Goal: Task Accomplishment & Management: Manage account settings

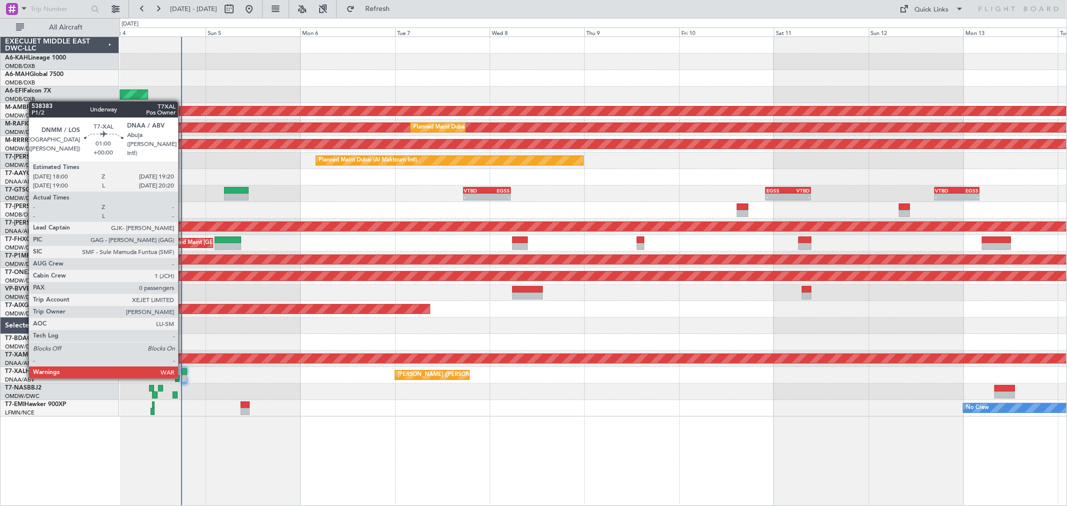
click at [183, 377] on div at bounding box center [185, 378] width 6 height 7
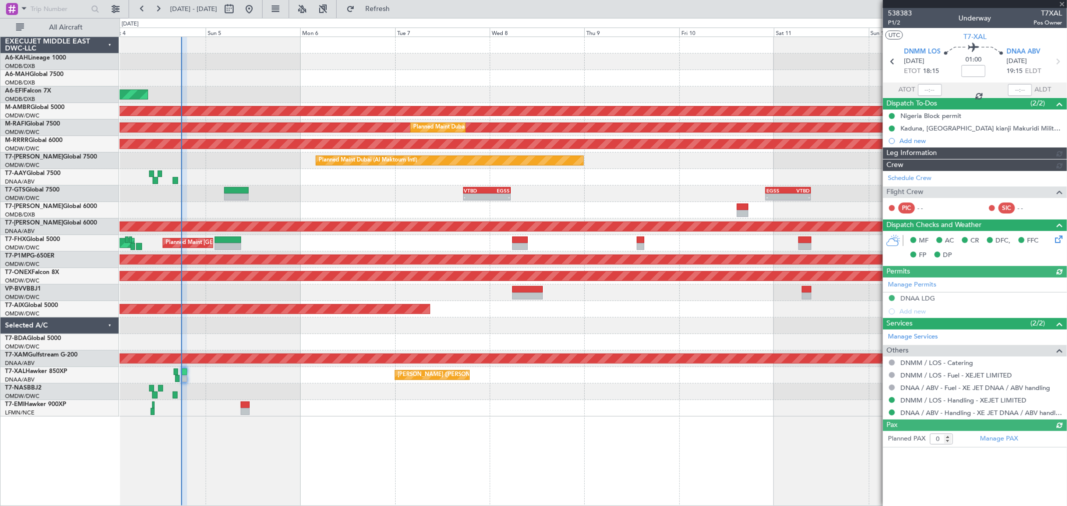
type input "[PERSON_NAME] (ANI)"
type input "7451"
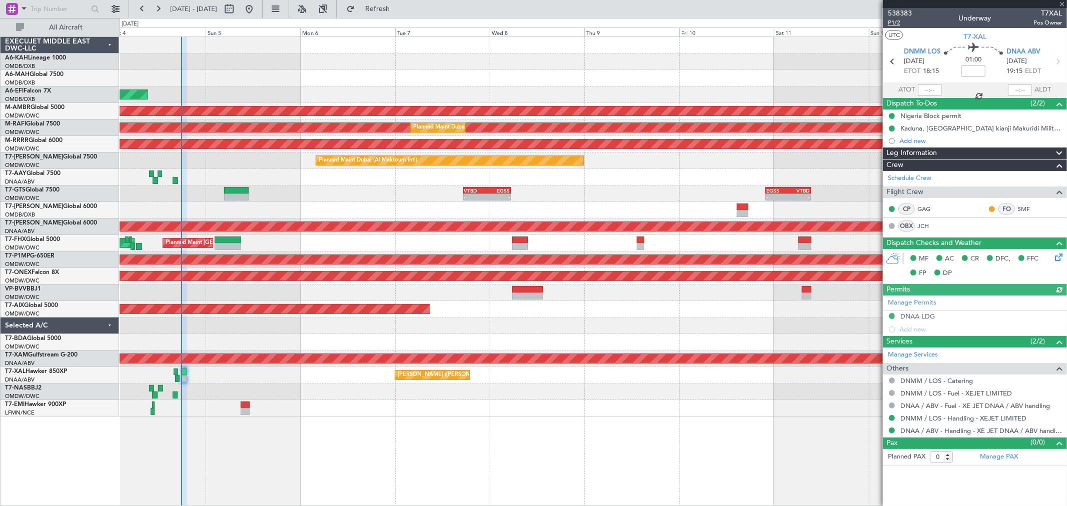
click at [895, 24] on span "P1/2" at bounding box center [900, 23] width 24 height 9
click at [902, 20] on span "P1/2" at bounding box center [900, 23] width 24 height 9
click at [385, 11] on button "Refresh" at bounding box center [372, 9] width 60 height 16
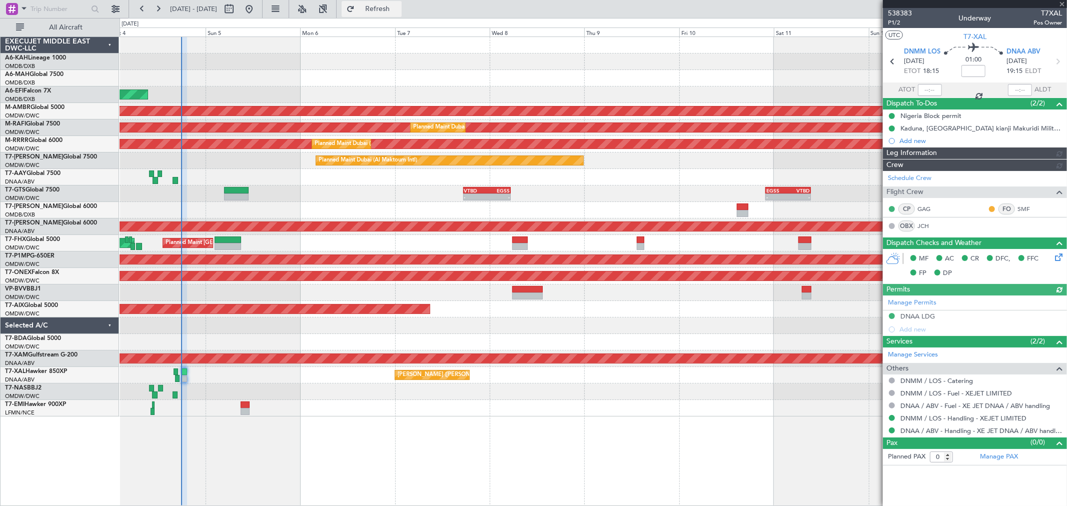
type input "[PERSON_NAME] (ANI)"
type input "7451"
click at [987, 460] on link "Manage PAX" at bounding box center [999, 457] width 38 height 10
click at [395, 12] on span "Refresh" at bounding box center [378, 9] width 42 height 7
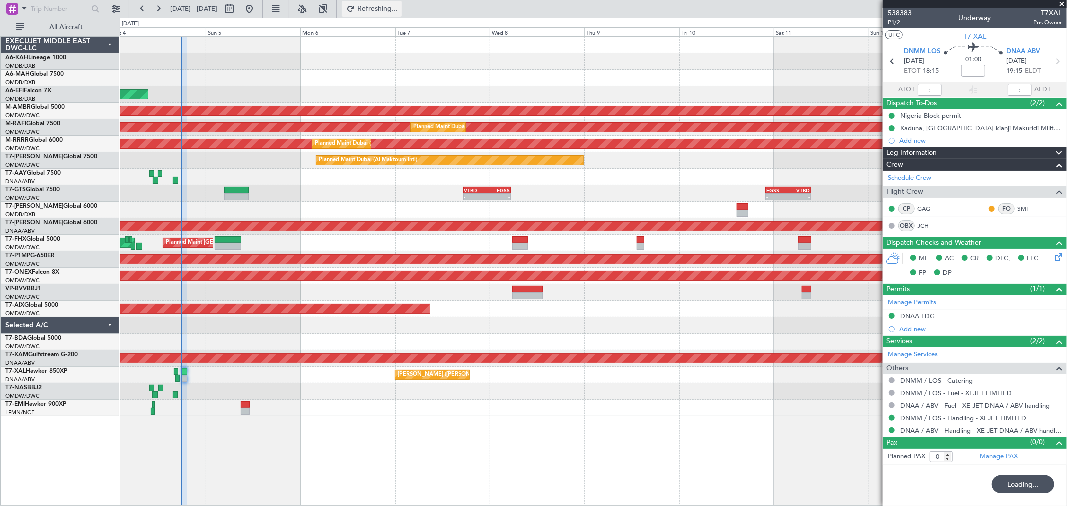
type input "1"
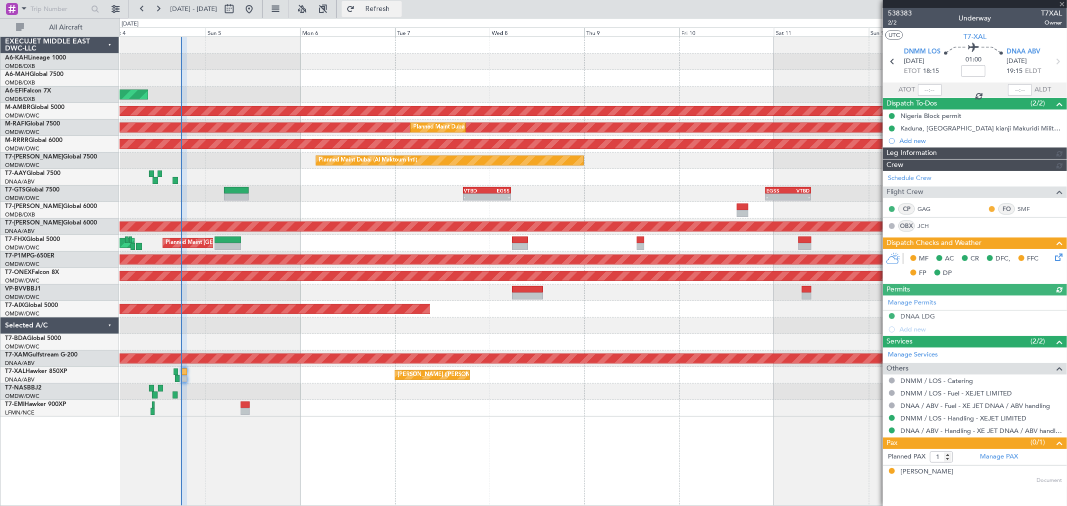
type input "[PERSON_NAME] (ANI)"
type input "7451"
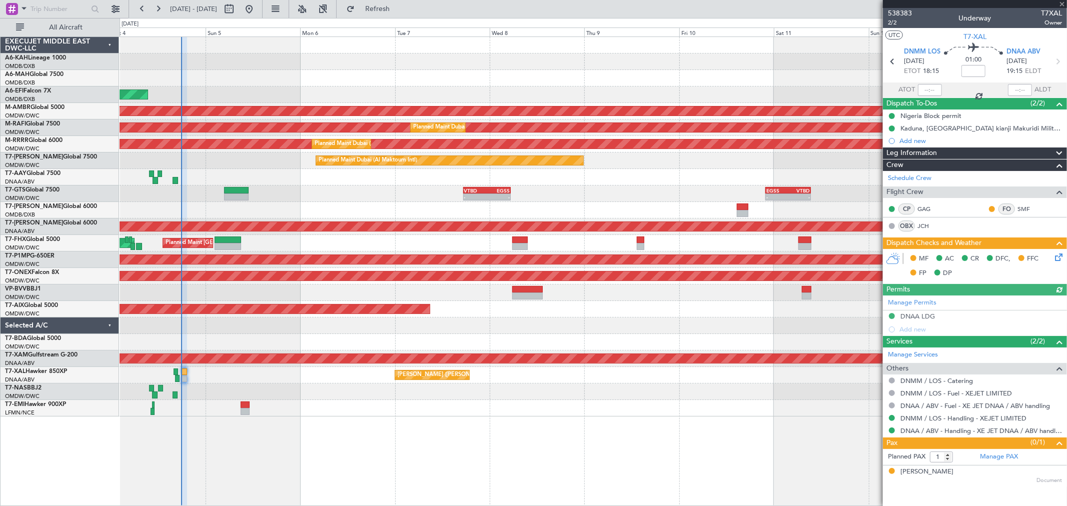
click at [1055, 260] on icon at bounding box center [1057, 256] width 8 height 8
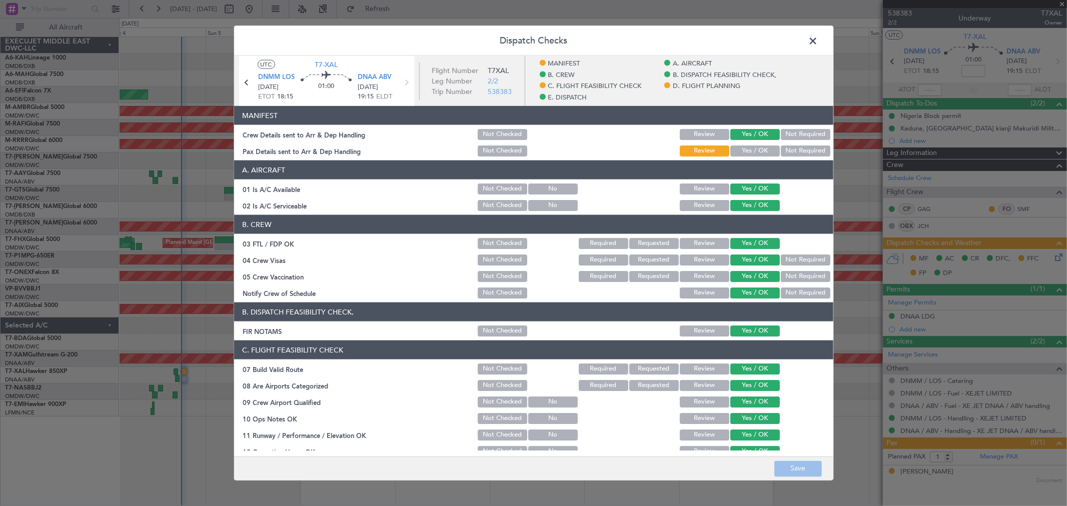
click at [743, 152] on button "Yes / OK" at bounding box center [755, 151] width 50 height 11
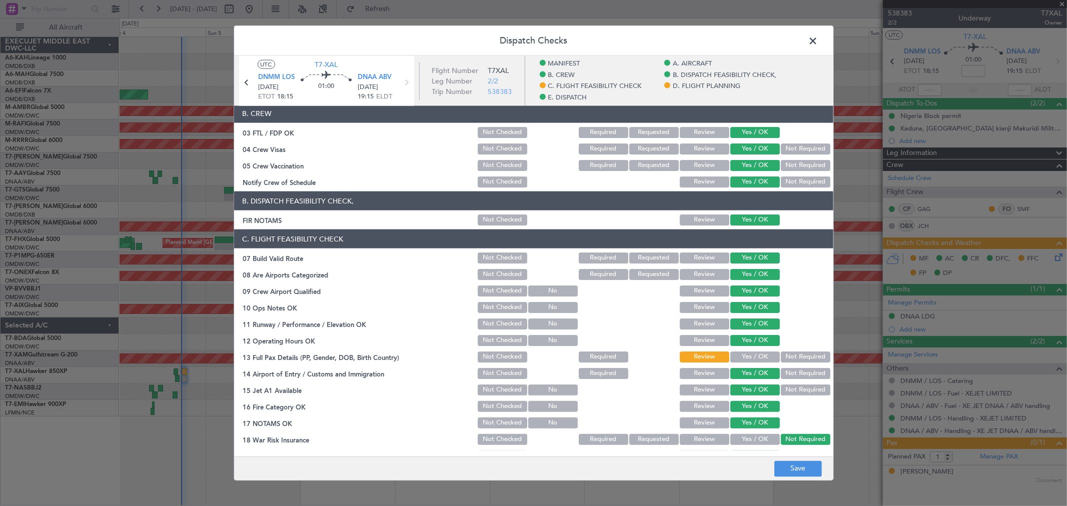
click at [756, 354] on button "Yes / OK" at bounding box center [755, 357] width 50 height 11
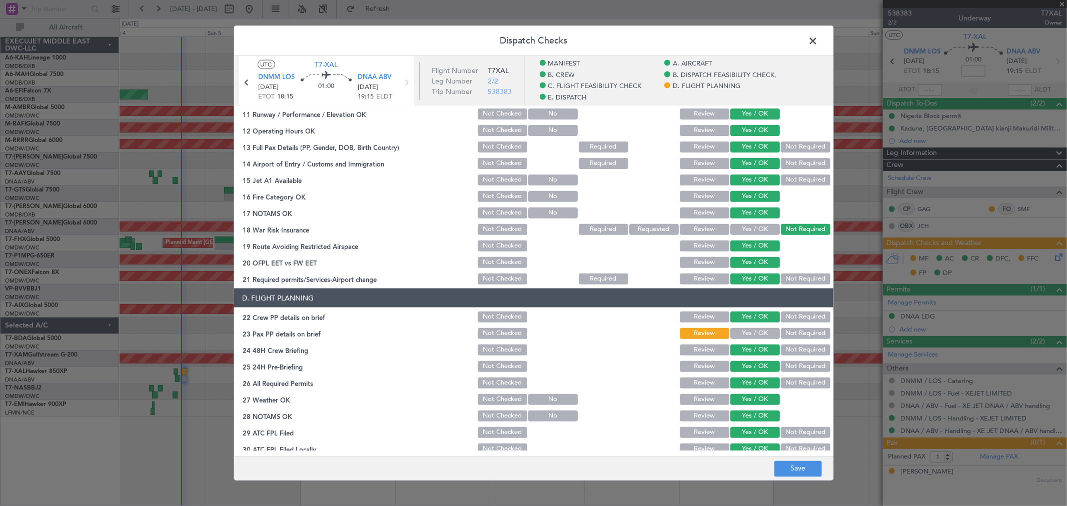
scroll to position [389, 0]
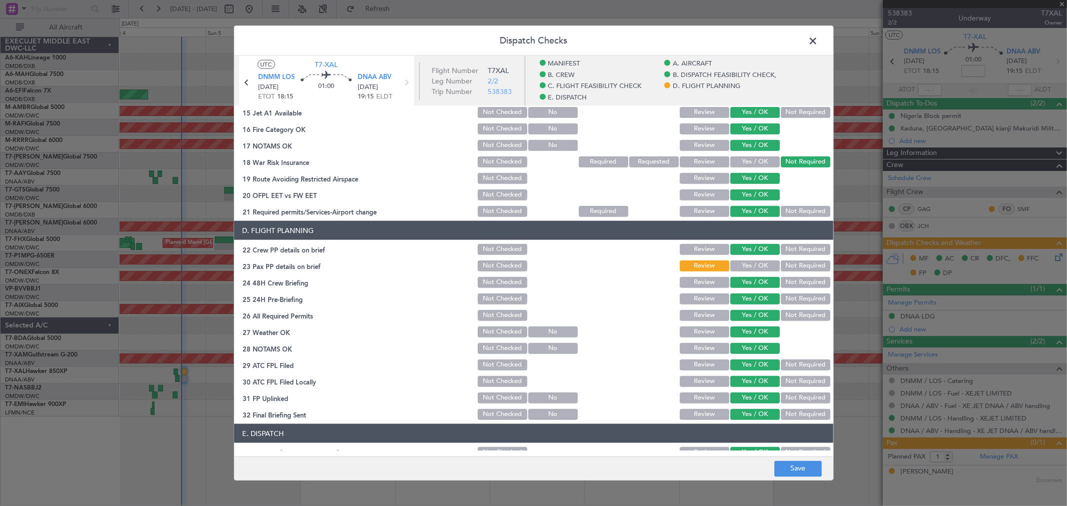
click at [748, 266] on button "Yes / OK" at bounding box center [755, 266] width 50 height 11
click at [787, 473] on button "Save" at bounding box center [798, 469] width 48 height 16
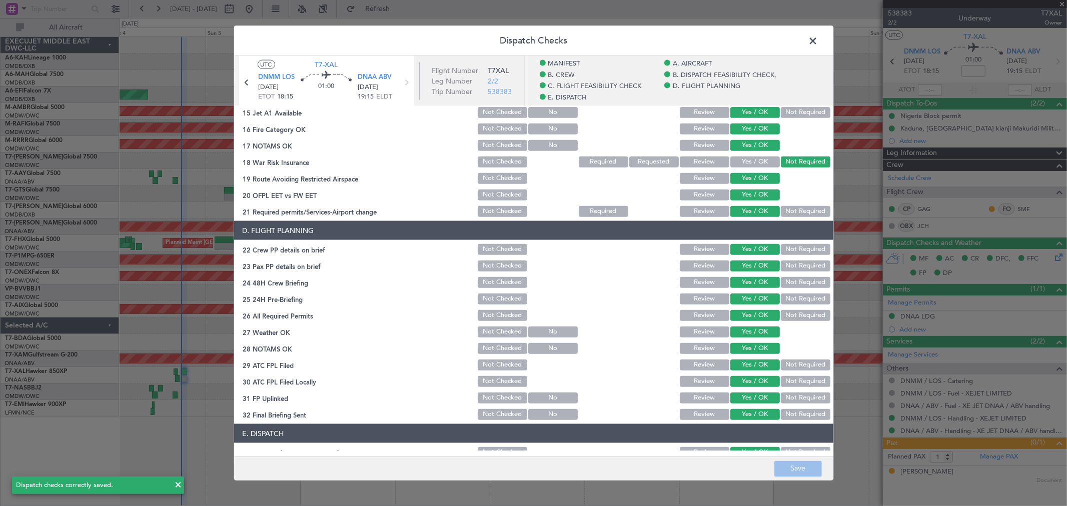
click at [818, 41] on span at bounding box center [818, 44] width 0 height 20
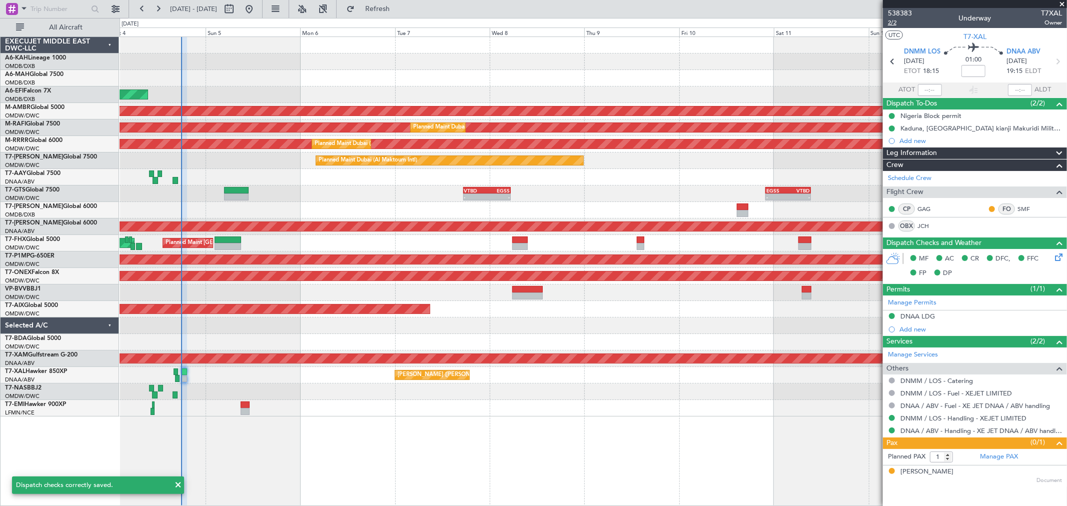
click at [896, 21] on span "2/2" at bounding box center [900, 23] width 24 height 9
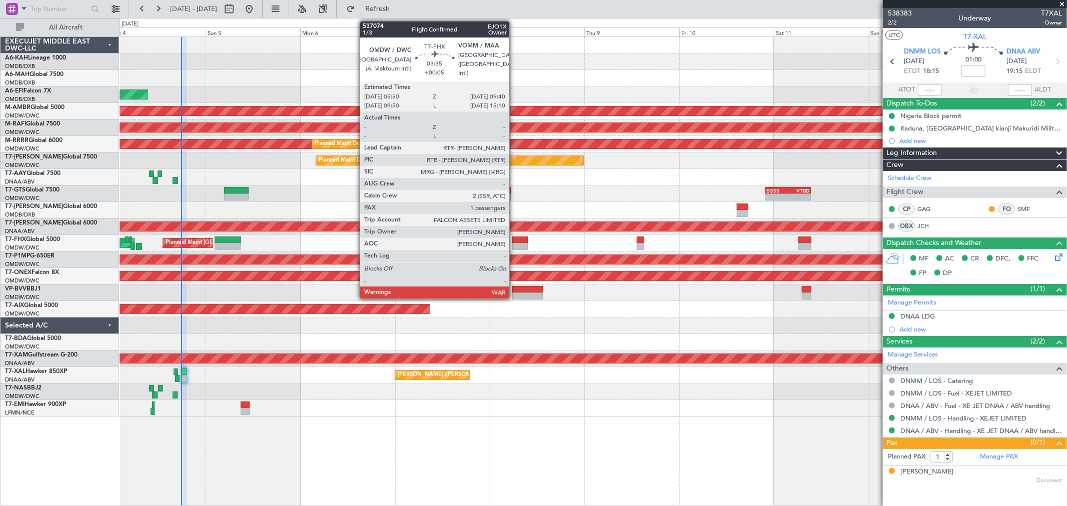
click at [514, 244] on div at bounding box center [520, 246] width 16 height 7
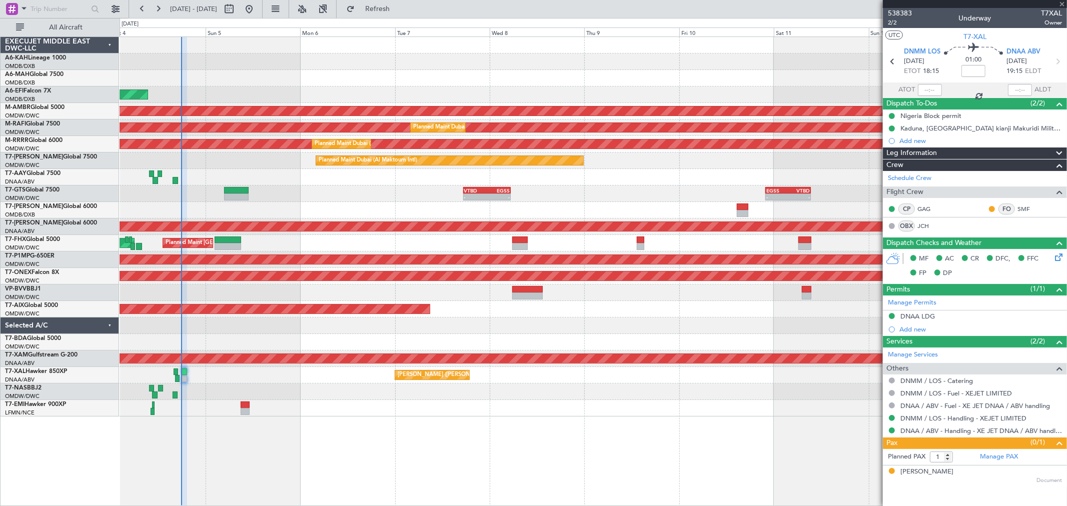
type input "+00:05"
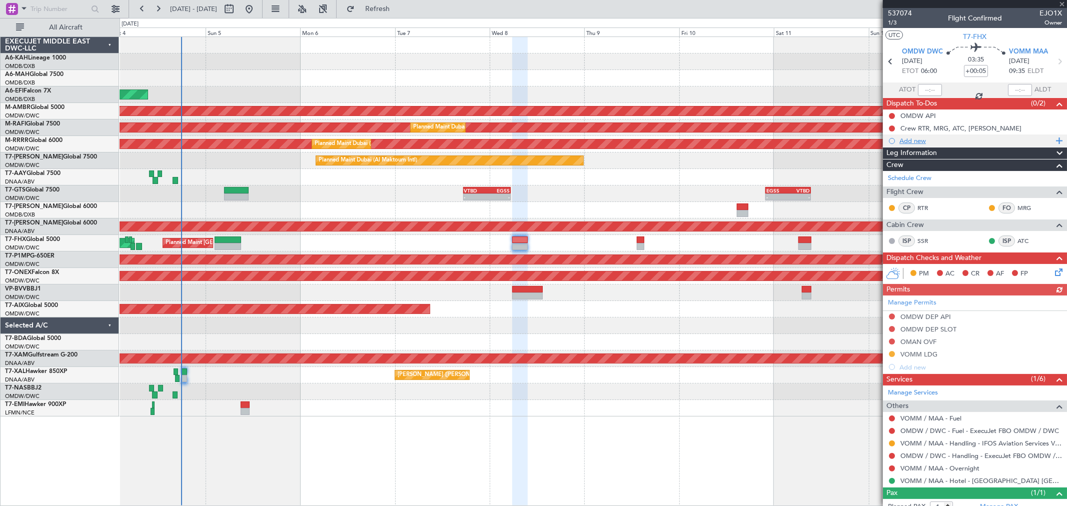
click at [922, 141] on div "Add new" at bounding box center [976, 141] width 154 height 9
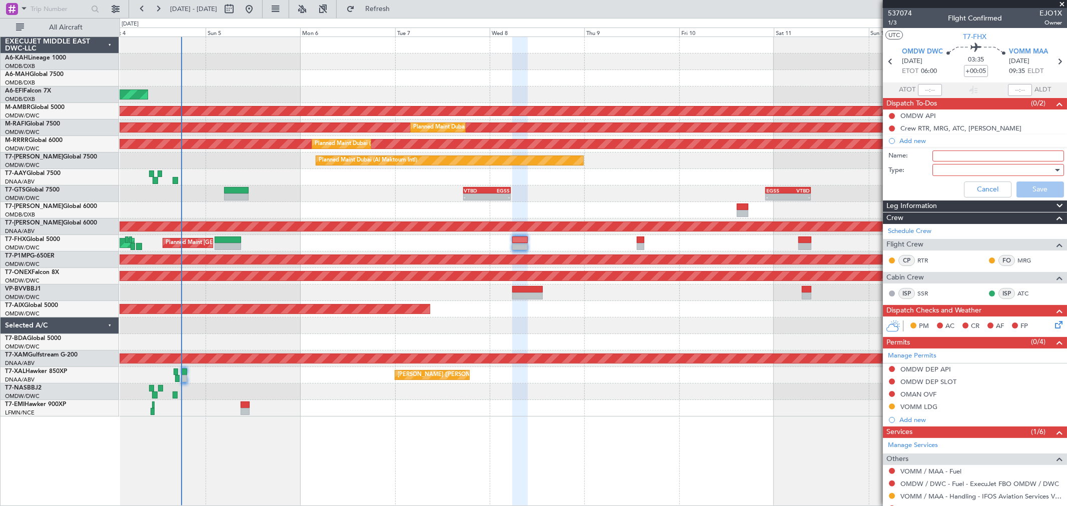
click at [948, 161] on input "Name:" at bounding box center [998, 156] width 132 height 11
paste input "(e-Arrival Card"
click at [936, 157] on input "(e-Arrival Card" at bounding box center [998, 156] width 132 height 11
type input "INdia e-Arrival Card"
click at [959, 169] on div at bounding box center [994, 170] width 117 height 15
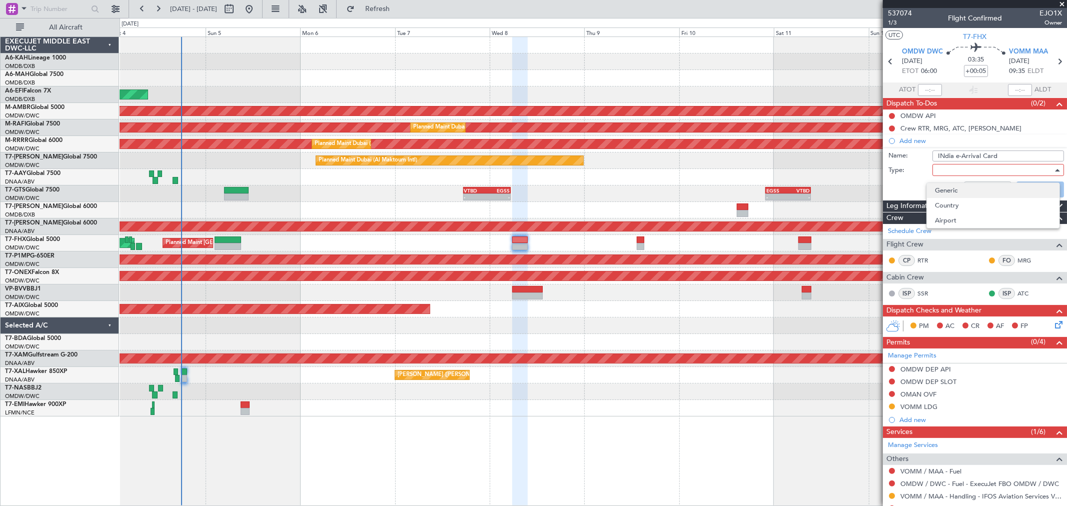
click at [952, 186] on span "Generic" at bounding box center [993, 190] width 117 height 15
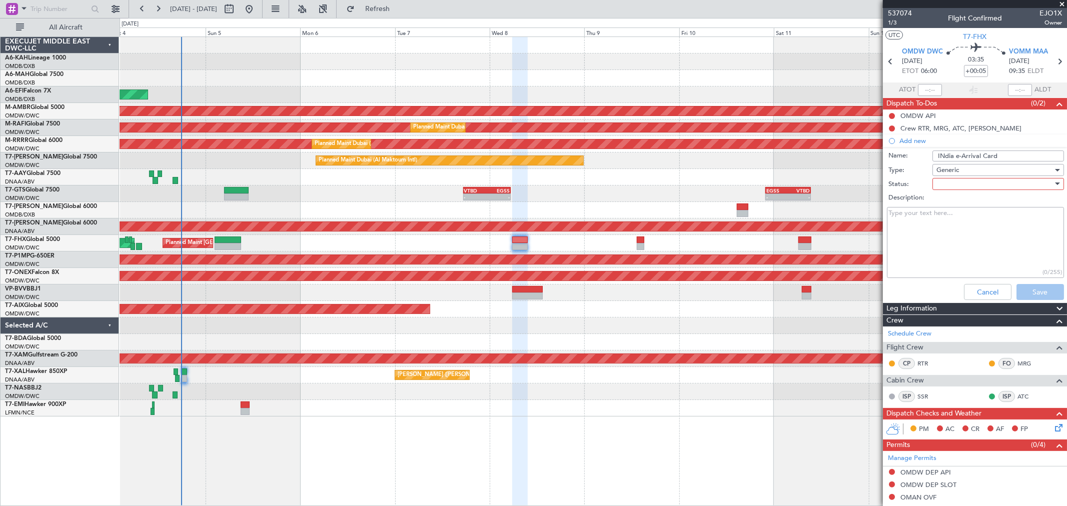
click at [958, 184] on div at bounding box center [994, 184] width 117 height 15
click at [947, 201] on span "Not Started" at bounding box center [993, 204] width 117 height 15
click at [1019, 219] on textarea "Description:" at bounding box center [975, 243] width 177 height 72
paste textarea "As per the latest directive issued by the Bureau of Immigration India, effectiv…"
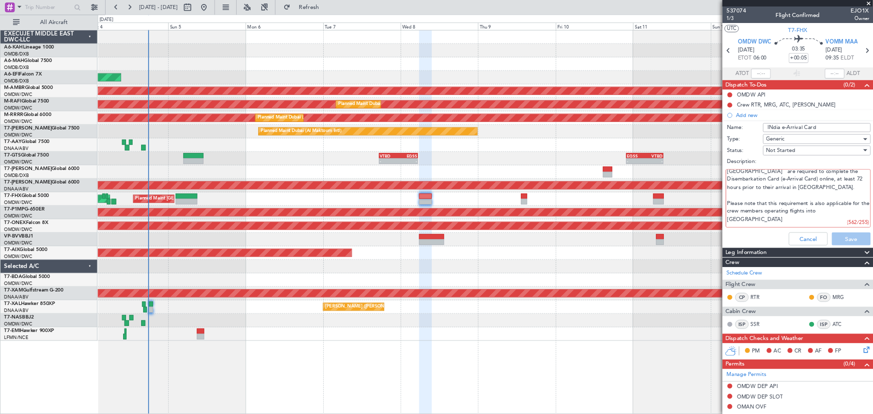
scroll to position [0, 0]
drag, startPoint x: 1024, startPoint y: 220, endPoint x: 869, endPoint y: 192, distance: 157.0
click at [869, 192] on fb-app "[DATE] - [DATE] Refresh Quick Links All Aircraft AOG Maint [GEOGRAPHIC_DATA] (D…" at bounding box center [533, 257] width 1067 height 499
drag, startPoint x: 944, startPoint y: 221, endPoint x: 873, endPoint y: 200, distance: 73.6
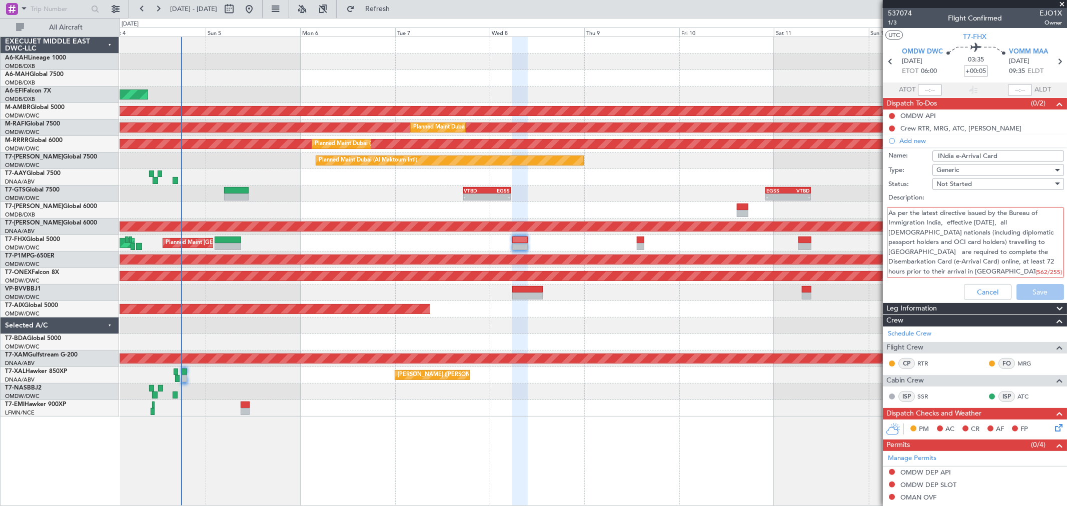
click at [873, 200] on fb-app "[DATE] - [DATE] Refresh Quick Links All Aircraft AOG Maint [GEOGRAPHIC_DATA] (D…" at bounding box center [533, 257] width 1067 height 499
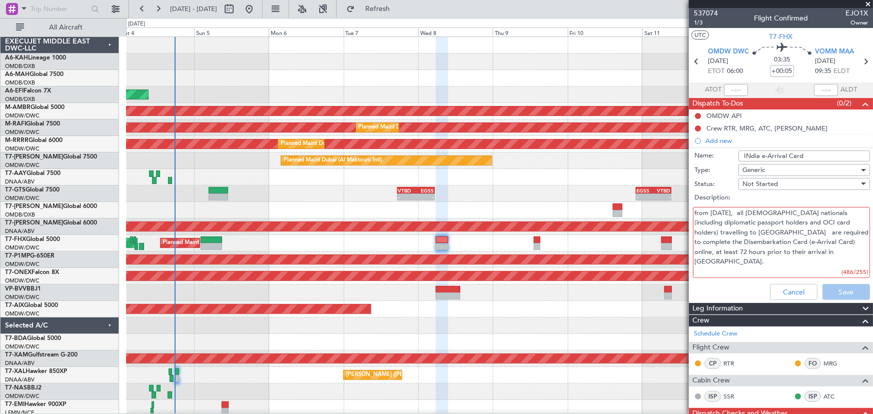
drag, startPoint x: 759, startPoint y: 211, endPoint x: 768, endPoint y: 222, distance: 13.5
click at [759, 211] on textarea "from [DATE], all [DEMOGRAPHIC_DATA] nationals (including diplomatic passport ho…" at bounding box center [781, 243] width 177 height 72
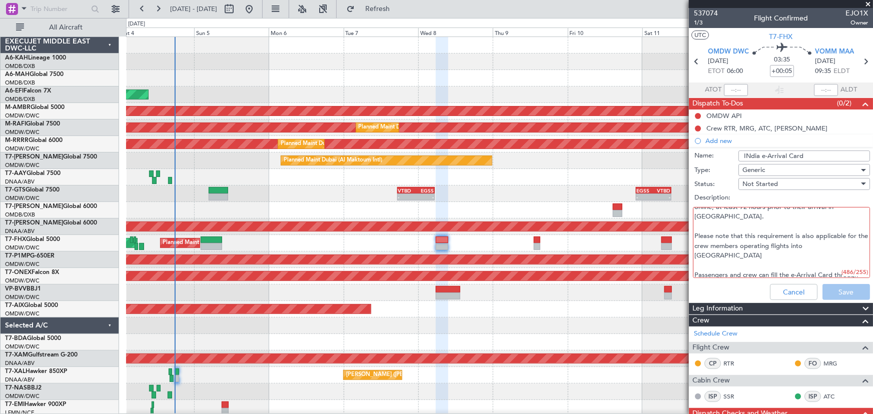
click at [735, 215] on textarea "from [DATE], all [DEMOGRAPHIC_DATA] nationals (including diplomatic passport ho…" at bounding box center [781, 243] width 177 height 72
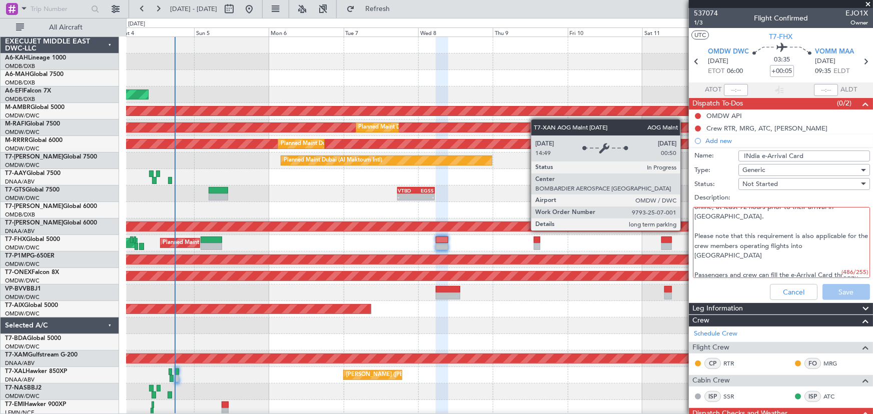
drag, startPoint x: 781, startPoint y: 231, endPoint x: 702, endPoint y: 227, distance: 79.6
click at [685, 221] on fb-app "[DATE] - [DATE] Refresh Quick Links All Aircraft AOG Maint [GEOGRAPHIC_DATA] (D…" at bounding box center [436, 211] width 873 height 407
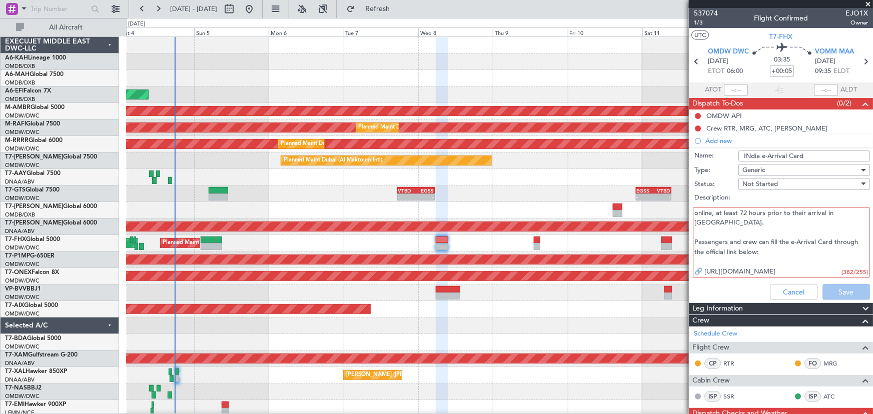
scroll to position [0, 0]
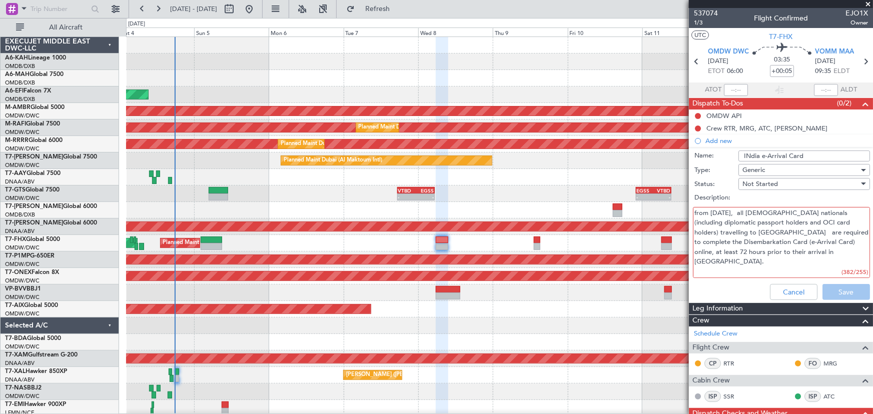
drag, startPoint x: 705, startPoint y: 241, endPoint x: 775, endPoint y: 230, distance: 70.8
click at [775, 230] on textarea "from [DATE], all [DEMOGRAPHIC_DATA] nationals (including diplomatic passport ho…" at bounding box center [781, 243] width 177 height 72
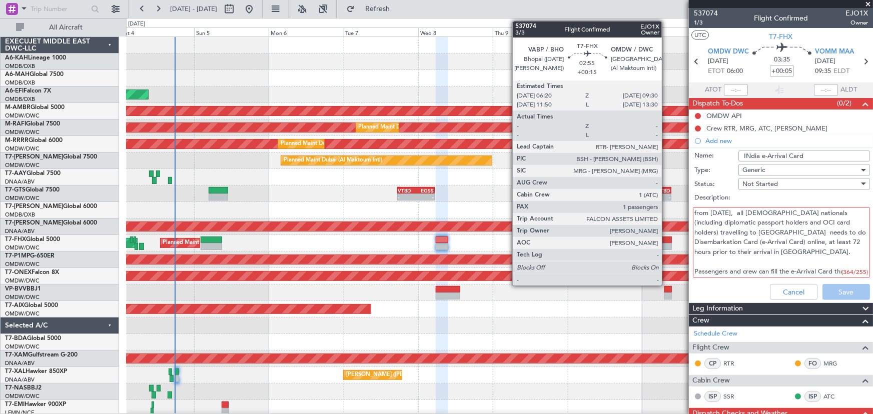
drag, startPoint x: 760, startPoint y: 240, endPoint x: 666, endPoint y: 242, distance: 93.5
click at [666, 242] on fb-app "[DATE] - [DATE] Refresh Quick Links All Aircraft AOG Maint [GEOGRAPHIC_DATA] (D…" at bounding box center [436, 211] width 873 height 407
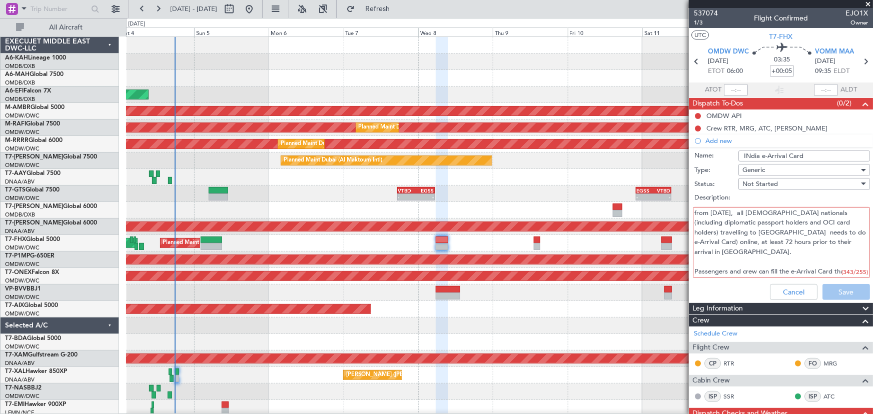
click at [710, 240] on textarea "from [DATE], all [DEMOGRAPHIC_DATA] nationals (including diplomatic passport ho…" at bounding box center [781, 243] width 177 height 72
click at [745, 248] on textarea "from [DATE], all [DEMOGRAPHIC_DATA] nationals (including diplomatic passport ho…" at bounding box center [781, 243] width 177 height 72
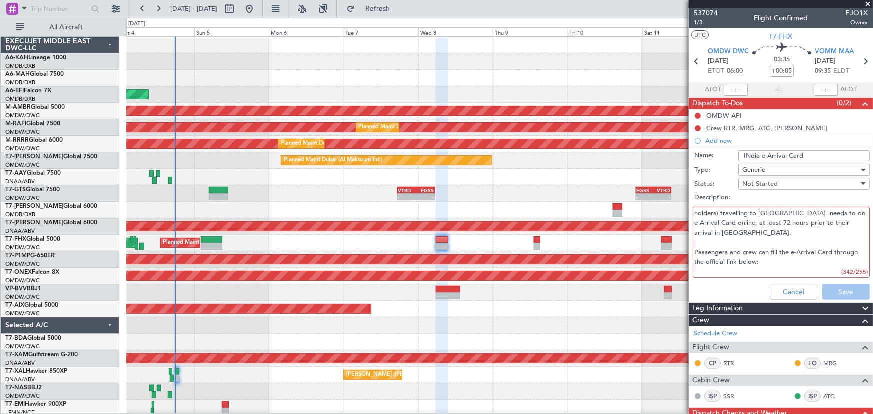
scroll to position [30, 0]
click at [757, 251] on textarea "from [DATE], all [DEMOGRAPHIC_DATA] nationals (including diplomatic passport ho…" at bounding box center [781, 243] width 177 height 72
click at [746, 238] on textarea "from [DATE], all [DEMOGRAPHIC_DATA] nationals (including diplomatic passport ho…" at bounding box center [781, 243] width 177 height 72
click at [739, 232] on textarea "from [DATE], all [DEMOGRAPHIC_DATA] nationals (including diplomatic passport ho…" at bounding box center [781, 243] width 177 height 72
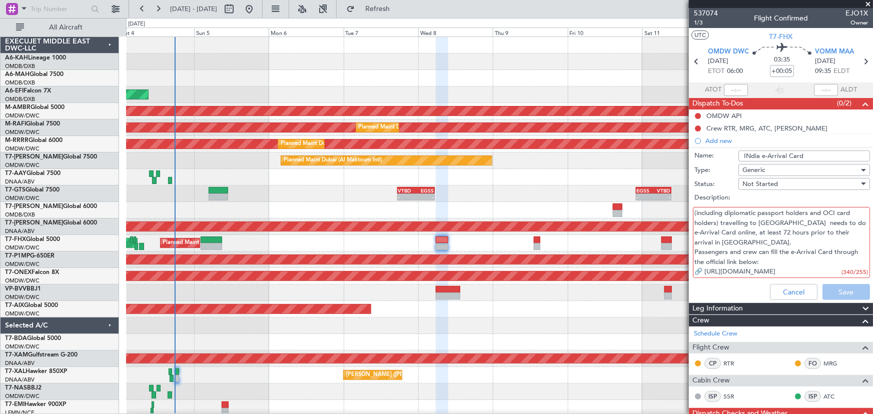
scroll to position [0, 0]
click at [829, 211] on textarea "from [DATE], all [DEMOGRAPHIC_DATA] nationals (including diplomatic passport ho…" at bounding box center [781, 243] width 177 height 72
drag, startPoint x: 764, startPoint y: 247, endPoint x: 698, endPoint y: 245, distance: 66.0
click at [698, 245] on textarea "from [DATE], all [DEMOGRAPHIC_DATA] nationals (pax , OCI holders and crew ) tra…" at bounding box center [781, 243] width 177 height 72
click at [758, 243] on textarea "from [DATE], all [DEMOGRAPHIC_DATA] nationals (pax , OCI holders and crew ) tra…" at bounding box center [781, 243] width 177 height 72
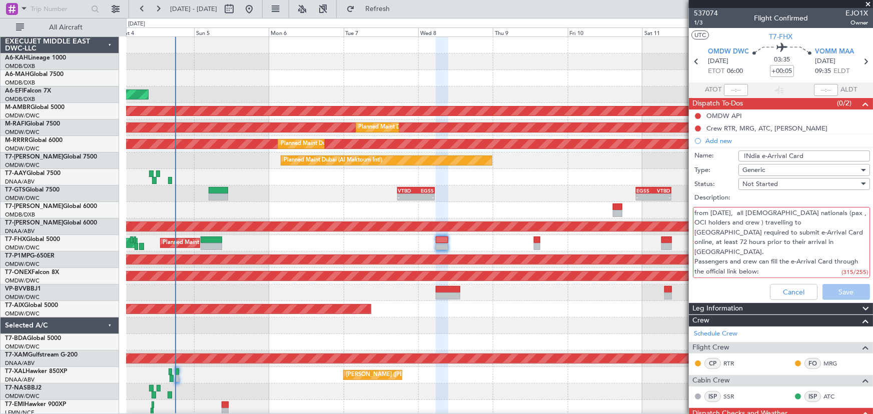
drag, startPoint x: 740, startPoint y: 244, endPoint x: 686, endPoint y: 243, distance: 54.0
click at [686, 243] on fb-app "[DATE] - [DATE] Refresh Quick Links All Aircraft AOG Maint [GEOGRAPHIC_DATA] (D…" at bounding box center [436, 211] width 873 height 407
click at [821, 262] on textarea "from [DATE], all [DEMOGRAPHIC_DATA] nationals (pax , OCI holders and crew ) tra…" at bounding box center [781, 243] width 177 height 72
drag, startPoint x: 847, startPoint y: 221, endPoint x: 850, endPoint y: 229, distance: 8.5
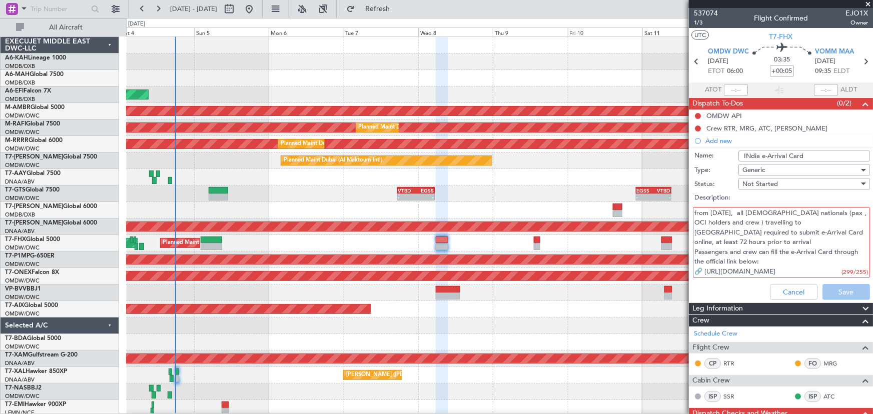
click at [850, 229] on textarea "from [DATE], all [DEMOGRAPHIC_DATA] nationals (pax , OCI holders and crew ) tra…" at bounding box center [781, 243] width 177 height 72
drag, startPoint x: 788, startPoint y: 240, endPoint x: 646, endPoint y: 238, distance: 142.0
click at [646, 238] on fb-app "[DATE] - [DATE] Refresh Quick Links All Aircraft AOG Maint [GEOGRAPHIC_DATA] (D…" at bounding box center [436, 211] width 873 height 407
click at [854, 233] on textarea "from [DATE], all [DEMOGRAPHIC_DATA] nationals (pax , OCI holders and crew ) tra…" at bounding box center [781, 243] width 177 height 72
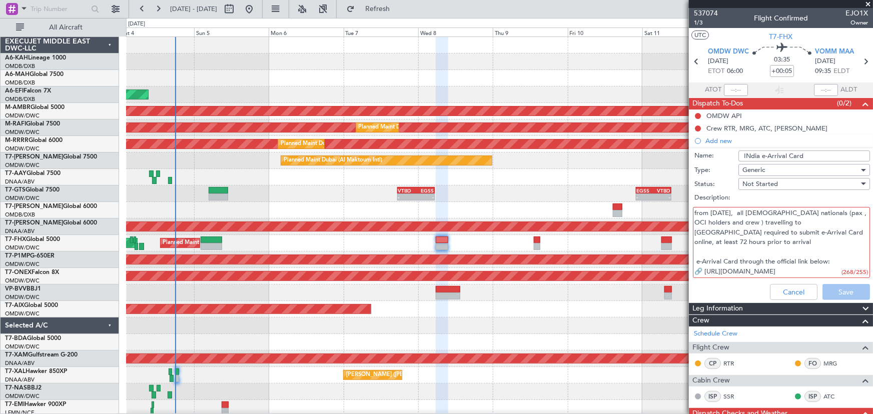
drag, startPoint x: 775, startPoint y: 251, endPoint x: 739, endPoint y: 252, distance: 36.0
click at [739, 252] on textarea "from [DATE], all [DEMOGRAPHIC_DATA] nationals (pax , OCI holders and crew ) tra…" at bounding box center [781, 243] width 177 height 72
click at [743, 247] on textarea "from [DATE], all [DEMOGRAPHIC_DATA] nationals (pax , OCI holders and crew ) tra…" at bounding box center [781, 243] width 177 height 72
click at [723, 234] on textarea "from [DATE], all [DEMOGRAPHIC_DATA] nationals (pax , OCI holders and crew ) tra…" at bounding box center [781, 243] width 177 height 72
click at [844, 213] on textarea "from [DATE], all [DEMOGRAPHIC_DATA] nationals (pax , OCI holders and crew ) tra…" at bounding box center [781, 243] width 177 height 72
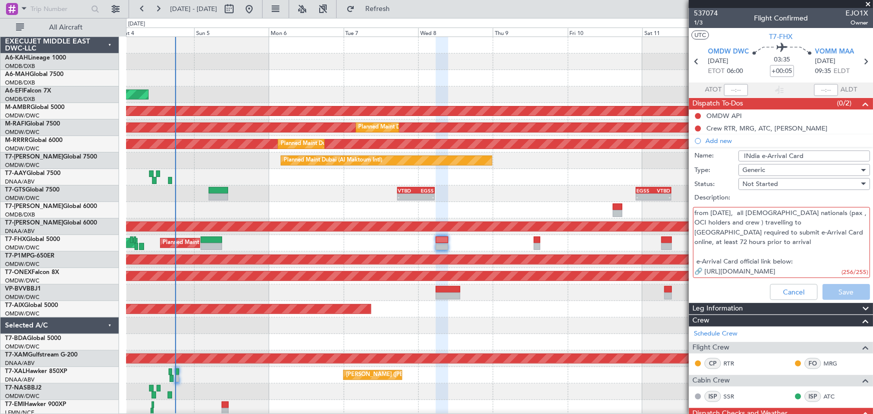
click at [696, 219] on textarea "from [DATE], all [DEMOGRAPHIC_DATA] nationals (pax , OCI holders and crew ) tra…" at bounding box center [781, 243] width 177 height 72
click at [738, 222] on textarea "from [DATE], all [DEMOGRAPHIC_DATA] nationals (pax , dip,OCI holders and crew )…" at bounding box center [781, 243] width 177 height 72
click at [853, 224] on textarea "from [DATE], all [DEMOGRAPHIC_DATA] nationals (pax , dip,OCI holder and crew ) …" at bounding box center [781, 243] width 177 height 72
drag, startPoint x: 735, startPoint y: 244, endPoint x: 693, endPoint y: 240, distance: 42.2
click at [693, 240] on textarea "from [DATE], all [DEMOGRAPHIC_DATA] nationals (pax , dip,OCI holder and crew ) …" at bounding box center [781, 243] width 177 height 72
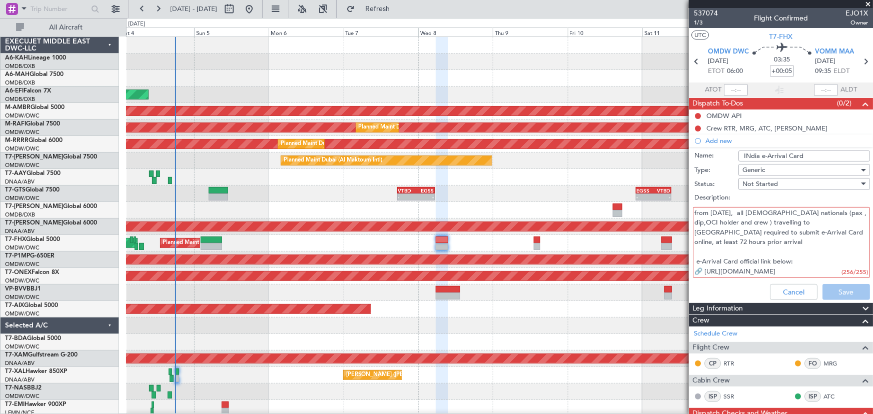
click at [797, 259] on textarea "from [DATE], all [DEMOGRAPHIC_DATA] nationals (pax , dip,OCI holder and crew ) …" at bounding box center [781, 243] width 177 height 72
type textarea "from [DATE], all [DEMOGRAPHIC_DATA] nationals (pax , dip,OCI holder and crew ) …"
click at [832, 287] on button "Save" at bounding box center [846, 292] width 48 height 16
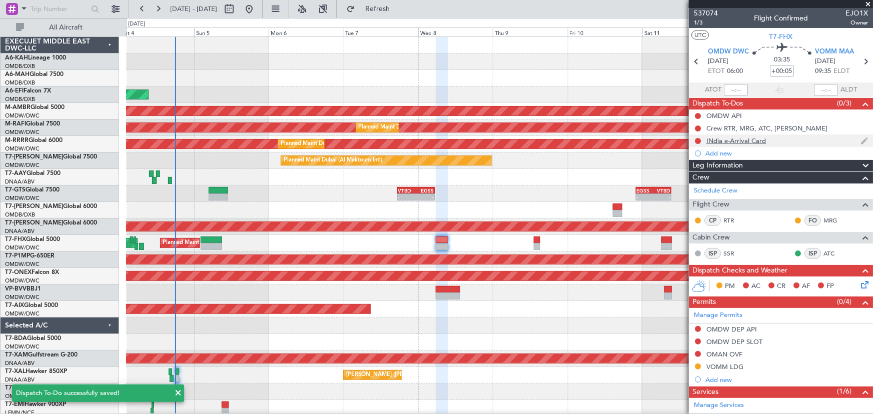
click at [747, 141] on div "INdia e-Arrival Card" at bounding box center [736, 141] width 60 height 9
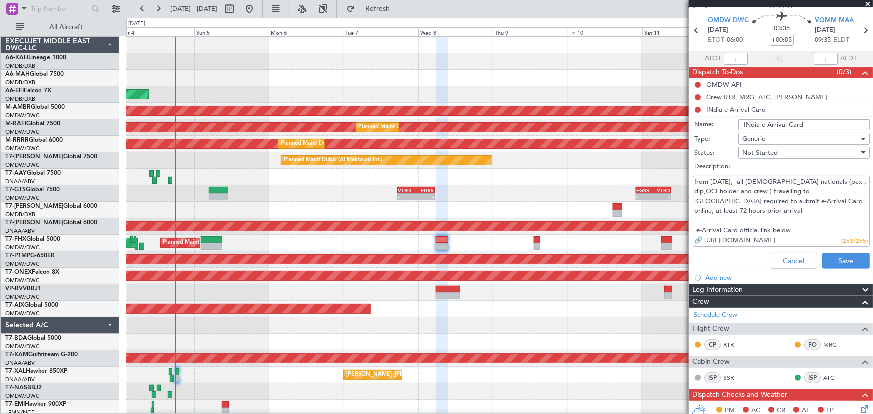
scroll to position [136, 0]
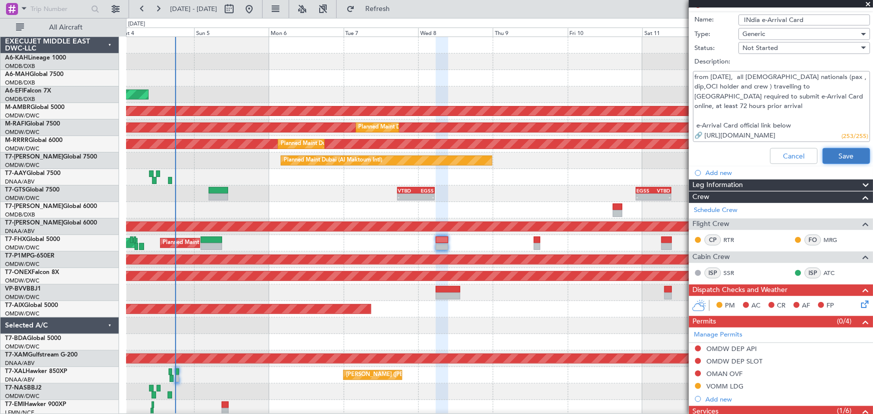
click at [835, 153] on button "Save" at bounding box center [846, 156] width 48 height 16
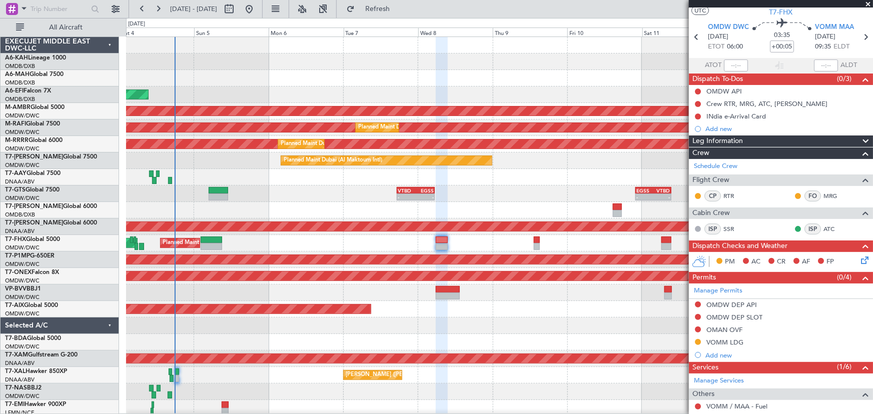
scroll to position [45, 0]
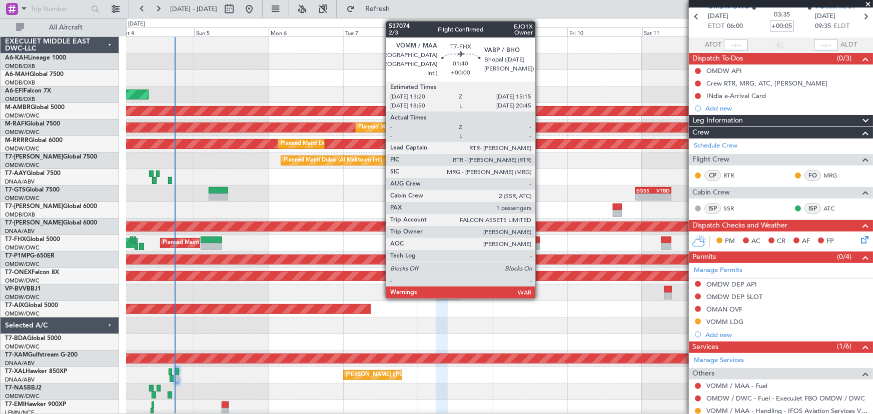
click at [540, 245] on div at bounding box center [537, 246] width 6 height 7
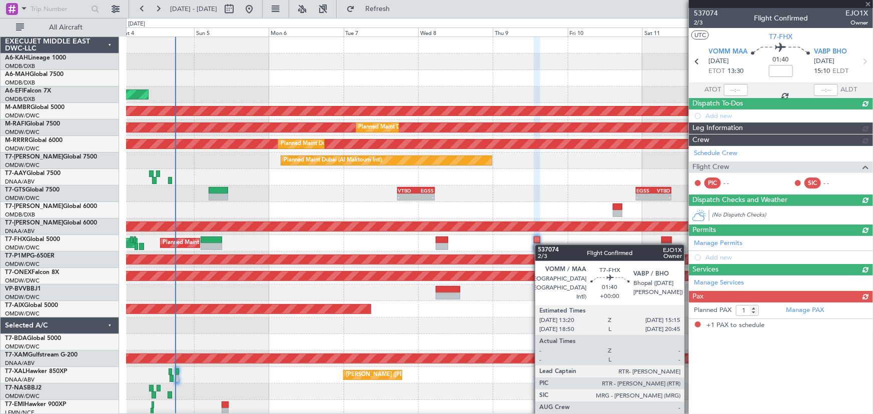
scroll to position [0, 0]
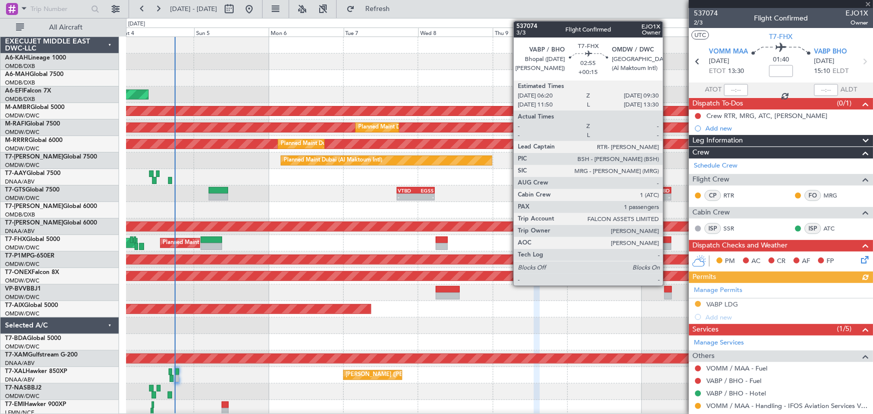
click at [667, 245] on div at bounding box center [666, 246] width 10 height 7
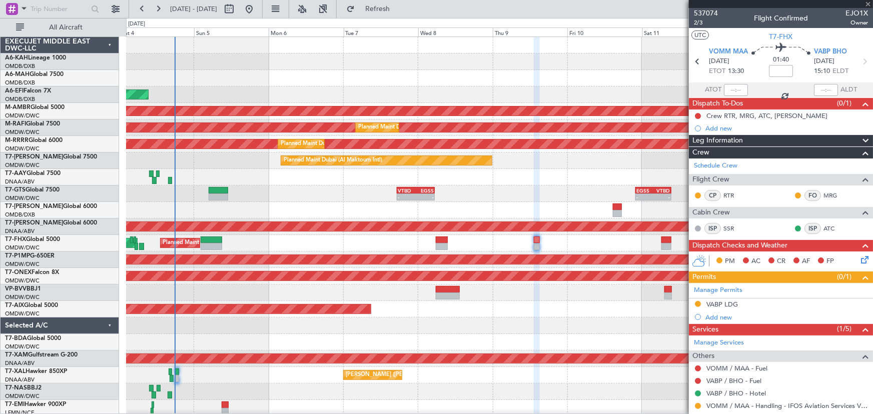
type input "+00:15"
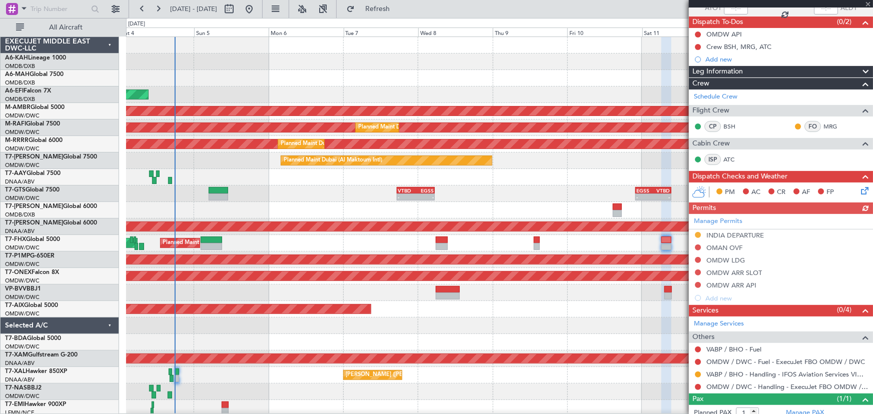
scroll to position [110, 0]
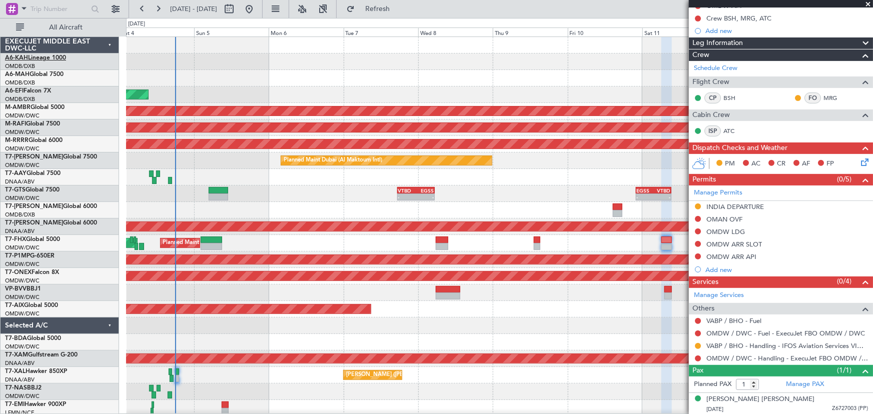
click at [50, 57] on link "A6-KAH Lineage 1000" at bounding box center [35, 58] width 61 height 6
click at [866, 4] on span at bounding box center [868, 4] width 10 height 9
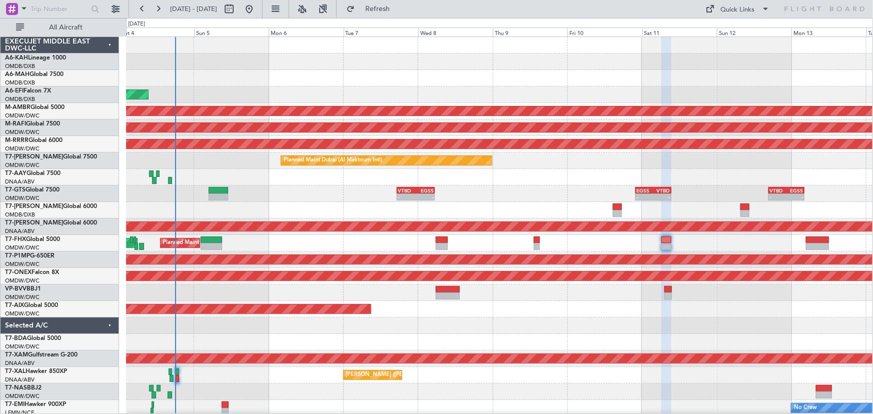
type input "0"
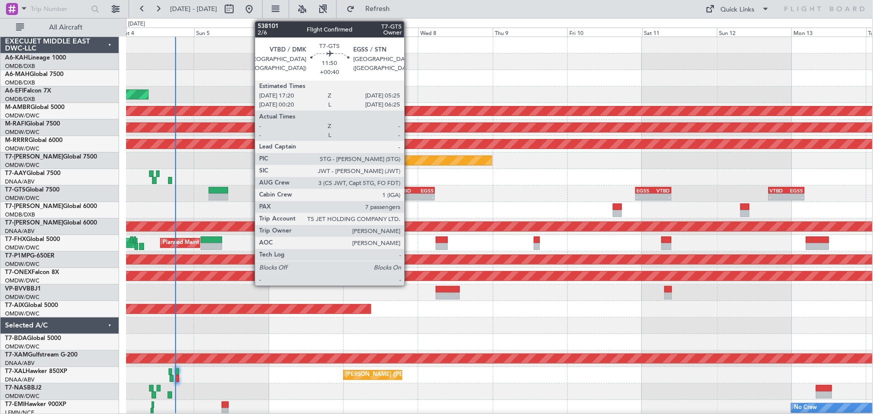
click at [409, 196] on div "-" at bounding box center [407, 197] width 18 height 6
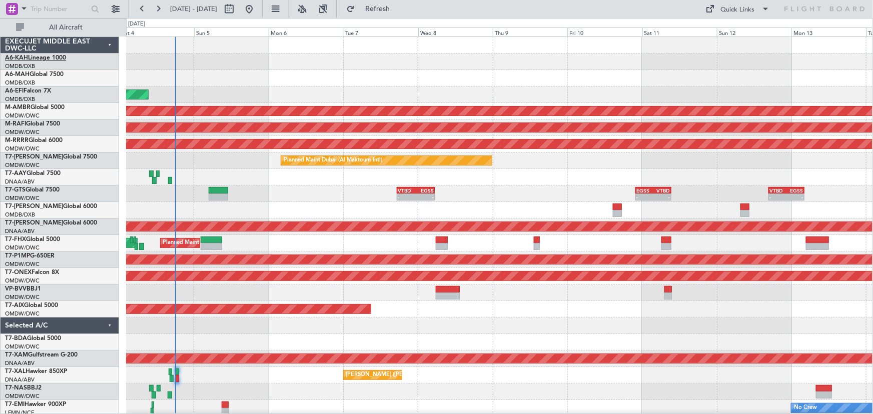
click at [39, 57] on link "A6-KAH Lineage 1000" at bounding box center [35, 58] width 61 height 6
click at [51, 75] on link "A6-MAH Global 7500" at bounding box center [34, 75] width 59 height 6
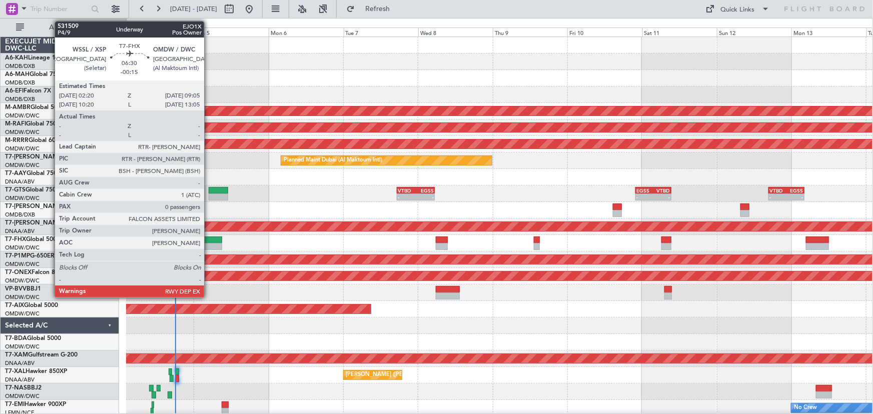
click at [209, 248] on div at bounding box center [211, 246] width 21 height 7
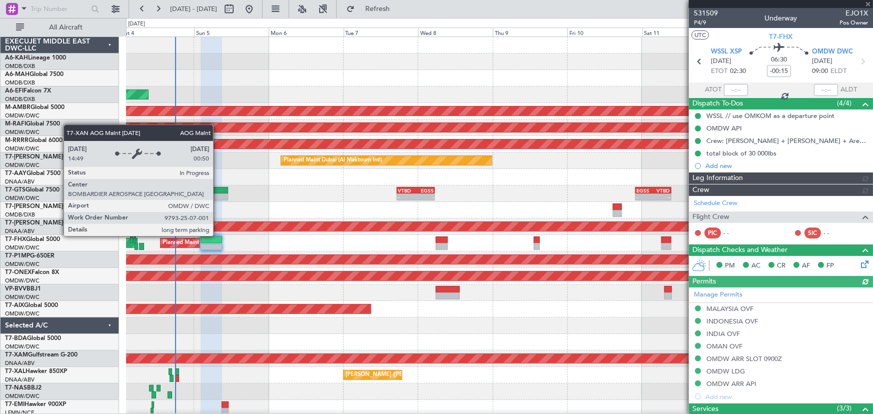
type input "[PERSON_NAME] ([PERSON_NAME])"
type input "7340"
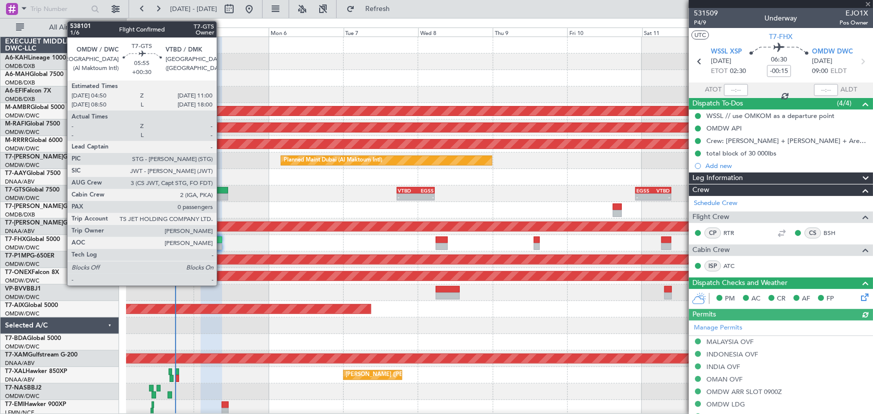
click at [221, 190] on div at bounding box center [219, 190] width 20 height 7
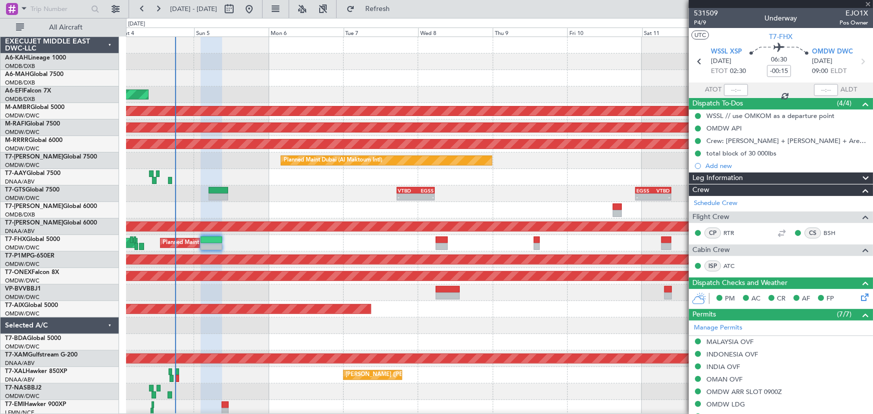
type input "+00:30"
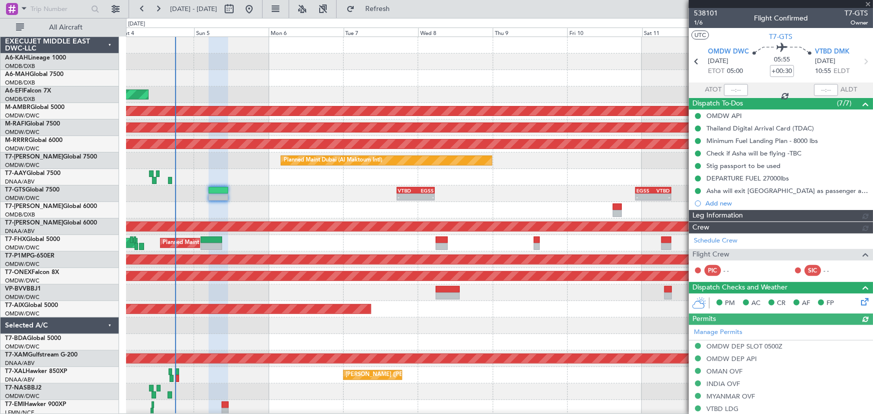
type input "[PERSON_NAME] ([PERSON_NAME])"
type input "7400"
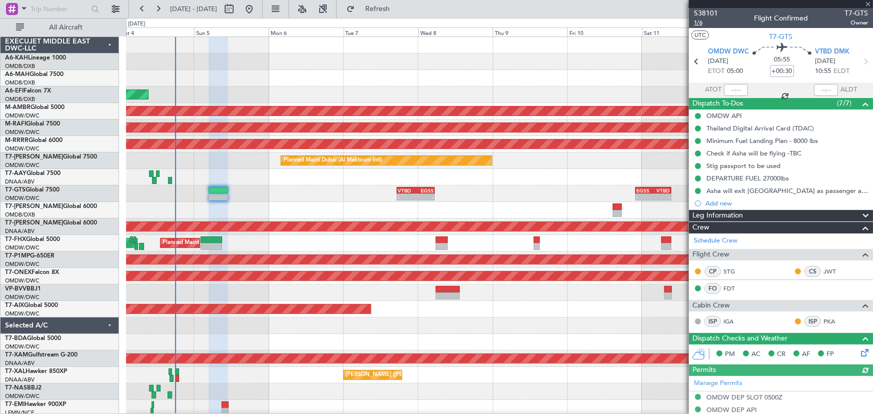
click at [697, 23] on span "1/6" at bounding box center [706, 23] width 24 height 9
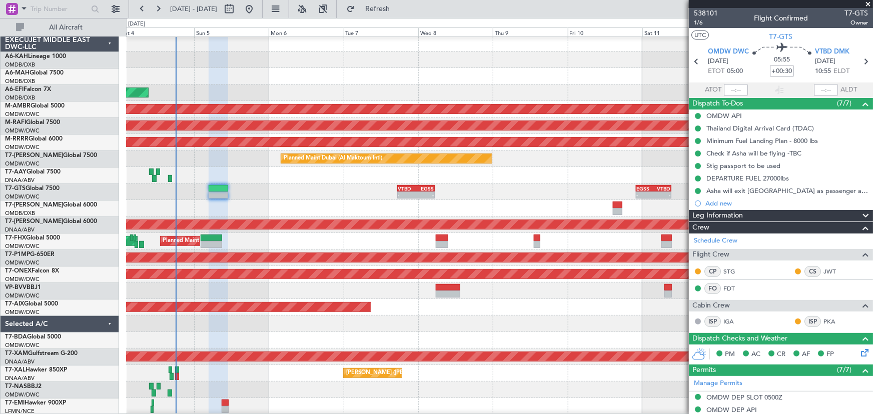
scroll to position [2, 0]
click at [778, 35] on span "T7-GTS" at bounding box center [781, 37] width 24 height 11
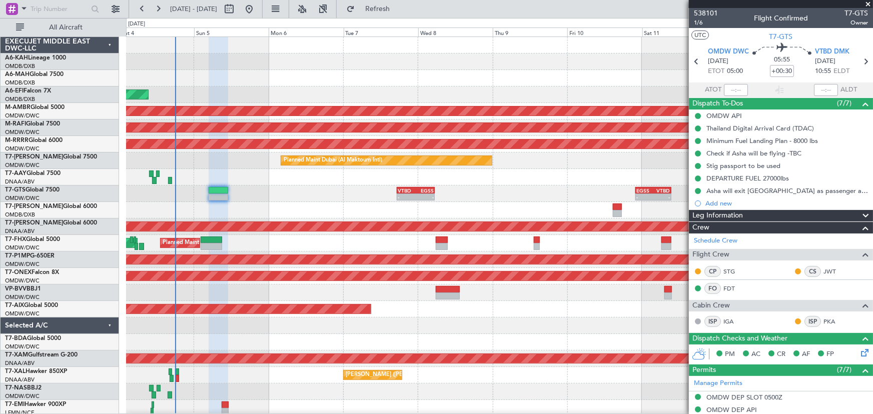
click at [52, 54] on div "A6-KAH Lineage 1000" at bounding box center [62, 58] width 114 height 9
click at [54, 56] on link "A6-KAH Lineage 1000" at bounding box center [35, 58] width 61 height 6
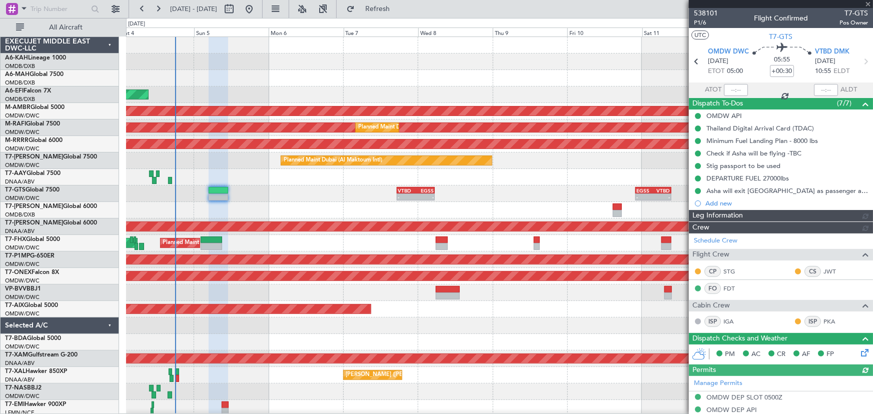
type input "[PERSON_NAME] ([PERSON_NAME])"
type input "7400"
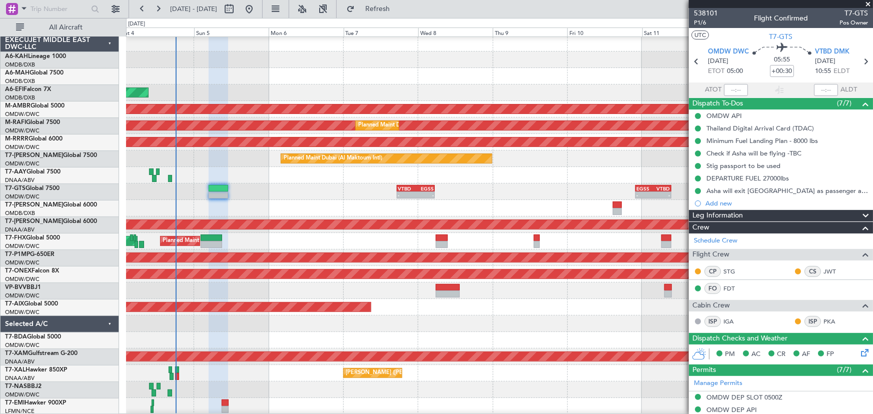
scroll to position [2, 0]
type input "[PERSON_NAME] ([PERSON_NAME])"
type input "7400"
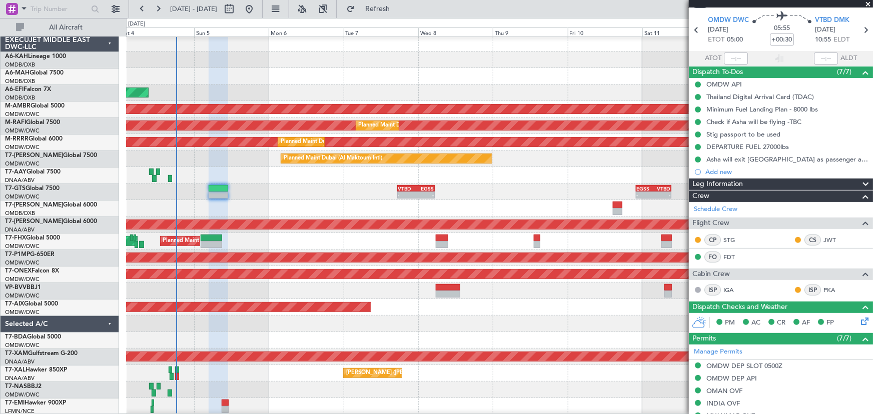
scroll to position [45, 0]
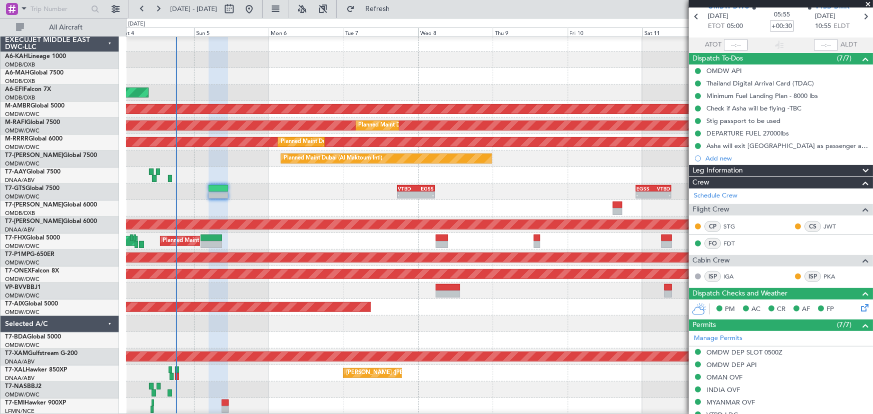
click at [867, 6] on span at bounding box center [868, 4] width 10 height 9
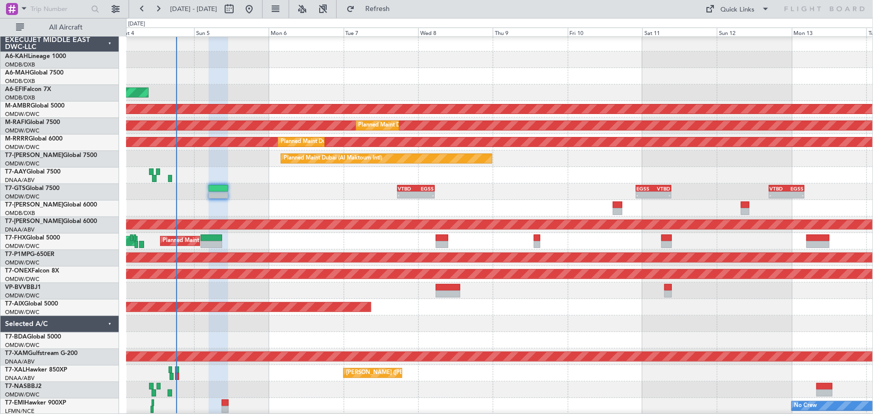
scroll to position [0, 0]
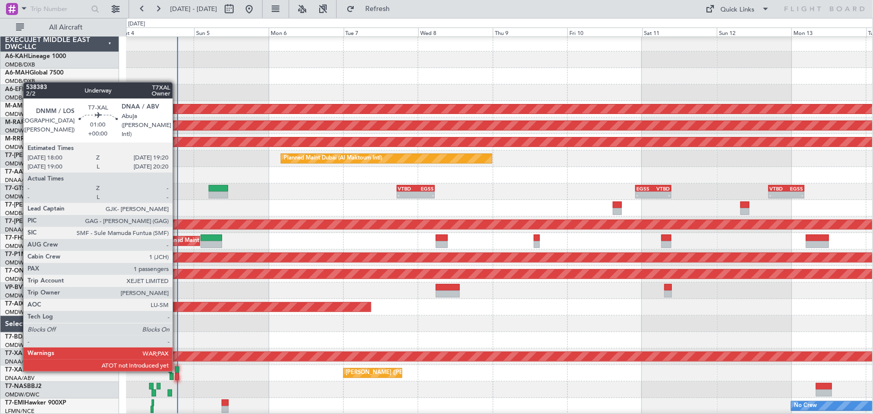
click at [177, 370] on div at bounding box center [177, 370] width 5 height 7
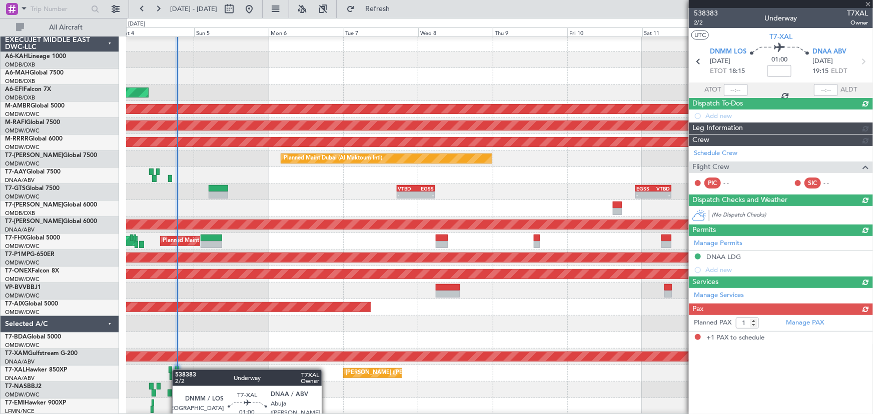
type input "[PERSON_NAME] (ANI)"
type input "7451"
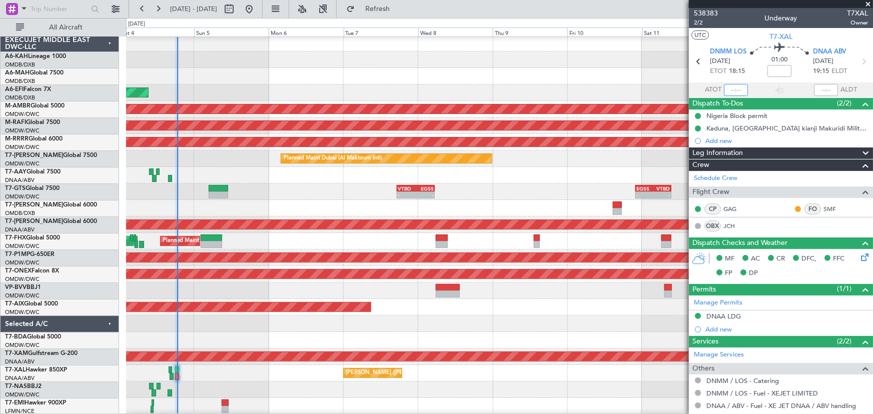
click at [733, 88] on input "text" at bounding box center [736, 90] width 24 height 12
type input "1"
type input "18:26"
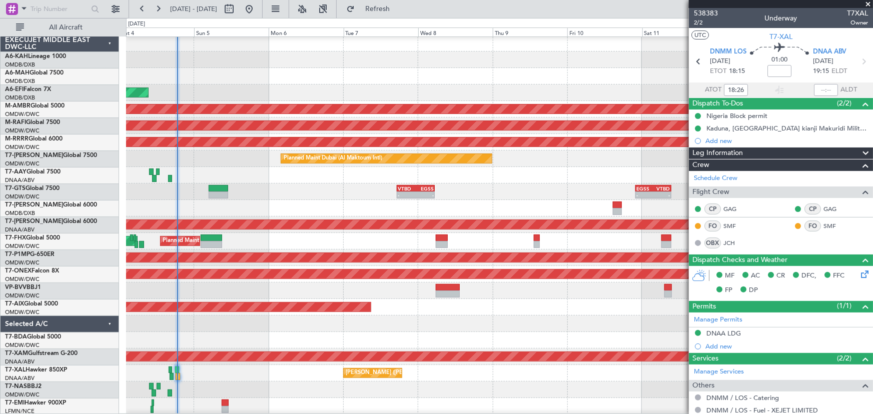
type input "[PERSON_NAME] (ANI)"
type input "7451"
click at [867, 5] on span at bounding box center [868, 4] width 10 height 9
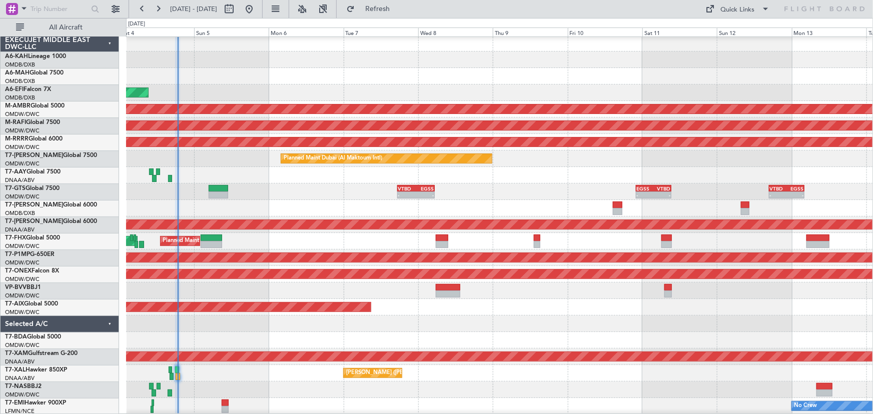
type input "0"
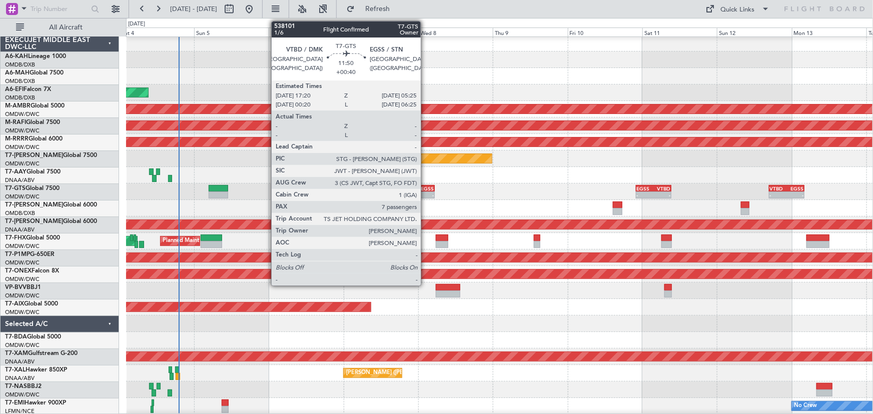
click at [425, 189] on div "EGSS" at bounding box center [425, 189] width 18 height 6
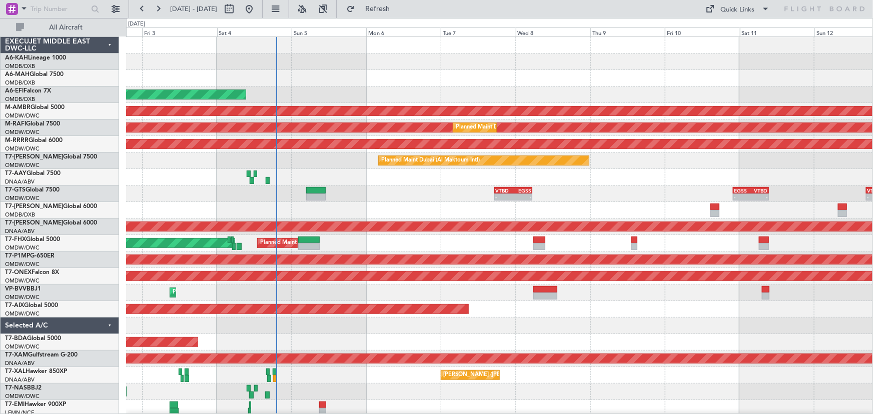
click at [330, 199] on div "- - VTBD 17:20 Z EGSS 05:25 Z - - EGSS 22:00 Z VTBD 09:25 Z - - VTBD 16:45 Z EG…" at bounding box center [499, 194] width 746 height 17
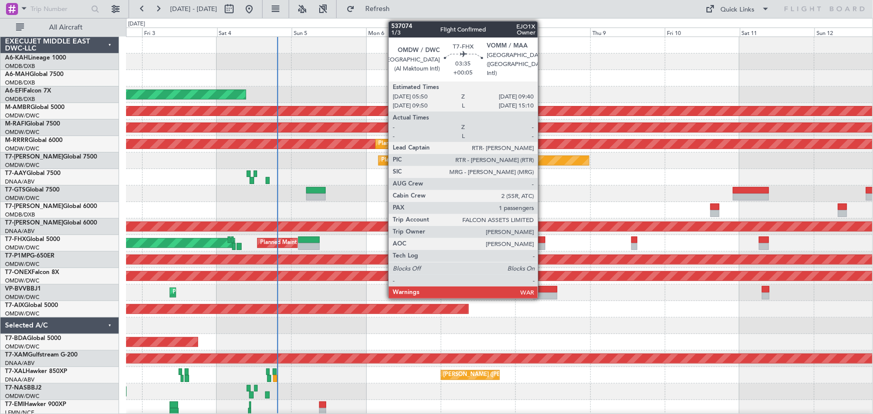
click at [542, 241] on div at bounding box center [539, 240] width 12 height 7
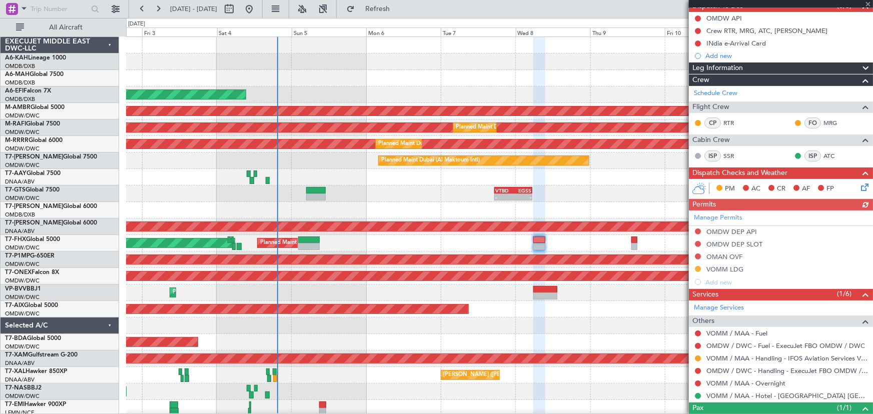
scroll to position [135, 0]
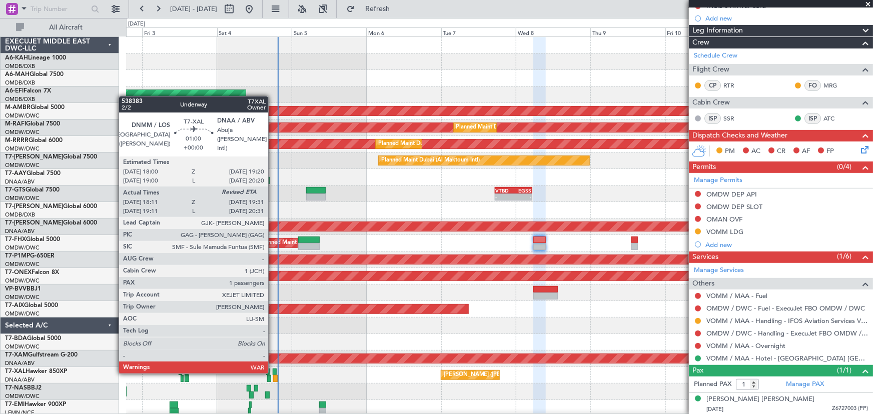
click at [273, 372] on div at bounding box center [275, 372] width 5 height 7
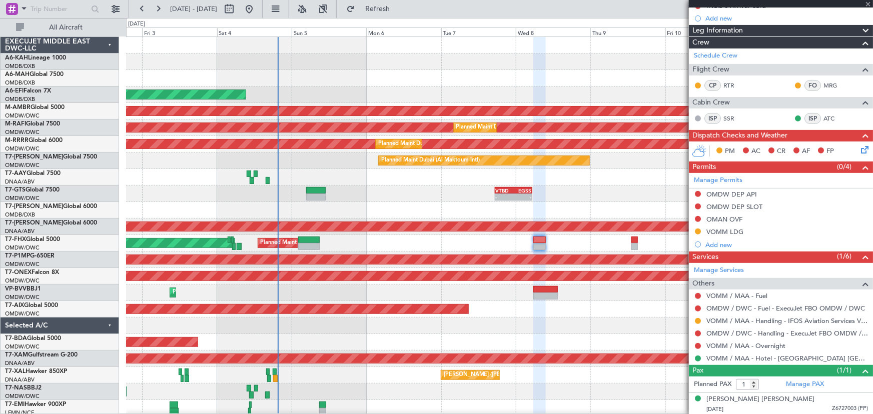
type input "18:26"
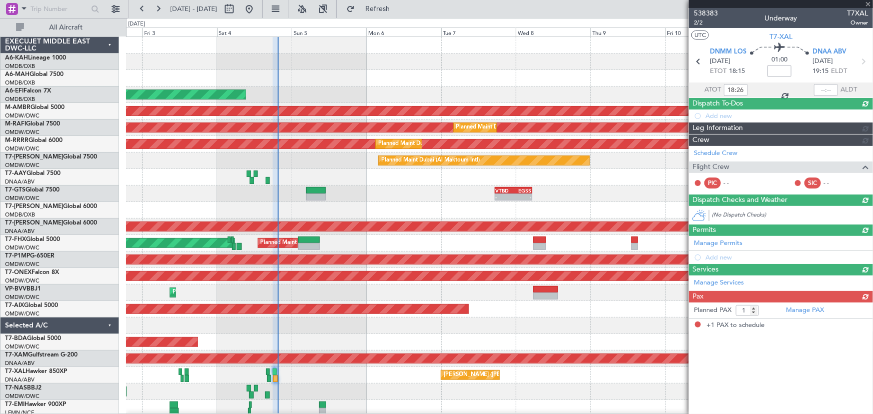
scroll to position [0, 0]
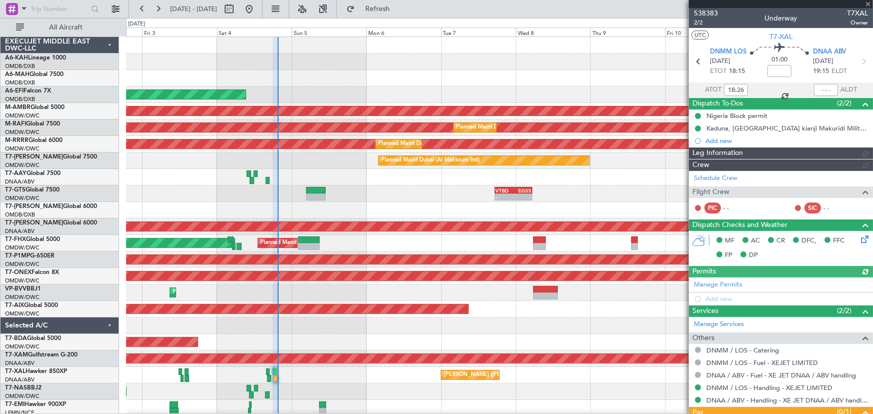
type input "[PERSON_NAME] (ANI)"
type input "7451"
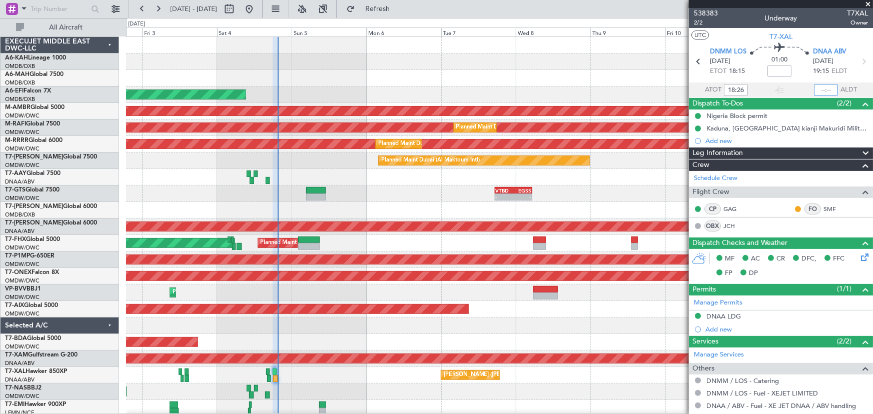
click at [816, 89] on input "text" at bounding box center [826, 90] width 24 height 12
type input "19:31"
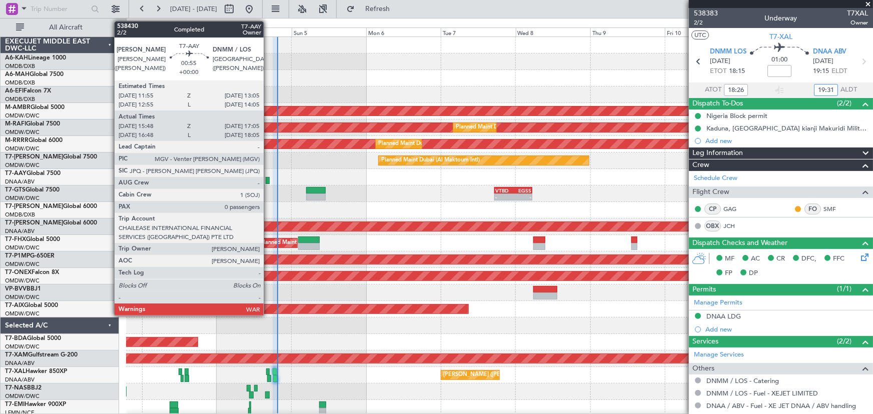
click at [268, 179] on div at bounding box center [268, 180] width 4 height 7
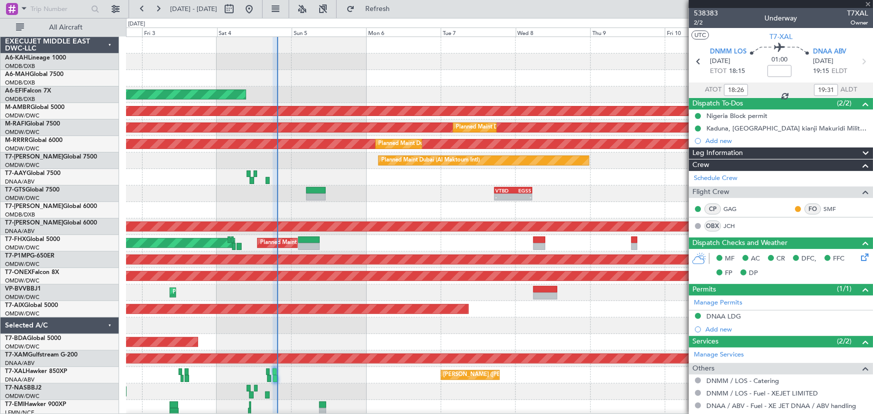
type input "15:58"
type input "17:00"
type input "0"
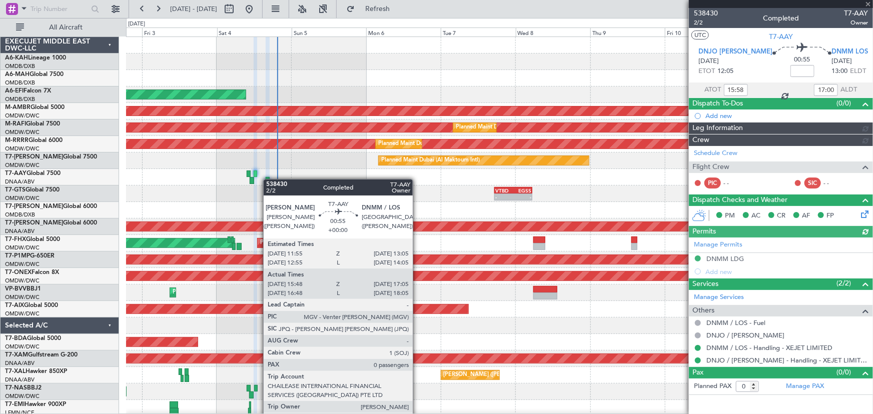
type input "[PERSON_NAME] (ANI)"
type input "7453"
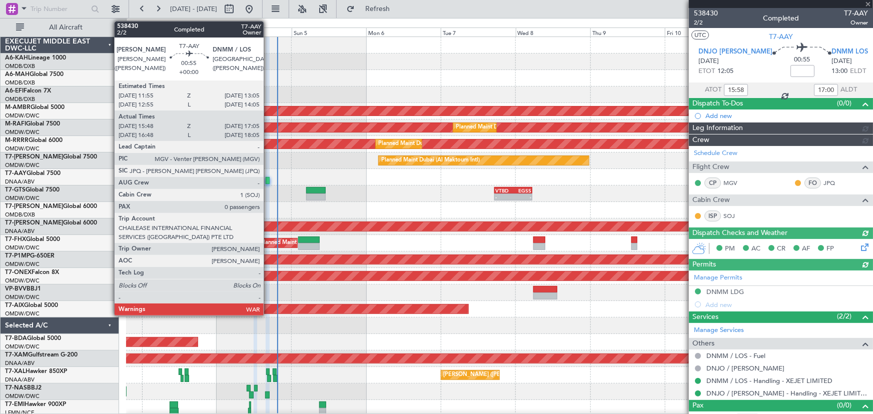
type input "[PERSON_NAME] (ANI)"
type input "7453"
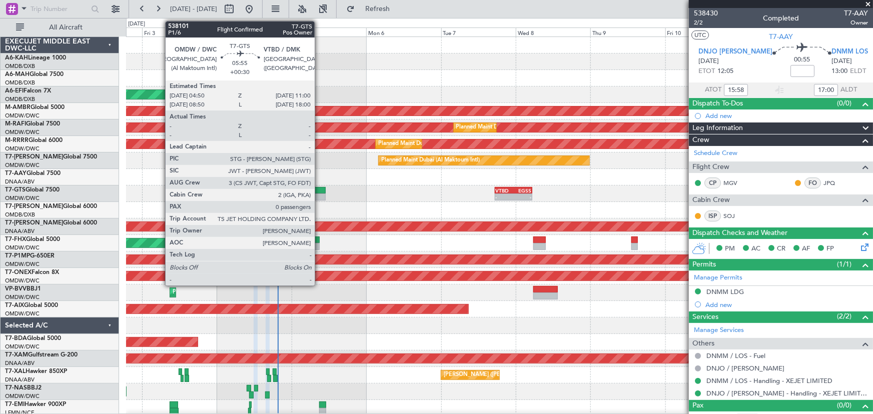
click at [319, 190] on div at bounding box center [316, 190] width 20 height 7
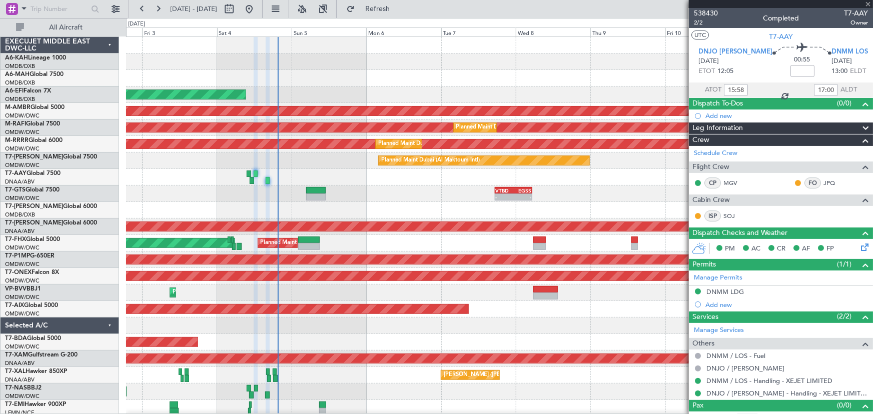
type input "+00:30"
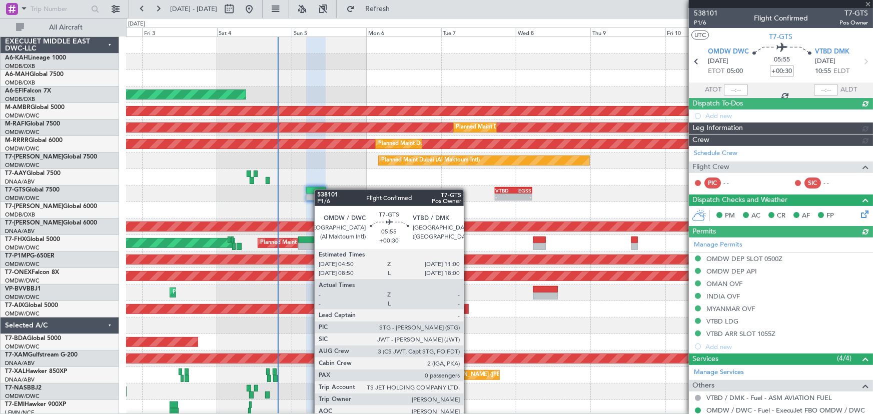
type input "[PERSON_NAME] ([PERSON_NAME])"
type input "7400"
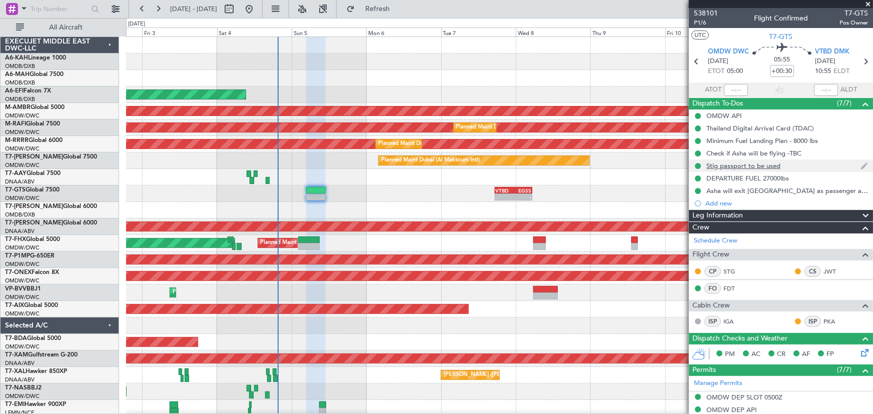
click at [724, 167] on div "Stig passport to be used" at bounding box center [743, 166] width 74 height 9
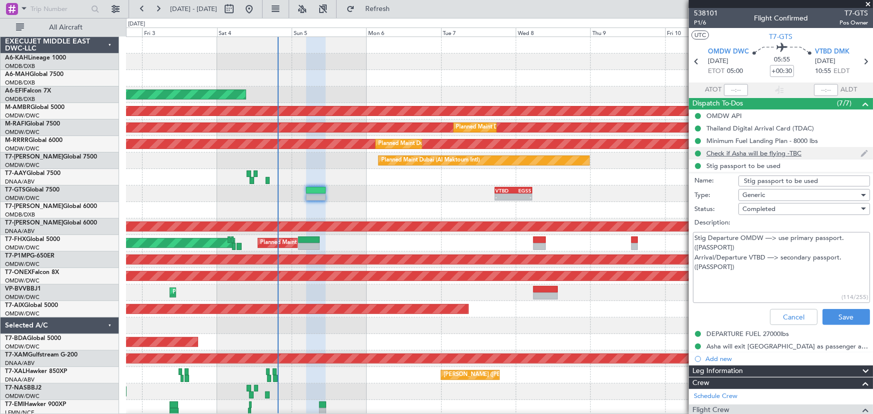
click at [749, 157] on div "Check if Asha will be flying -TBC" at bounding box center [781, 153] width 184 height 13
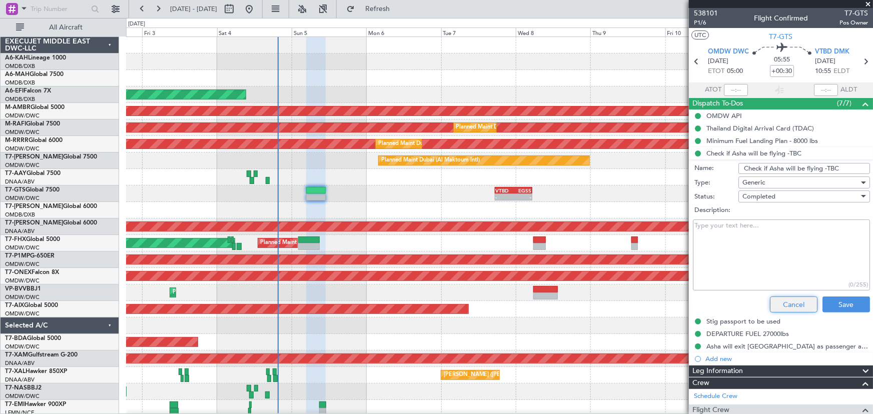
click at [781, 305] on button "Cancel" at bounding box center [794, 305] width 48 height 16
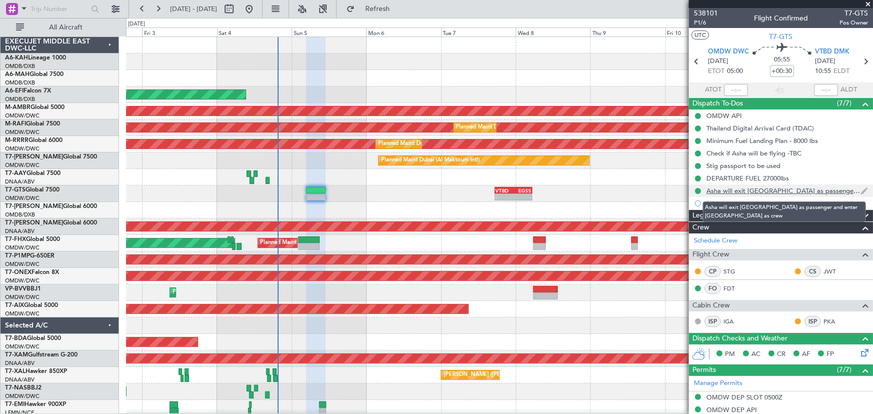
click at [745, 192] on div "Asha will exit [GEOGRAPHIC_DATA] as passenger and enter [GEOGRAPHIC_DATA] as cr…" at bounding box center [783, 191] width 154 height 9
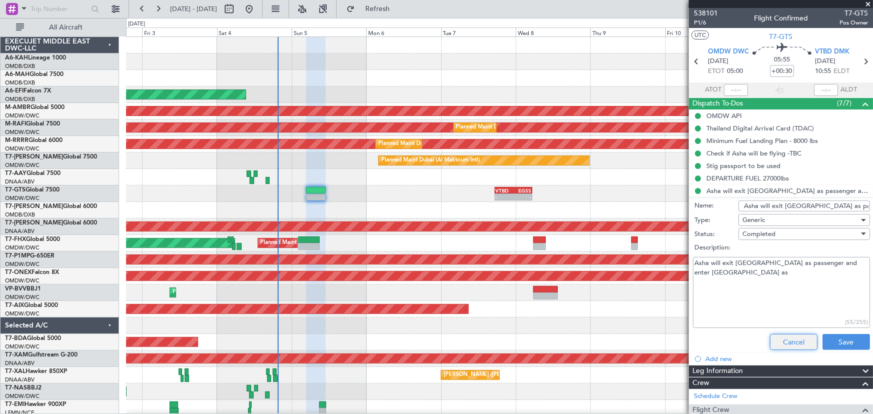
click at [785, 337] on button "Cancel" at bounding box center [794, 342] width 48 height 16
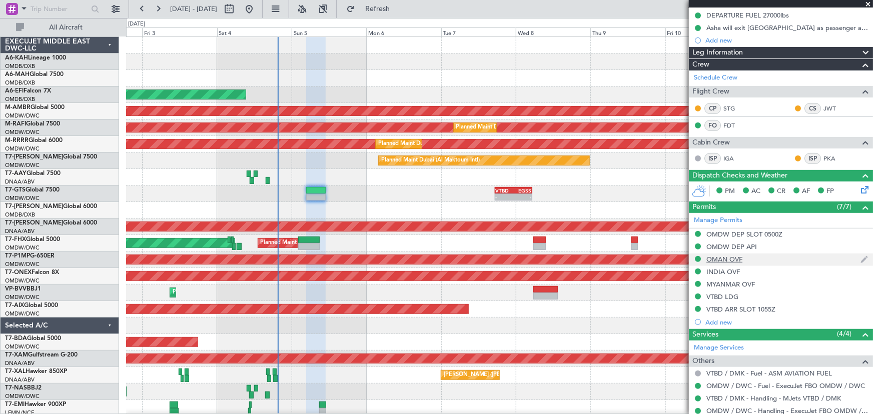
scroll to position [206, 0]
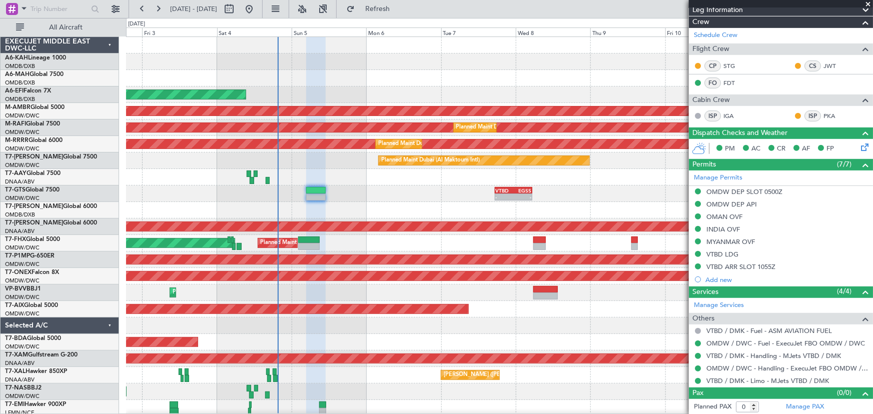
click at [404, 202] on div at bounding box center [499, 210] width 747 height 17
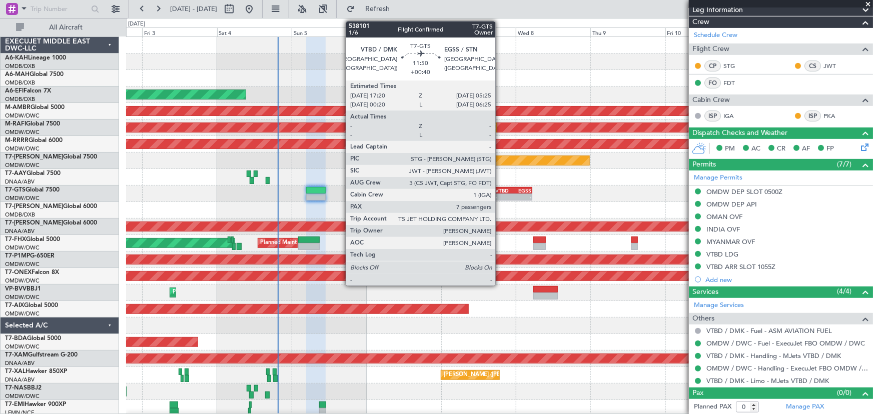
click at [500, 198] on div "-" at bounding box center [505, 197] width 18 height 6
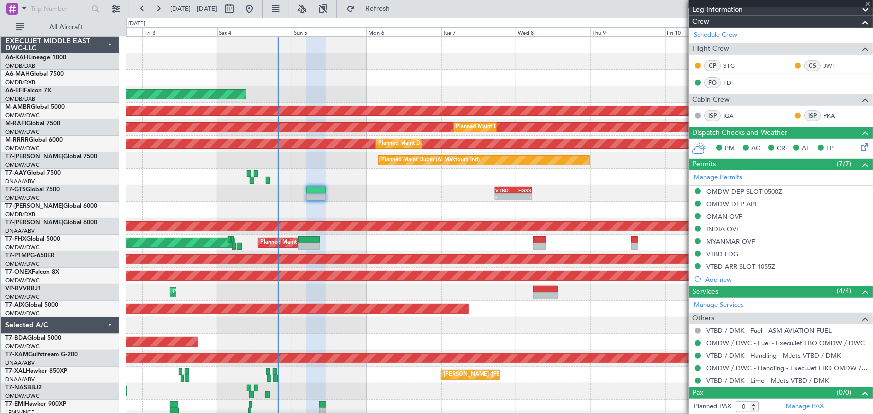
type input "+00:40"
type input "7"
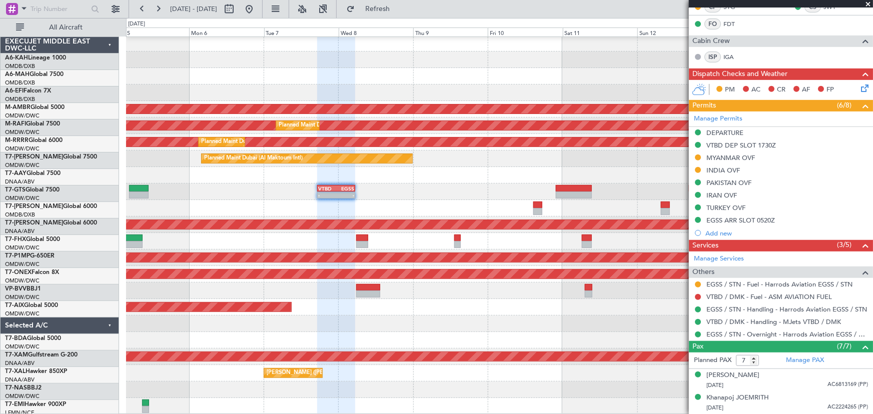
scroll to position [2, 0]
click at [252, 169] on div "AOG Maint [GEOGRAPHIC_DATA] (Dubai Intl) Planned Maint [GEOGRAPHIC_DATA] (Selet…" at bounding box center [499, 225] width 746 height 380
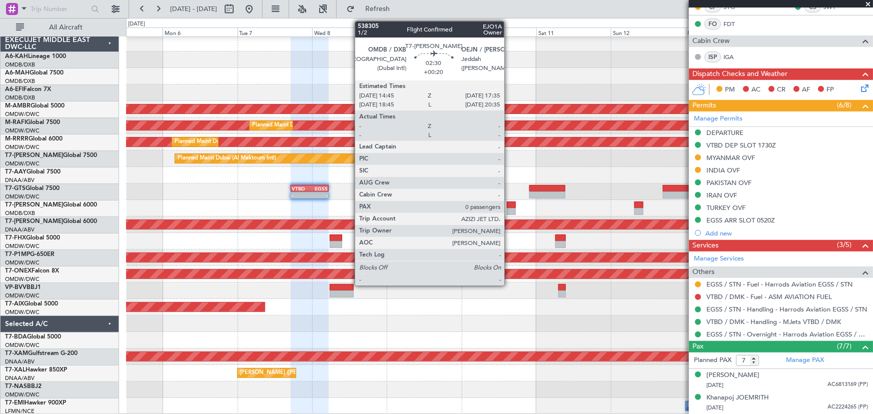
click at [509, 210] on div at bounding box center [511, 211] width 9 height 7
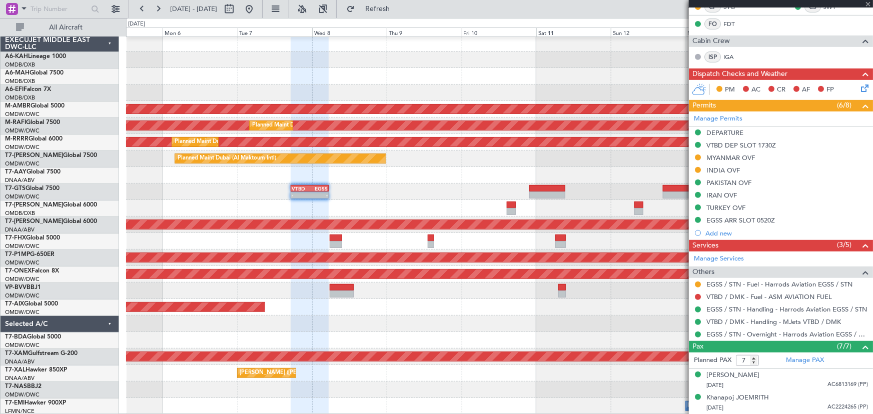
type input "+00:20"
type input "0"
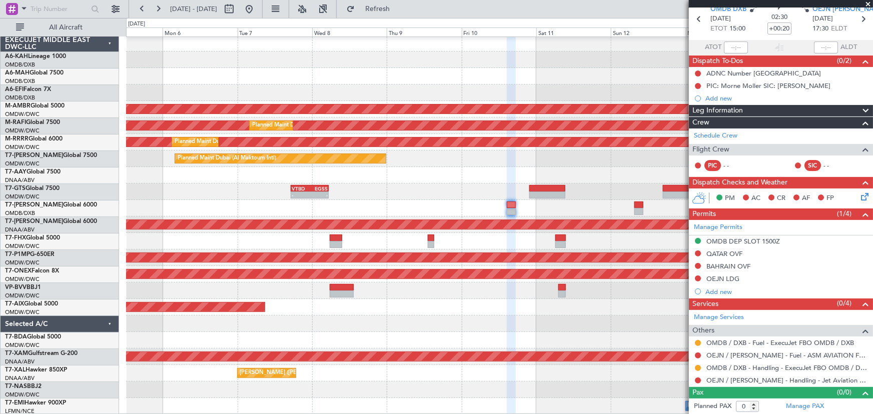
scroll to position [0, 0]
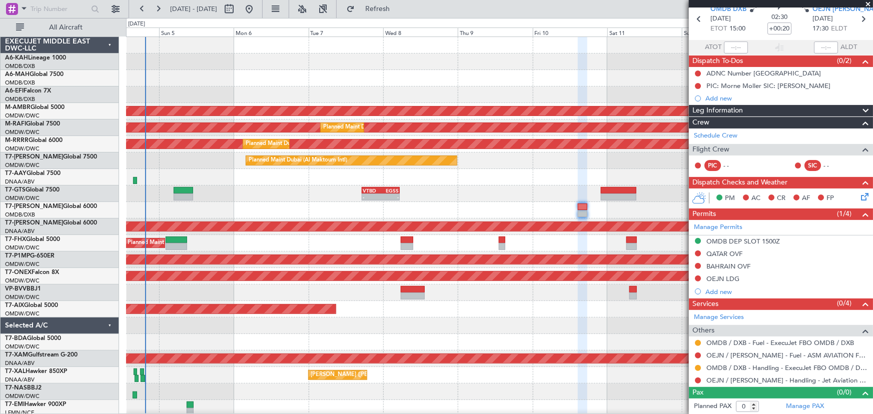
click at [489, 165] on div "Planned Maint Dubai (Al Maktoum Intl)" at bounding box center [499, 161] width 747 height 17
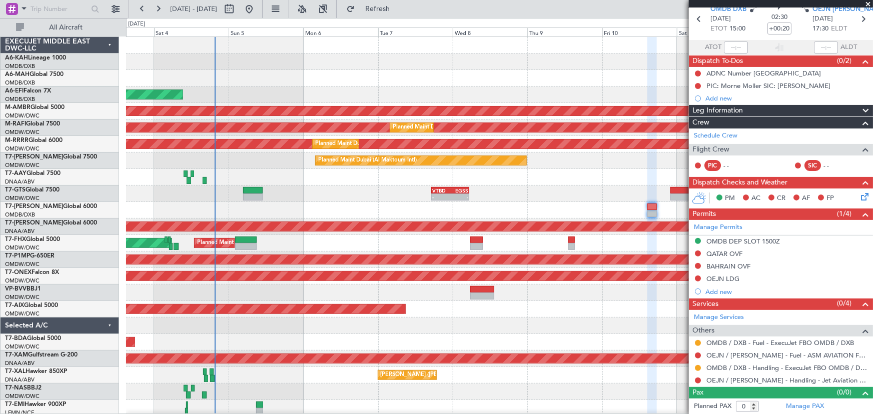
click at [450, 201] on div "- - VTBD 17:20 Z EGSS 05:25 Z Planned Maint [GEOGRAPHIC_DATA] (Al Maktoum Intl)" at bounding box center [499, 194] width 747 height 17
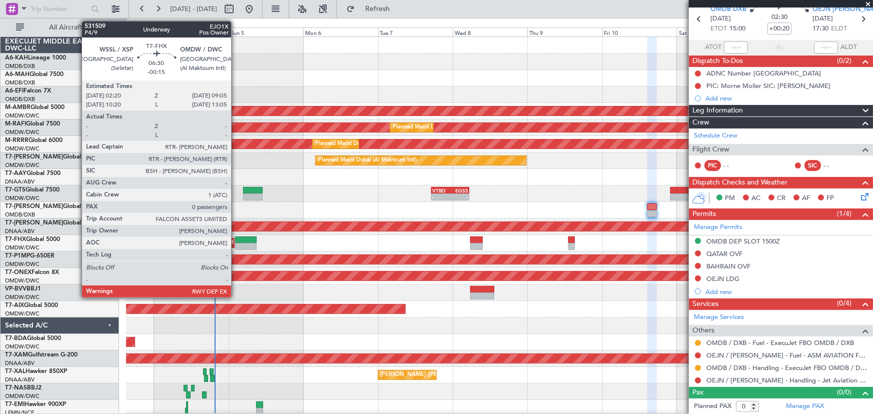
click at [236, 245] on div at bounding box center [246, 246] width 22 height 7
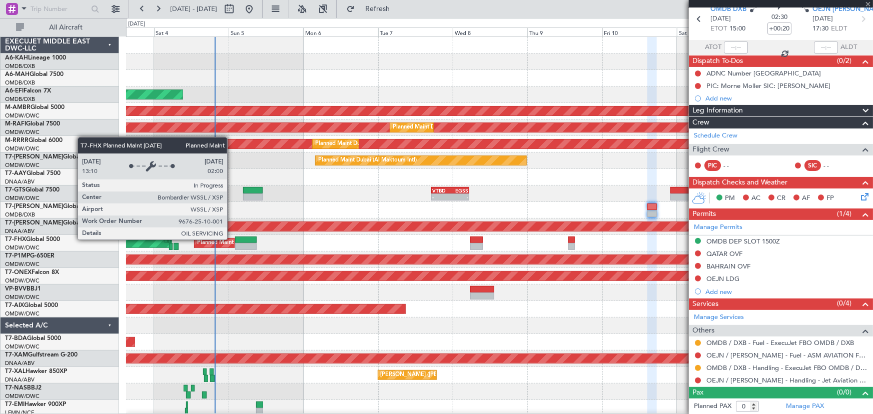
type input "-00:15"
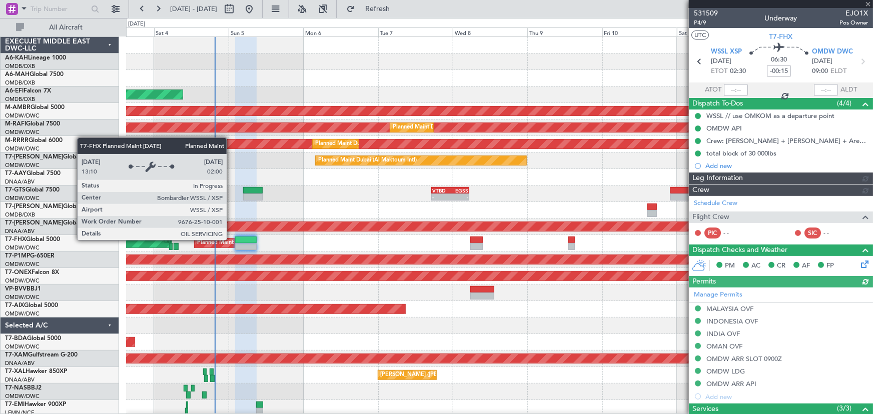
type input "[PERSON_NAME] ([PERSON_NAME])"
type input "7340"
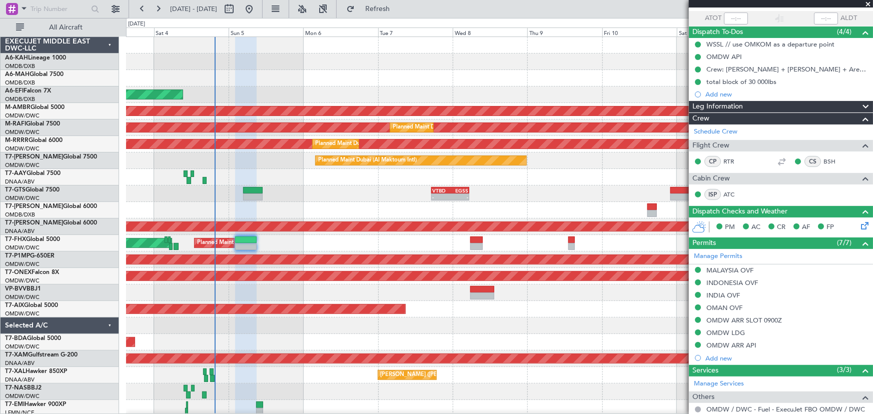
scroll to position [136, 0]
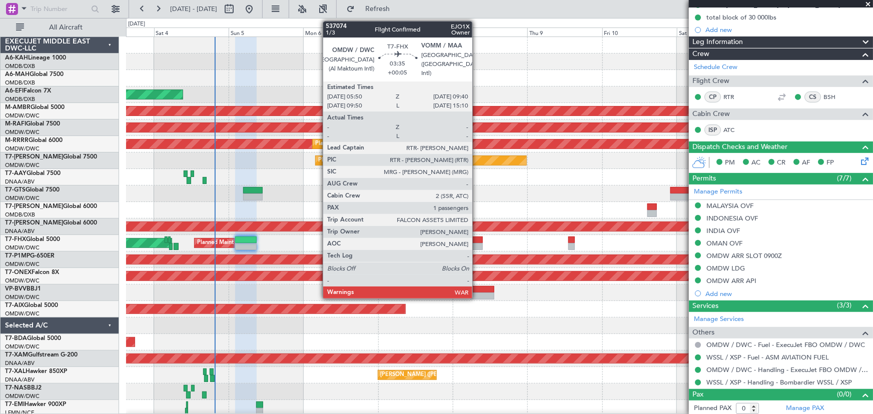
click at [477, 245] on div at bounding box center [476, 246] width 12 height 7
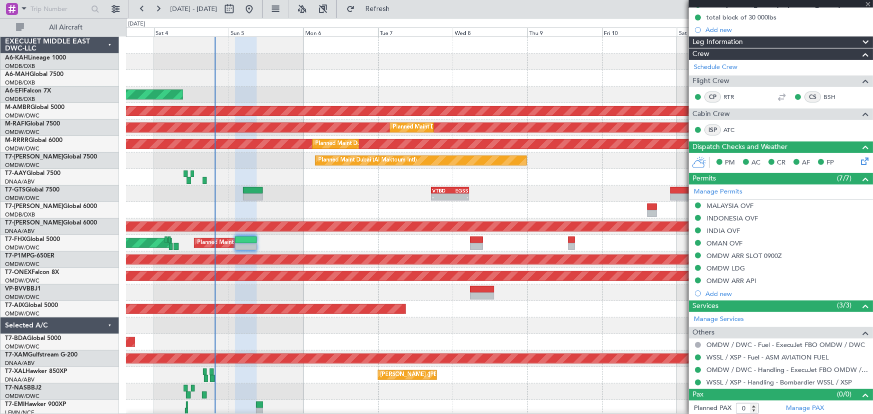
type input "+00:05"
type input "1"
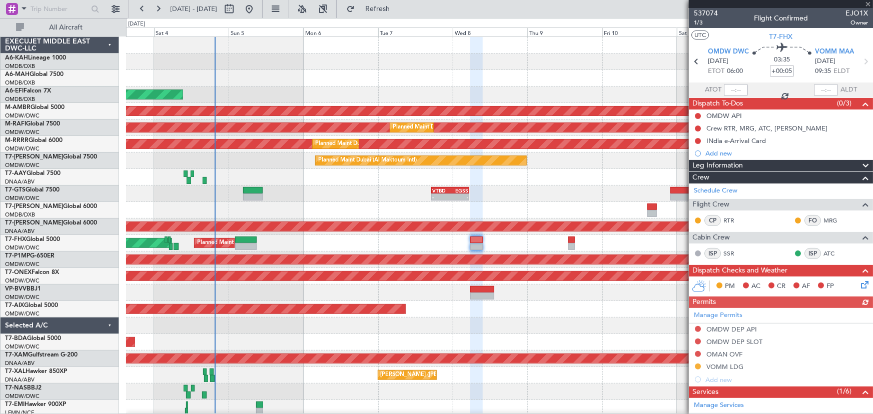
scroll to position [2, 0]
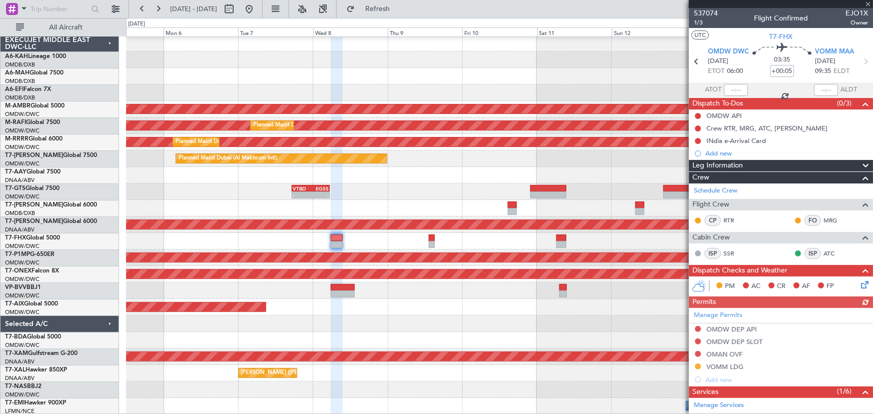
click at [454, 174] on div at bounding box center [499, 175] width 746 height 17
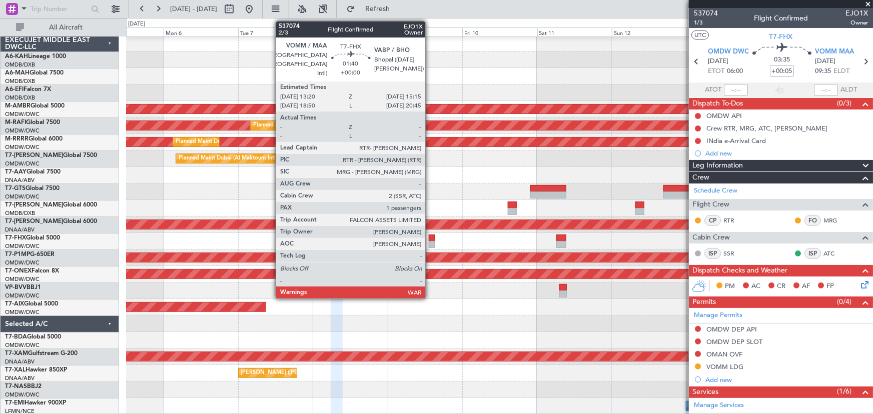
click at [430, 242] on div at bounding box center [432, 244] width 6 height 7
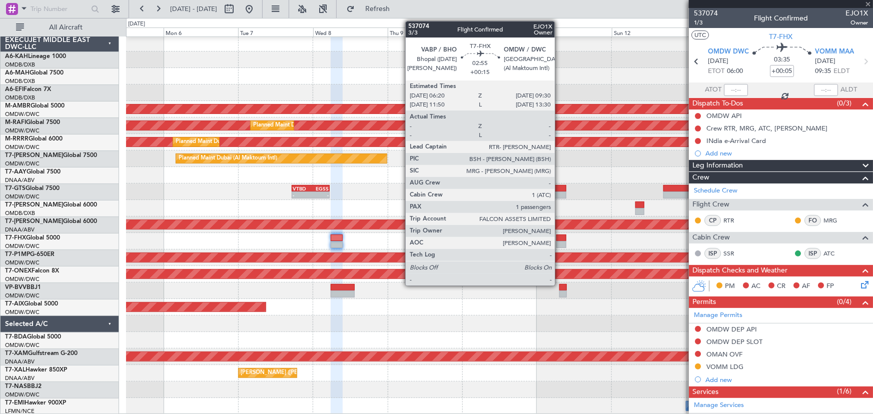
click at [559, 244] on div at bounding box center [561, 244] width 10 height 7
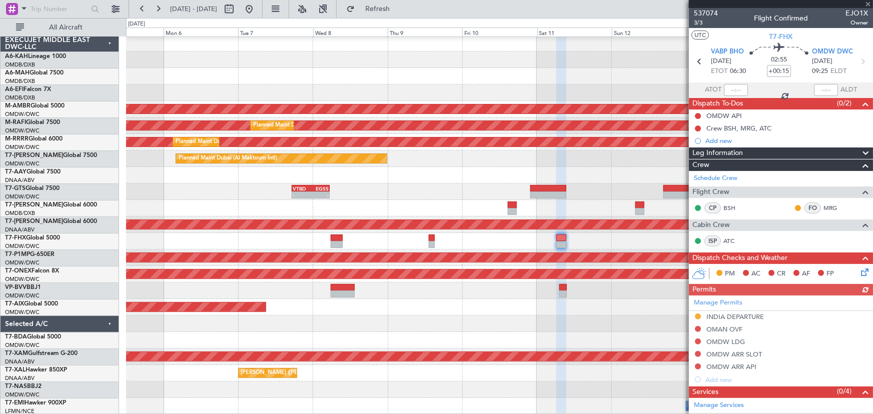
click at [329, 241] on div "Planned Maint [GEOGRAPHIC_DATA] (Seletar) Planned Maint [GEOGRAPHIC_DATA] ([GEO…" at bounding box center [499, 241] width 746 height 17
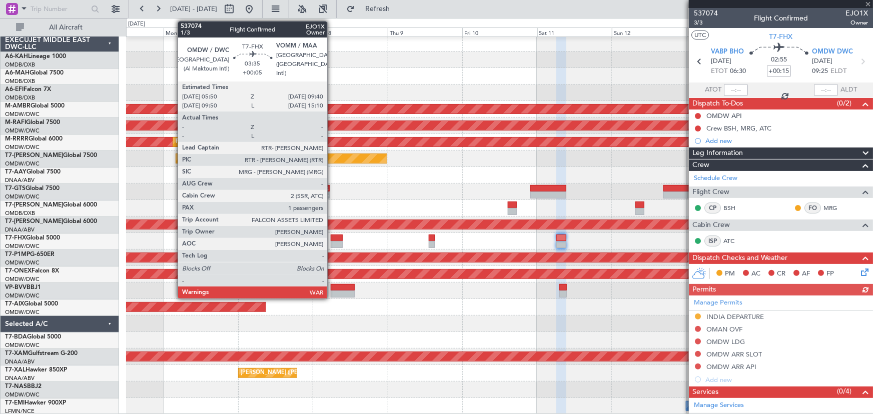
click at [332, 242] on div at bounding box center [337, 244] width 12 height 7
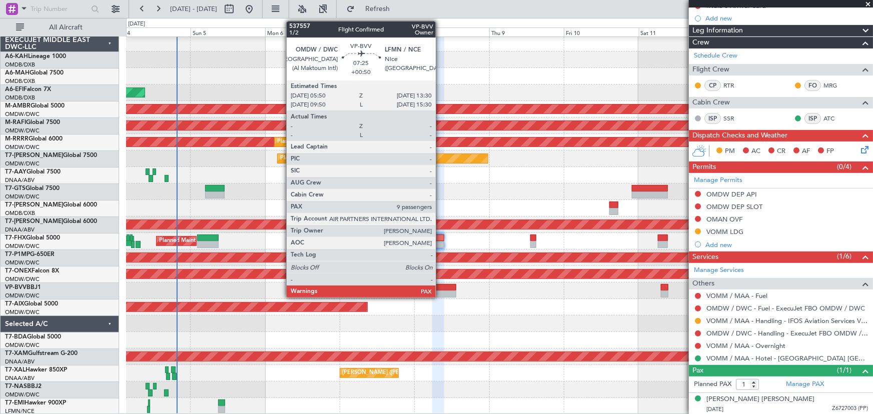
click at [440, 291] on div at bounding box center [444, 294] width 24 height 7
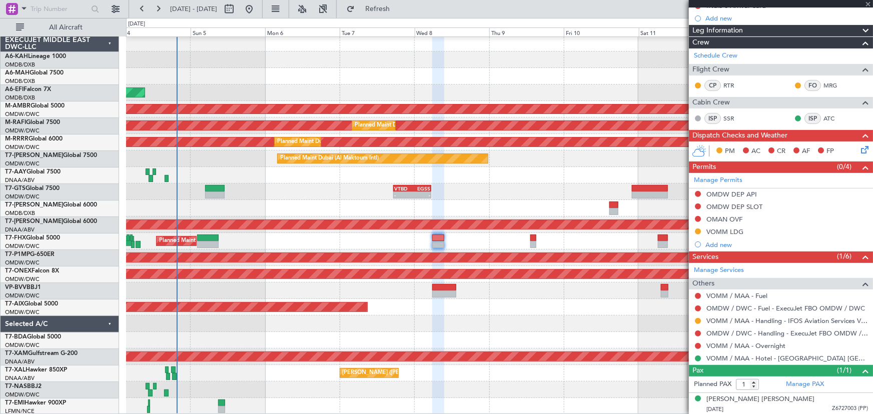
type input "+00:50"
type input "9"
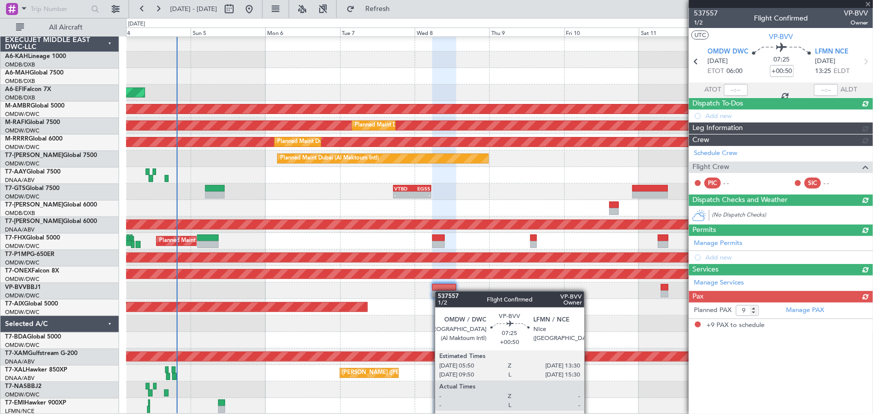
scroll to position [0, 0]
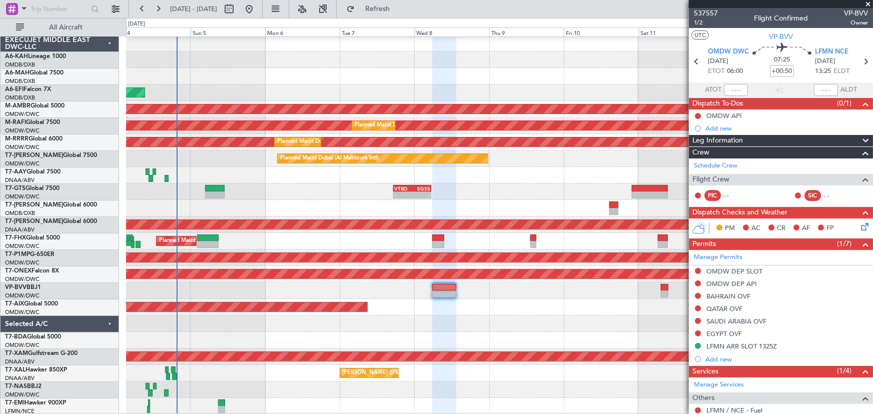
click at [521, 298] on div "Planned Maint Dubai (Al Maktoum Intl)" at bounding box center [499, 291] width 746 height 17
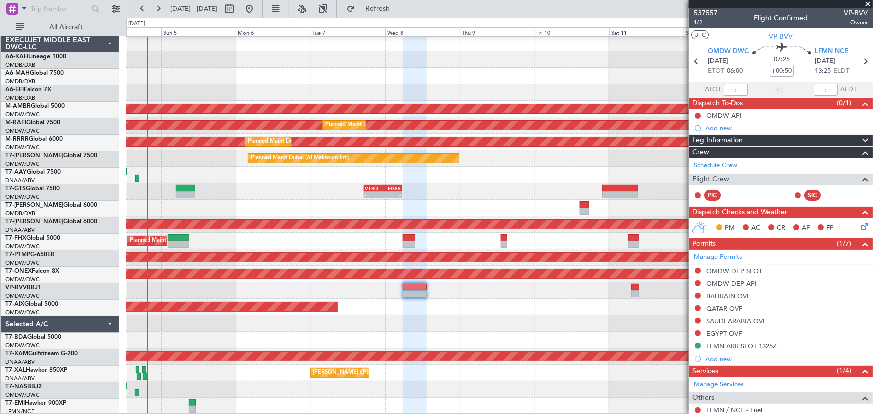
scroll to position [2, 0]
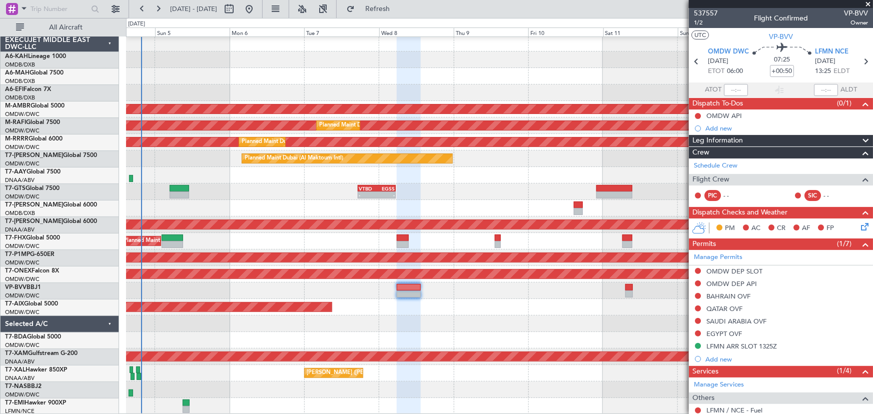
click at [504, 331] on div "AOG Maint [GEOGRAPHIC_DATA] (Dubai Intl) Planned Maint [GEOGRAPHIC_DATA] (Selet…" at bounding box center [499, 225] width 746 height 380
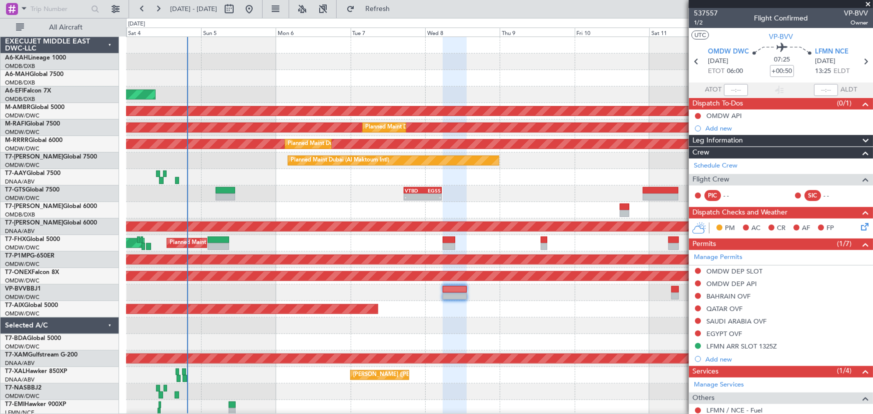
click at [415, 334] on div "AOG Maint [GEOGRAPHIC_DATA] (Dubai Intl) Planned Maint [GEOGRAPHIC_DATA] (Selet…" at bounding box center [499, 227] width 747 height 380
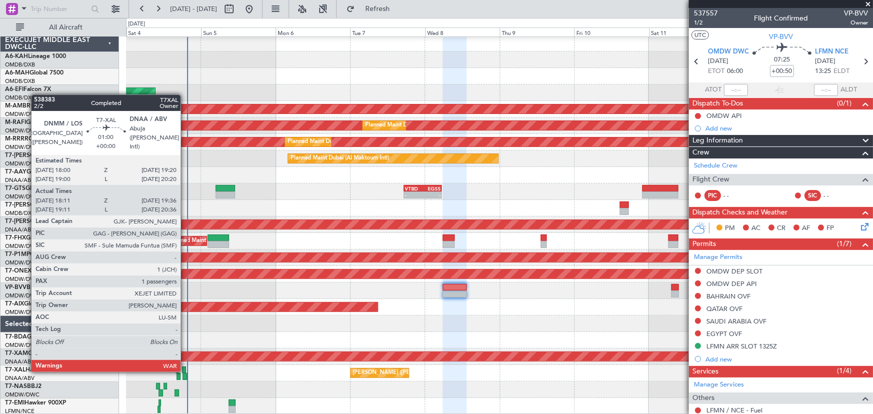
click at [185, 370] on div at bounding box center [184, 370] width 5 height 7
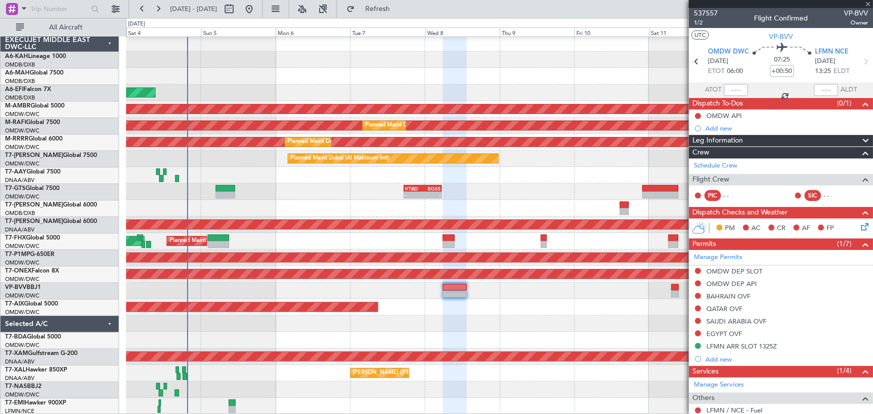
type input "18:26"
type input "19:31"
type input "1"
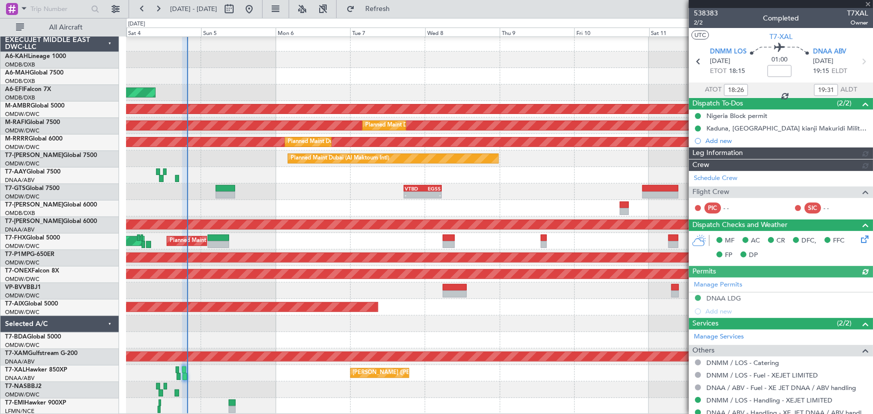
type input "[PERSON_NAME] (ANI)"
type input "7451"
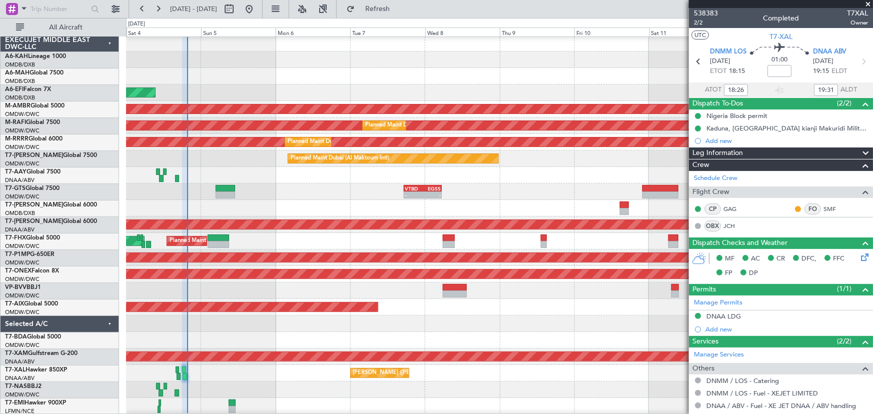
click at [867, 5] on span at bounding box center [868, 4] width 10 height 9
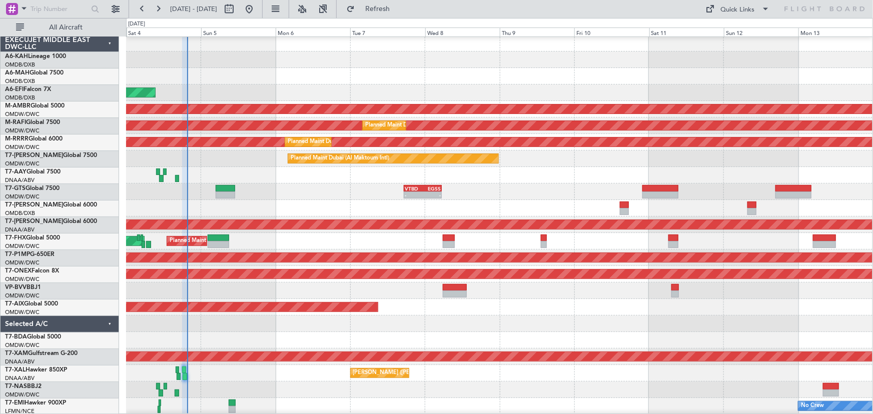
type input "0"
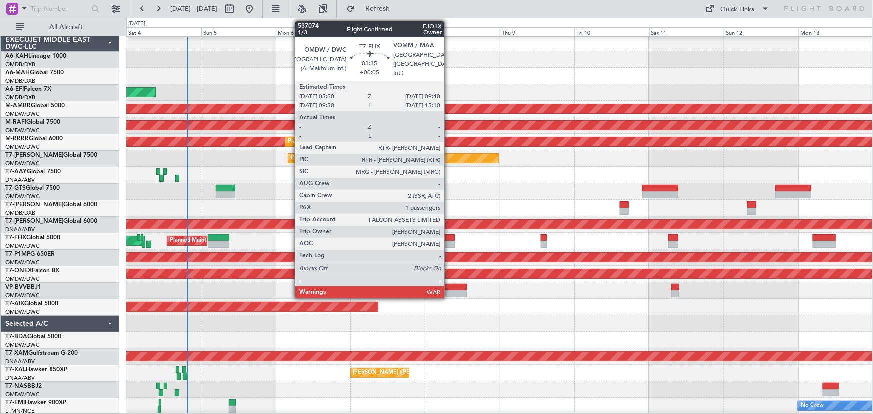
click at [449, 238] on div at bounding box center [449, 238] width 12 height 7
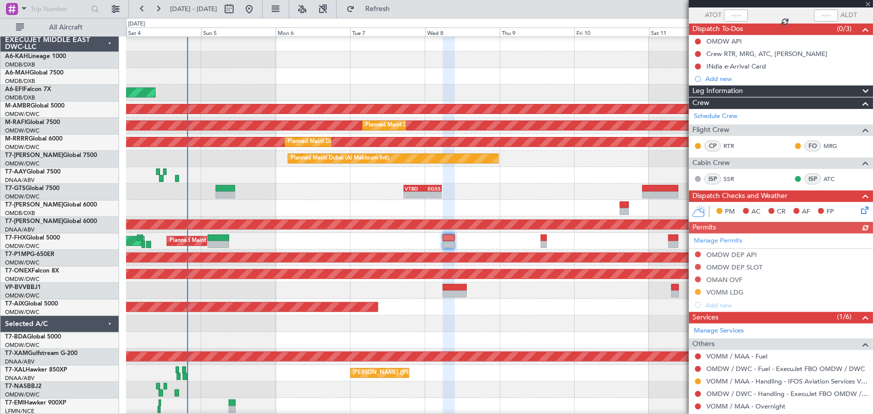
scroll to position [135, 0]
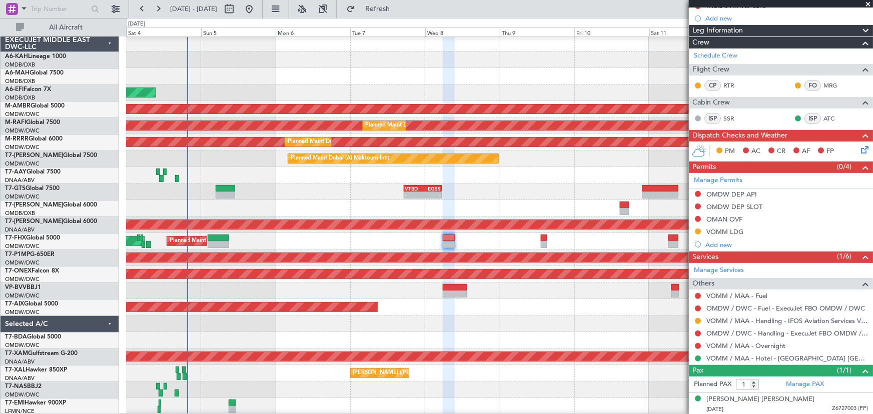
click at [424, 214] on div at bounding box center [499, 208] width 746 height 17
click at [521, 198] on div "- - VTBD 17:20 Z EGSS 05:25 Z" at bounding box center [499, 192] width 746 height 17
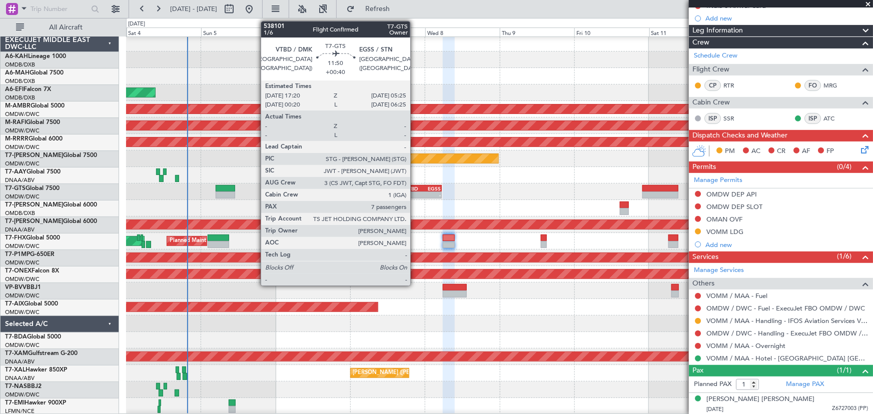
click at [415, 190] on div "VTBD" at bounding box center [414, 189] width 18 height 6
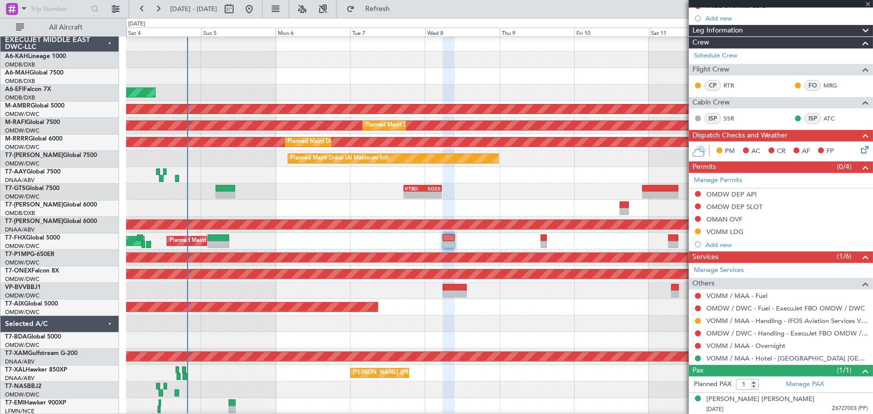
type input "+00:40"
type input "7"
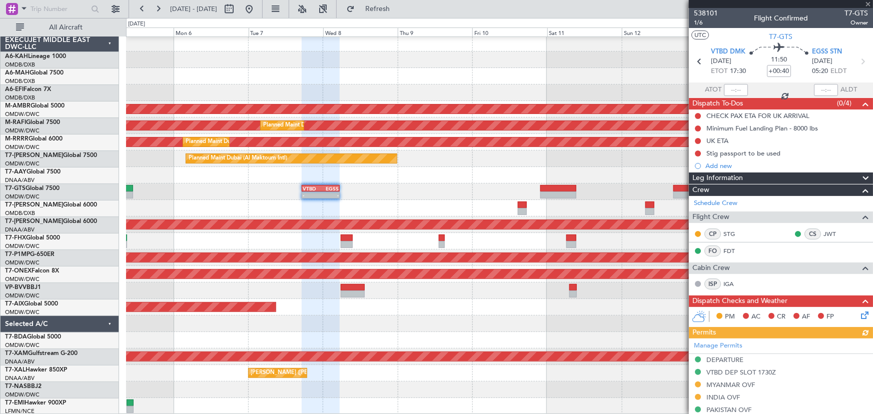
click at [409, 180] on div "AOG Maint [GEOGRAPHIC_DATA] (Dubai Intl) Planned Maint [GEOGRAPHIC_DATA] (Selet…" at bounding box center [499, 225] width 746 height 380
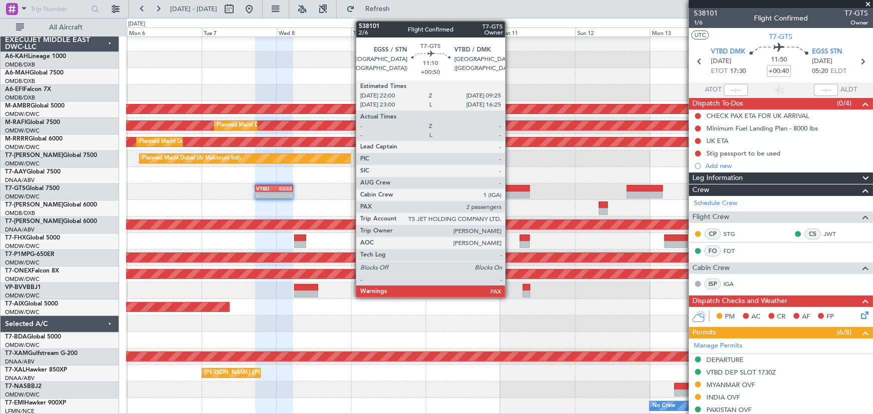
click at [510, 190] on div at bounding box center [512, 188] width 36 height 7
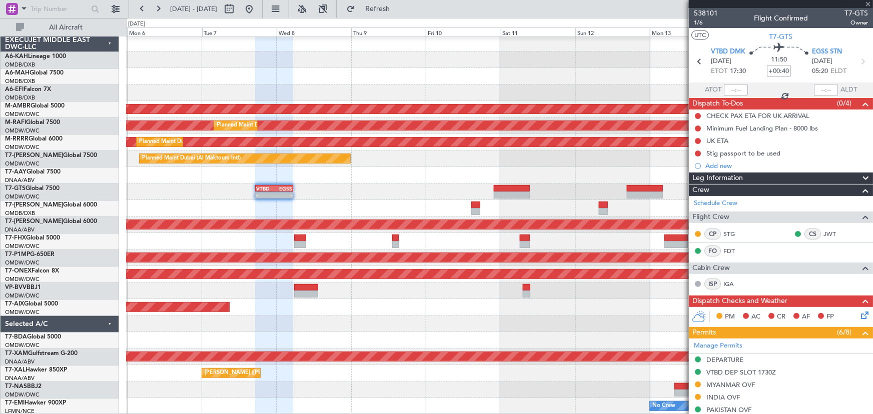
type input "+00:50"
type input "2"
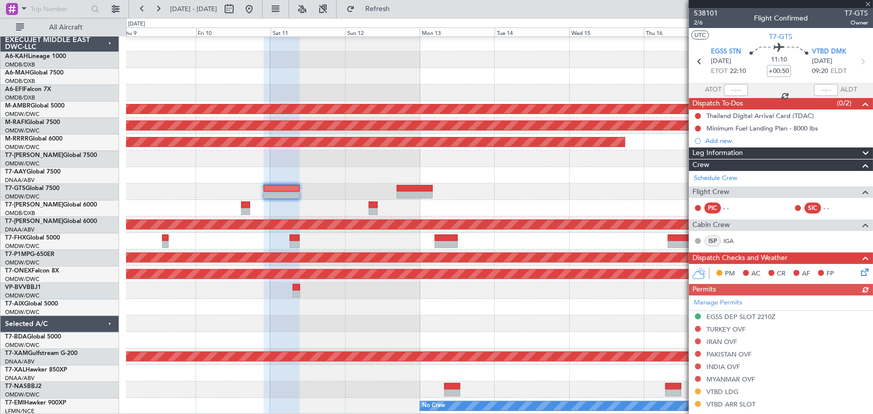
click at [395, 238] on div at bounding box center [499, 241] width 746 height 17
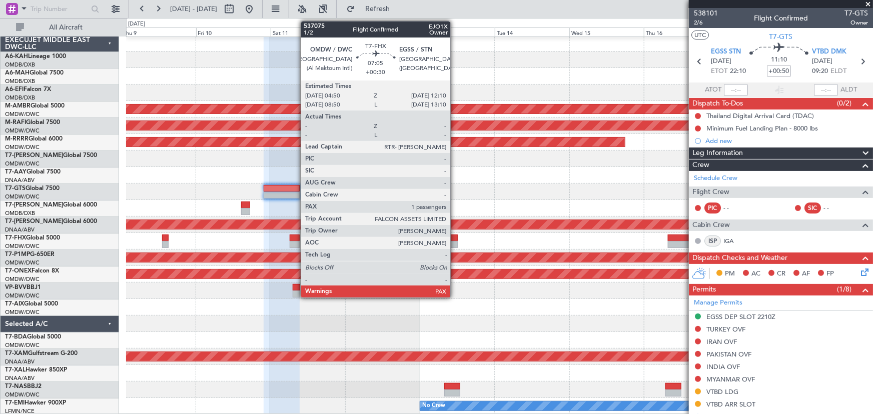
click at [454, 244] on div at bounding box center [446, 244] width 23 height 7
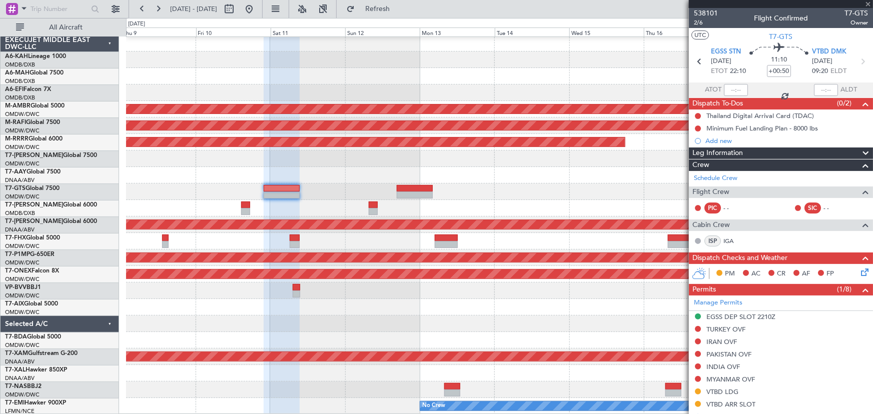
type input "+00:30"
type input "1"
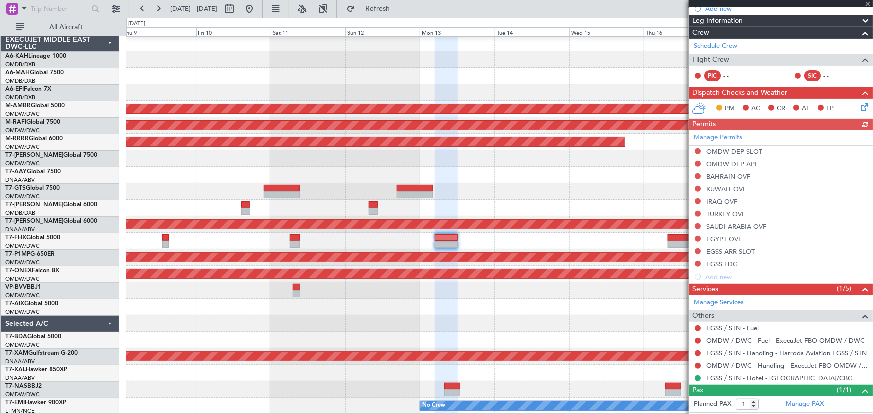
scroll to position [177, 0]
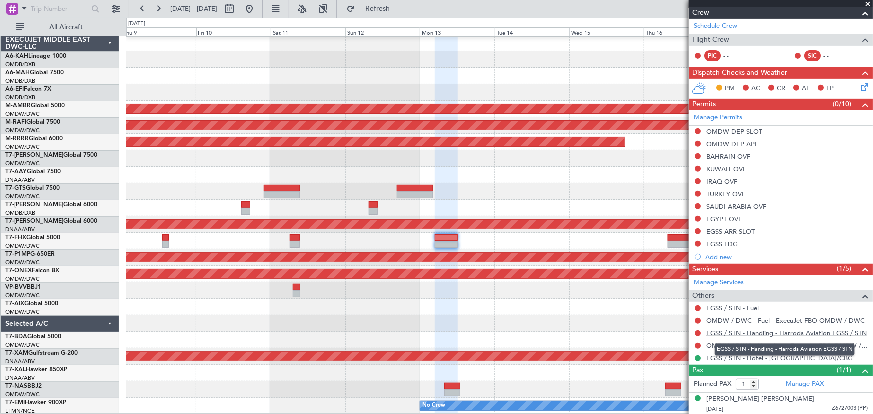
click at [766, 333] on link "EGSS / STN - Handling - Harrods Aviation EGSS / STN" at bounding box center [786, 333] width 161 height 9
click at [377, 10] on button "Refresh" at bounding box center [372, 9] width 60 height 16
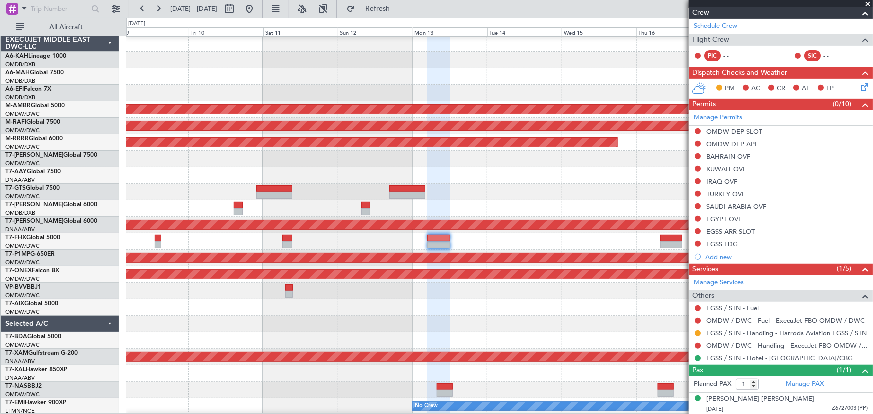
scroll to position [1, 0]
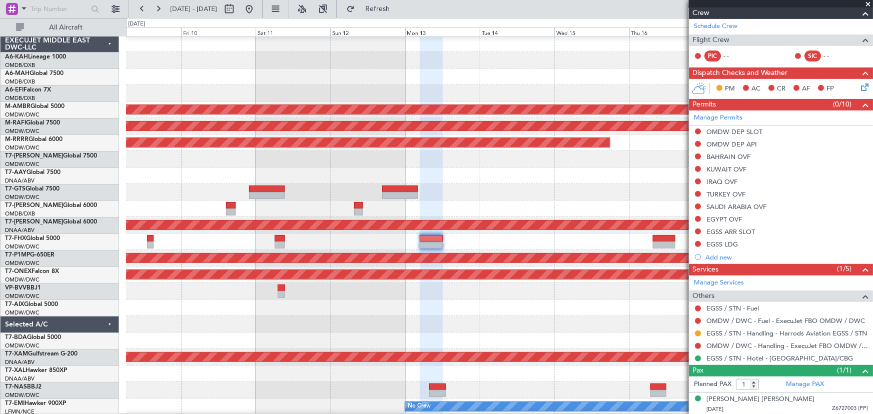
click at [528, 168] on div at bounding box center [499, 176] width 747 height 17
click at [513, 190] on div "VTBD 17:20 Z EGSS 05:25 Z - - Planned Maint [GEOGRAPHIC_DATA] (Seletar)" at bounding box center [499, 192] width 747 height 17
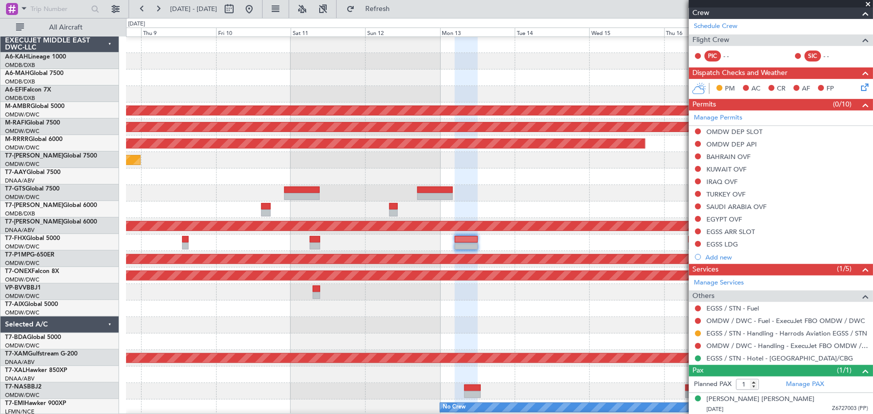
scroll to position [2, 0]
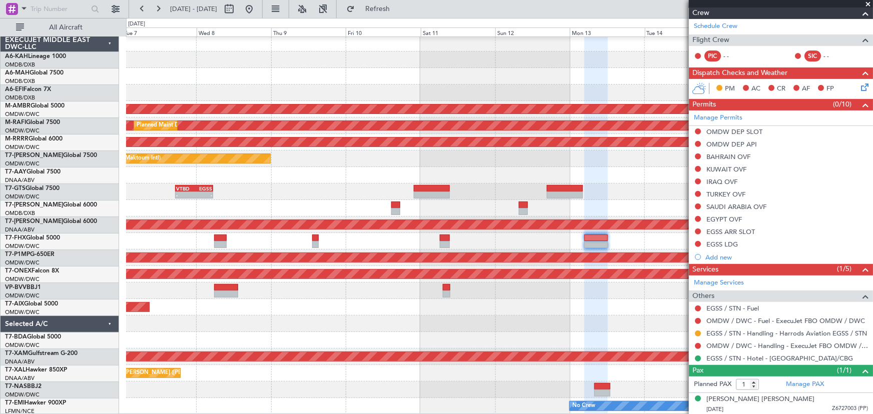
click at [640, 190] on div "VTBD 17:20 Z EGSS 05:25 Z - -" at bounding box center [499, 192] width 746 height 17
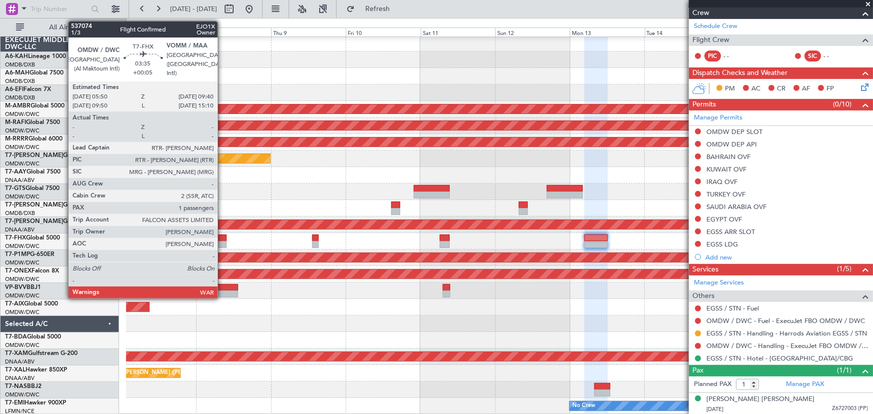
click at [222, 241] on div at bounding box center [220, 244] width 12 height 7
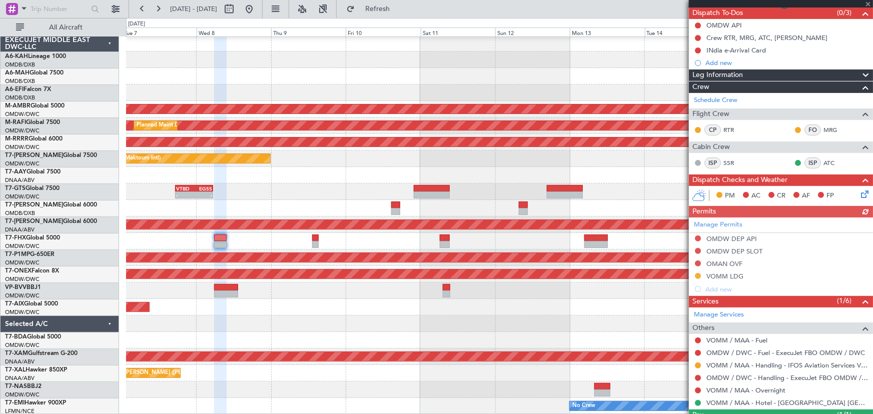
scroll to position [135, 0]
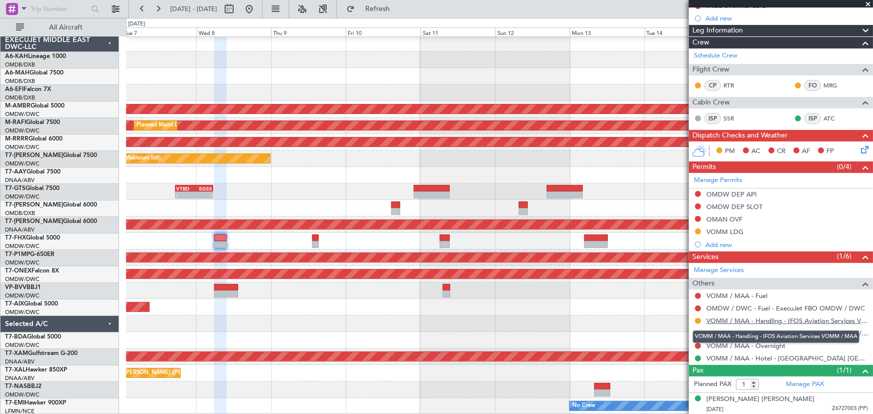
click at [740, 319] on link "VOMM / MAA - Handling - IFOS Aviation Services VOMM / MAA" at bounding box center [787, 321] width 162 height 9
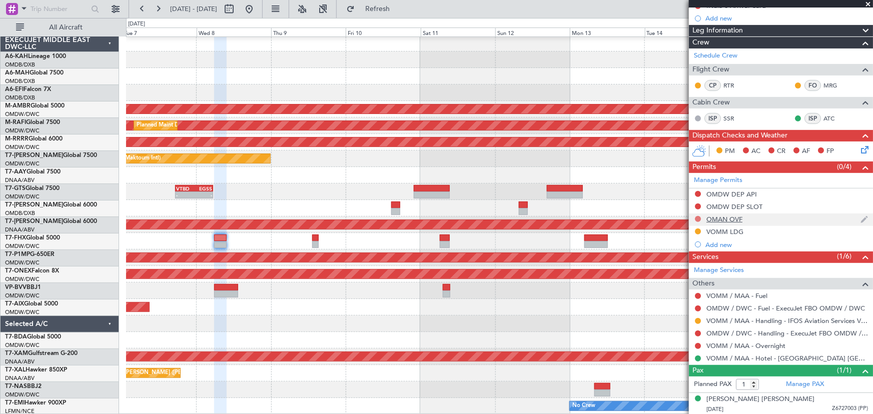
click at [698, 218] on button at bounding box center [698, 219] width 6 height 6
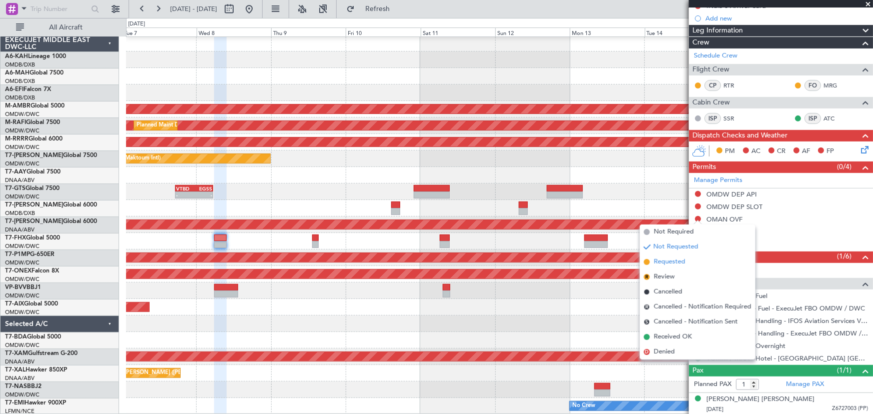
click at [673, 264] on span "Requested" at bounding box center [670, 262] width 32 height 10
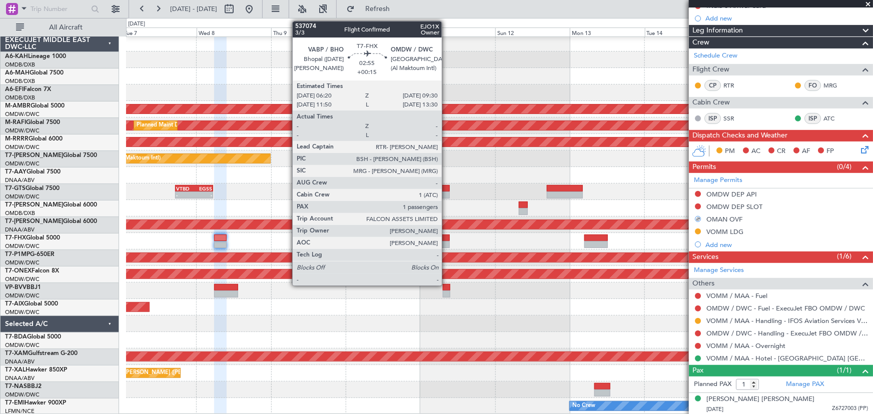
click at [446, 243] on div at bounding box center [445, 244] width 10 height 7
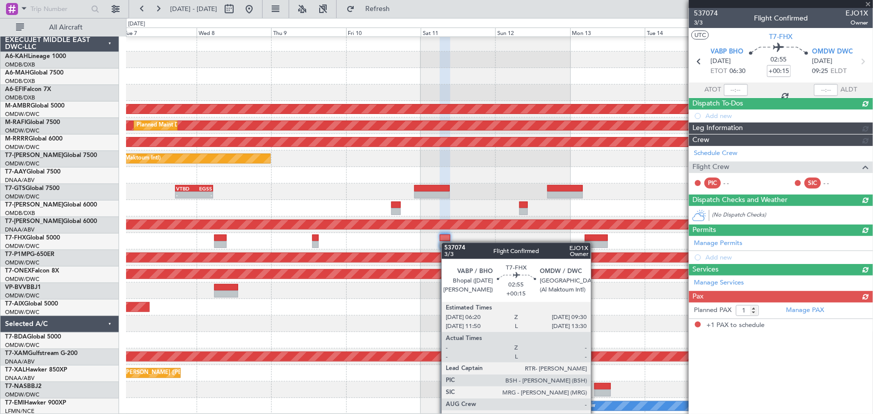
scroll to position [0, 0]
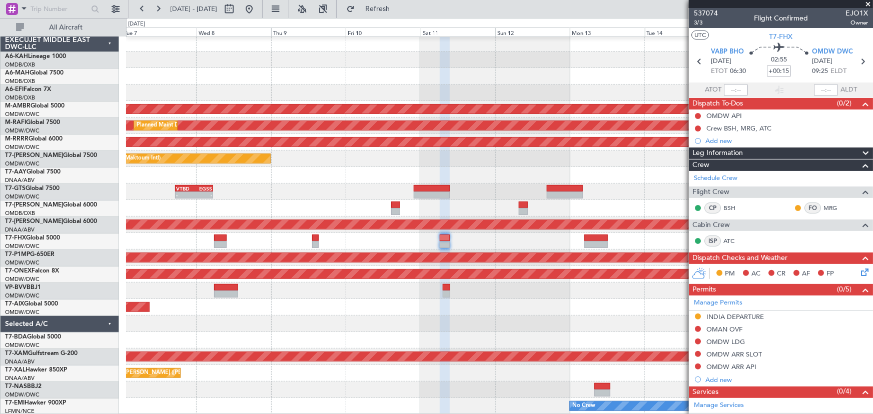
click at [696, 329] on button at bounding box center [698, 329] width 6 height 6
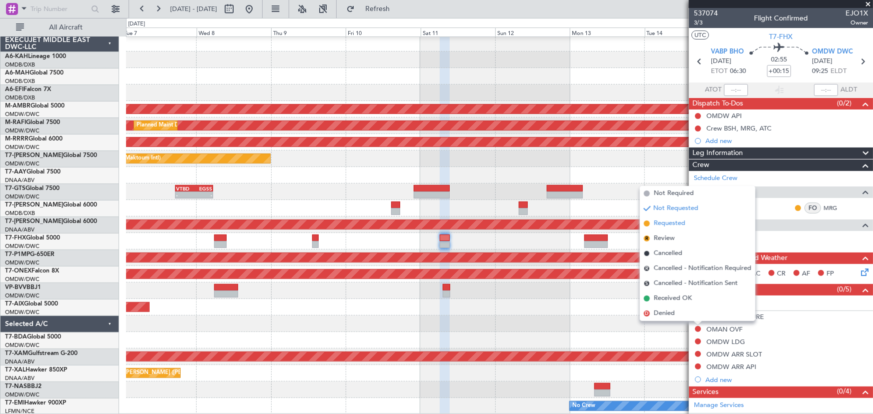
click at [664, 225] on span "Requested" at bounding box center [670, 224] width 32 height 10
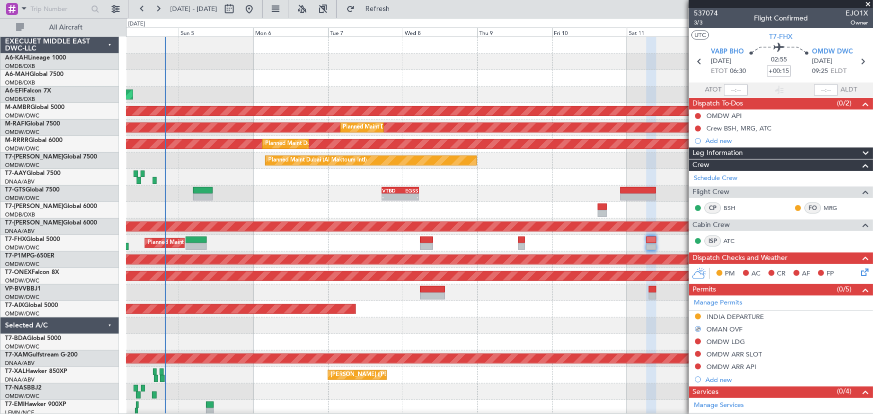
click at [490, 320] on div at bounding box center [499, 326] width 747 height 17
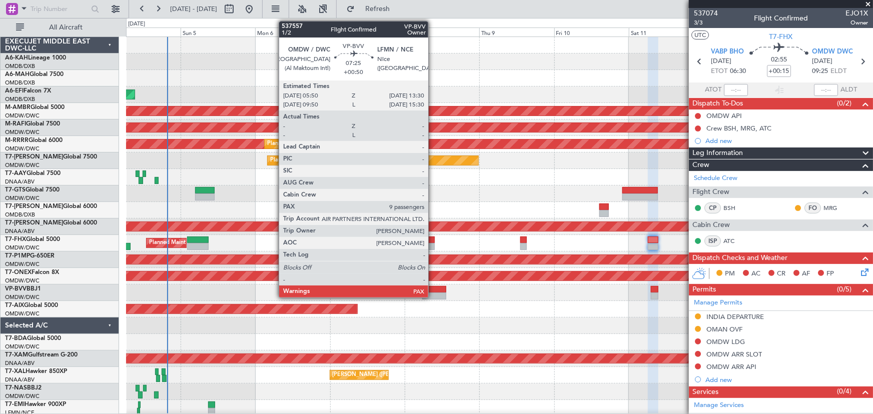
click at [433, 290] on div at bounding box center [434, 289] width 24 height 7
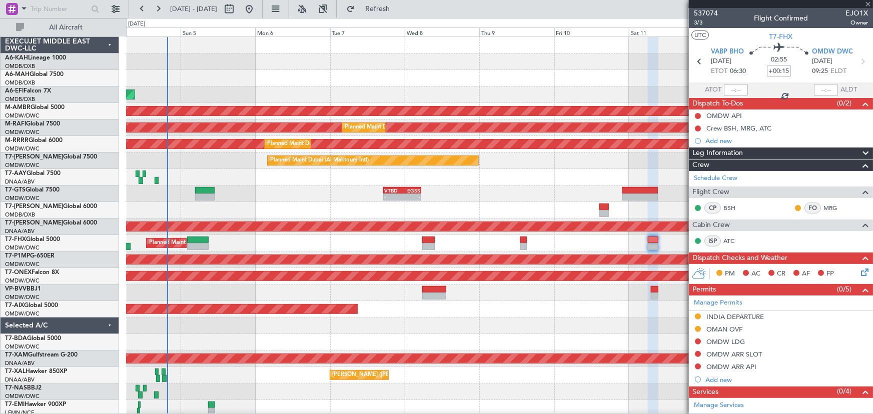
type input "+00:50"
type input "9"
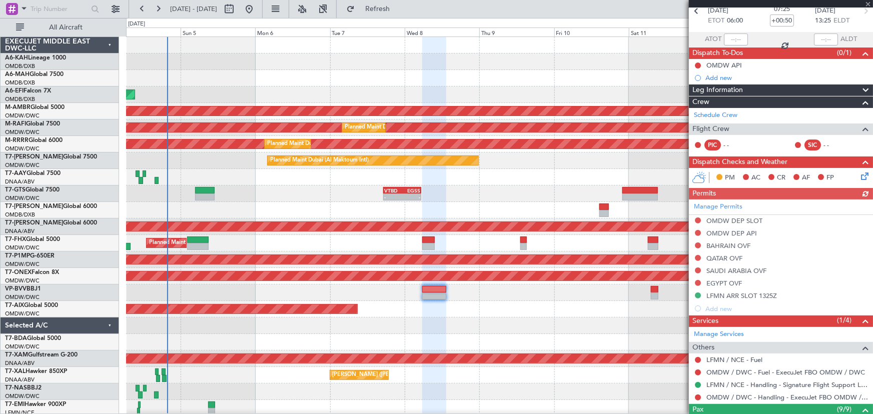
scroll to position [182, 0]
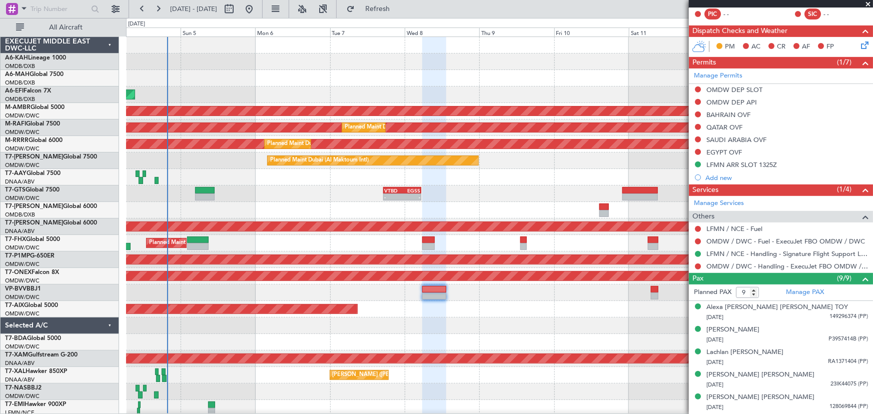
click at [525, 179] on div at bounding box center [499, 177] width 747 height 17
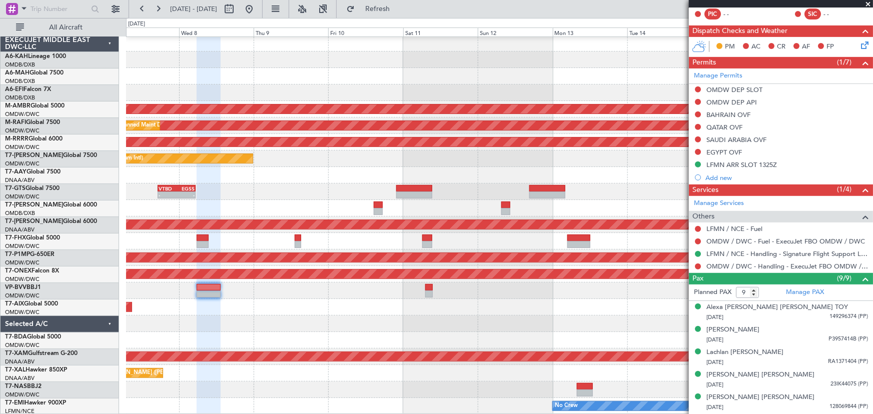
click at [360, 246] on div "Planned Maint [GEOGRAPHIC_DATA] (Seletar)" at bounding box center [499, 241] width 747 height 17
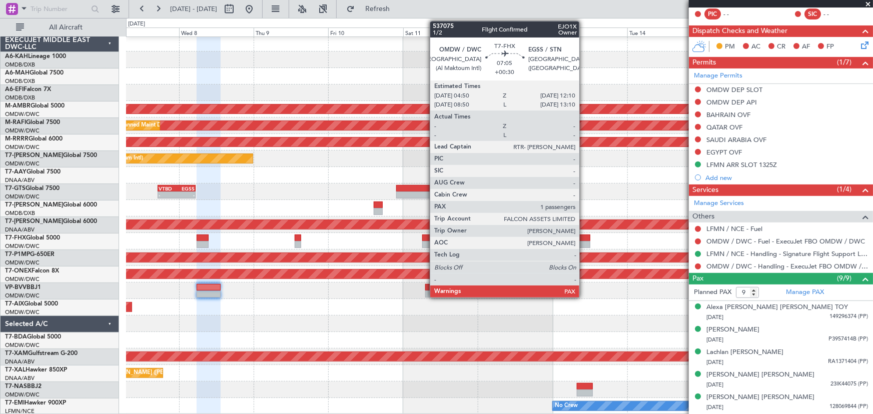
click at [583, 240] on div at bounding box center [578, 238] width 23 height 7
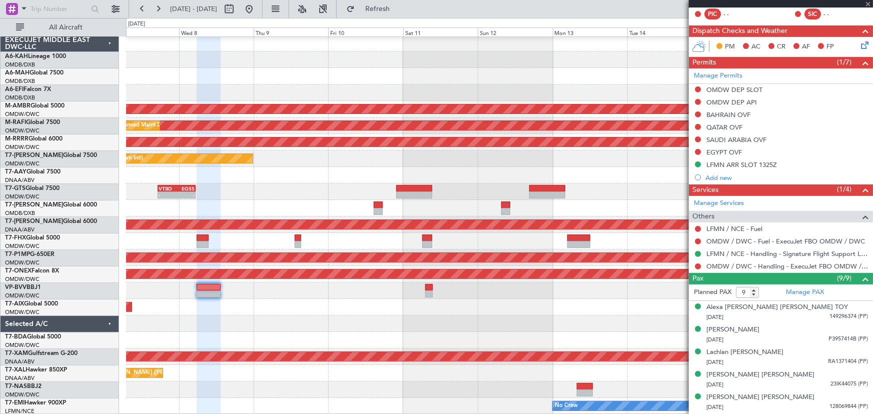
type input "+00:30"
type input "1"
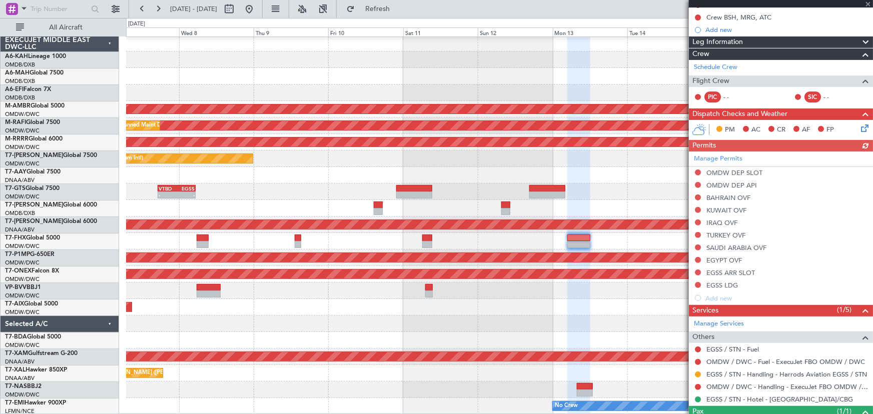
scroll to position [177, 0]
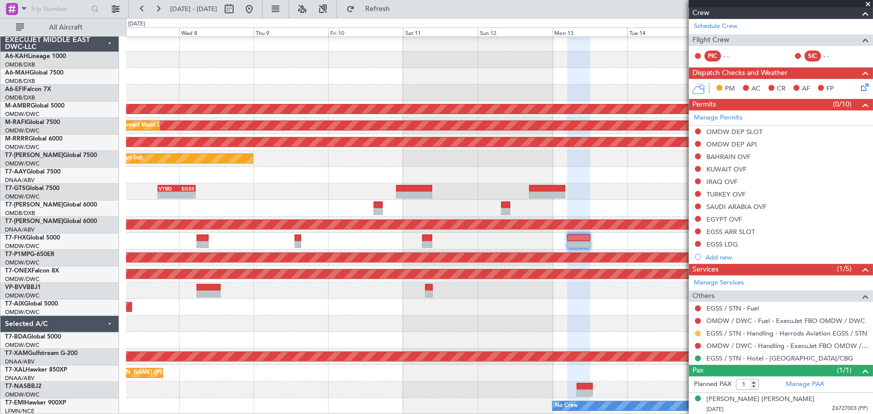
click at [698, 331] on button at bounding box center [698, 334] width 6 height 6
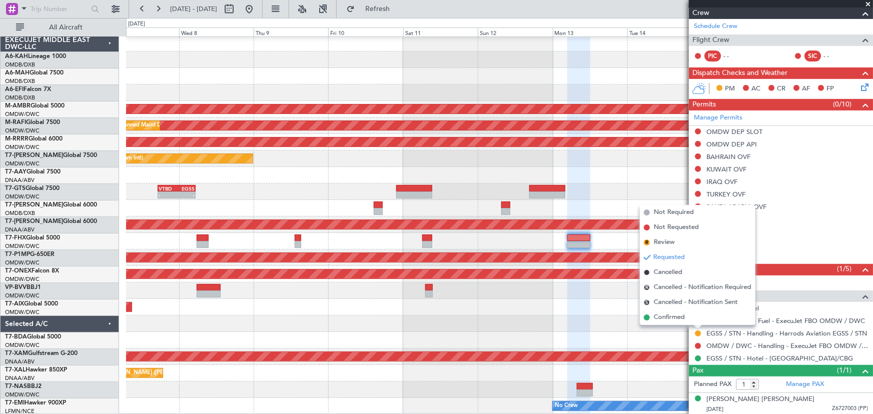
click at [639, 183] on div at bounding box center [499, 175] width 747 height 17
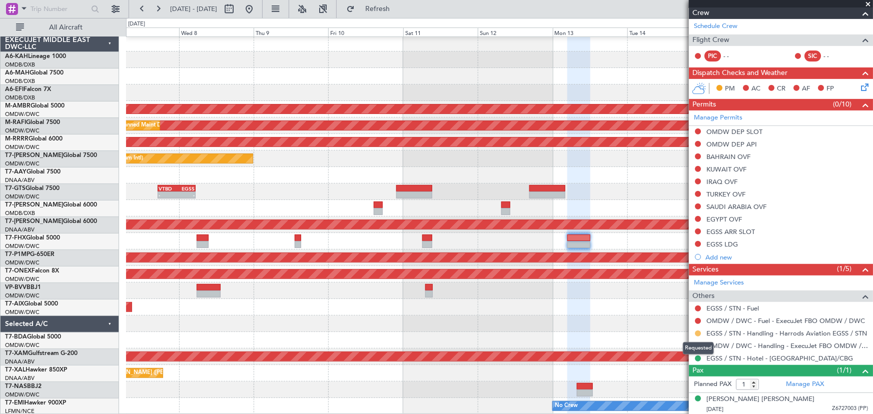
click at [698, 331] on button at bounding box center [698, 334] width 6 height 6
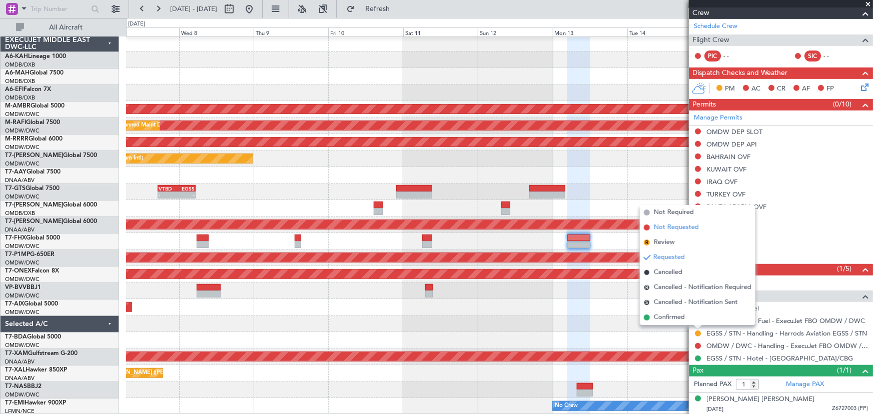
click at [670, 227] on span "Not Requested" at bounding box center [676, 228] width 45 height 10
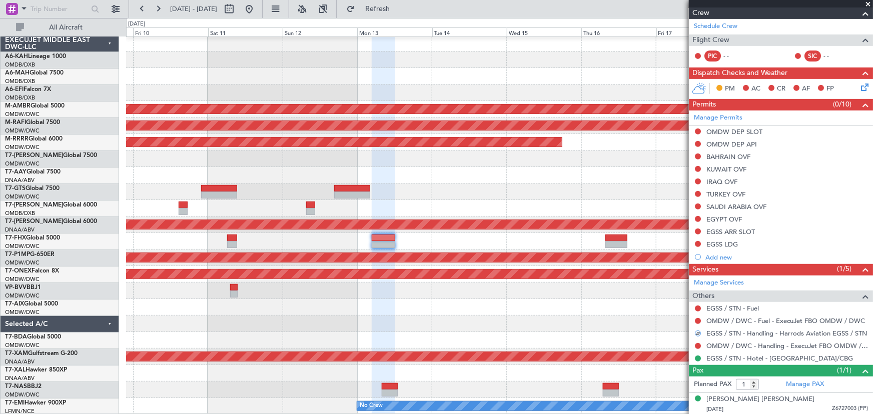
click at [414, 238] on div at bounding box center [499, 241] width 746 height 17
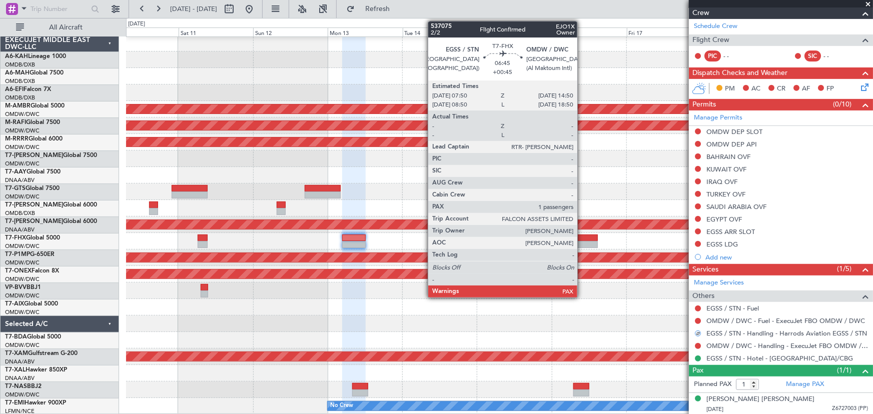
click at [582, 235] on div at bounding box center [587, 238] width 22 height 7
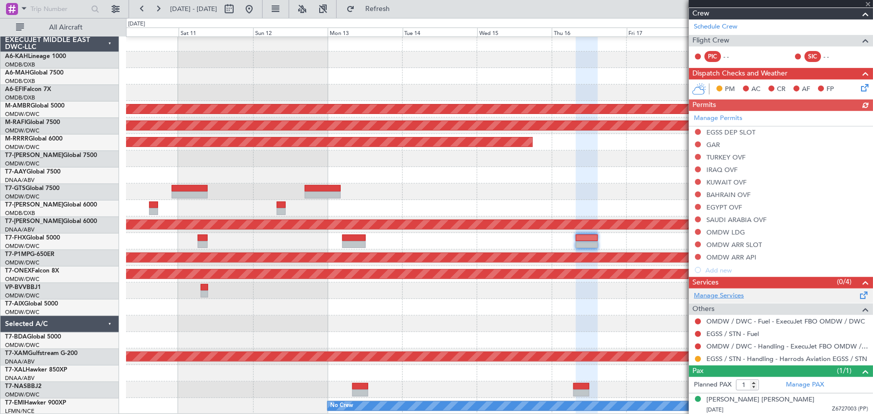
scroll to position [152, 0]
click at [699, 356] on button at bounding box center [698, 359] width 6 height 6
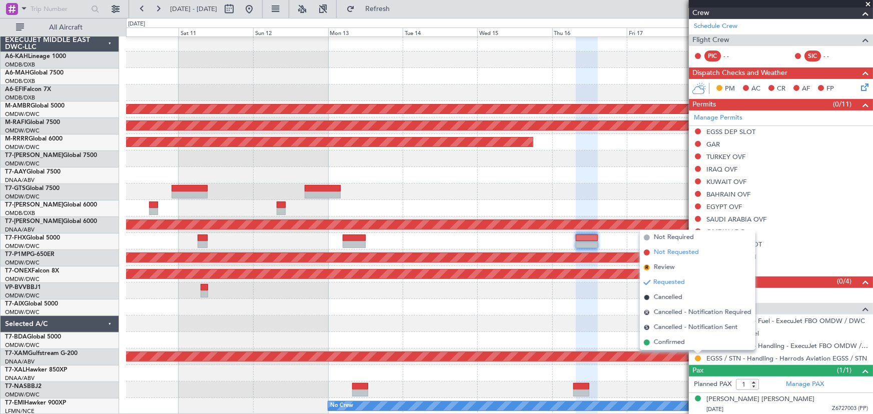
click at [674, 253] on span "Not Requested" at bounding box center [676, 253] width 45 height 10
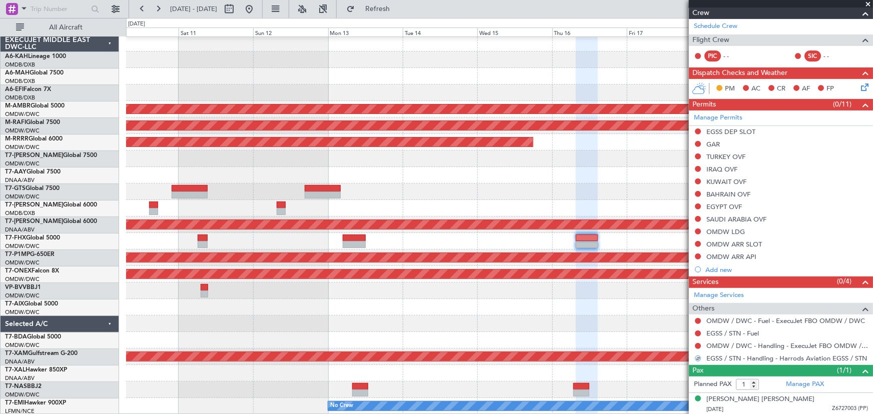
click at [394, 244] on div at bounding box center [499, 241] width 747 height 17
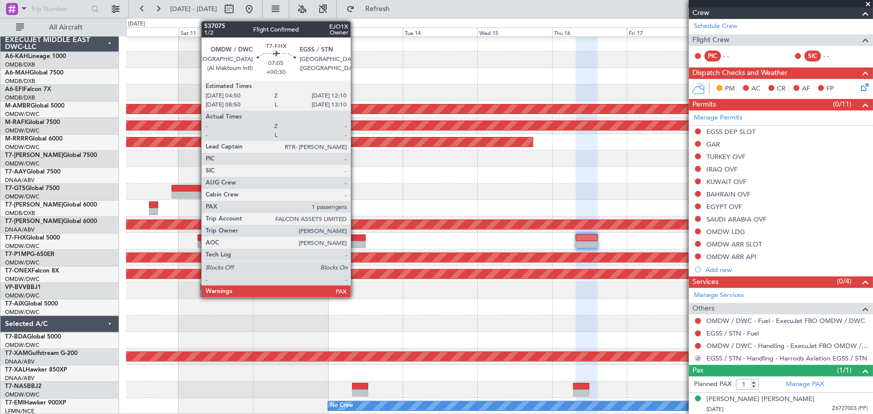
click at [355, 240] on div at bounding box center [354, 238] width 23 height 7
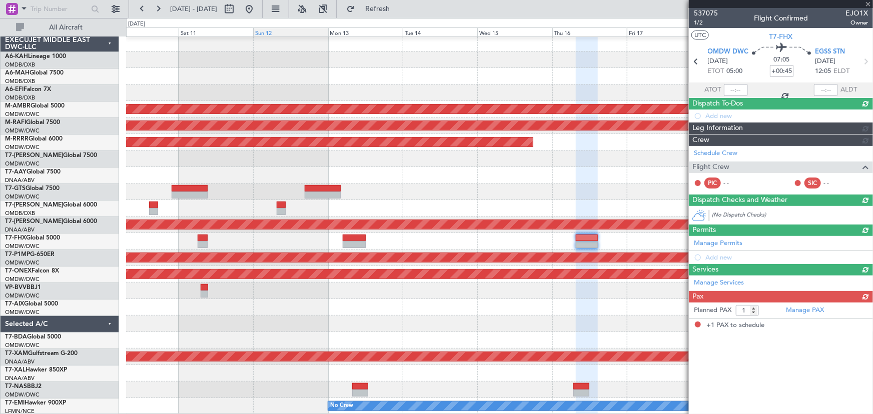
type input "+00:30"
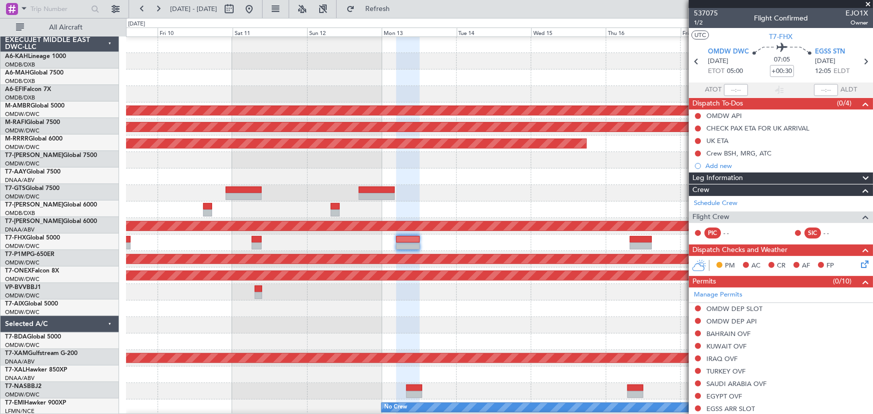
scroll to position [2, 0]
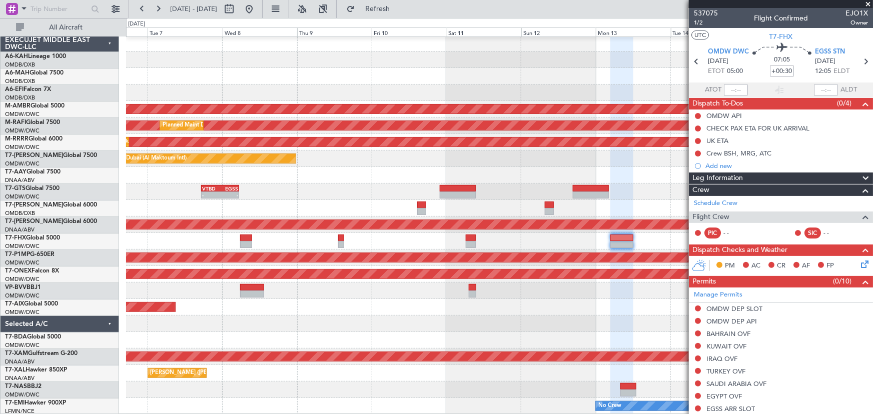
click at [485, 59] on div "AOG Maint [GEOGRAPHIC_DATA] (Dubai Intl) Planned Maint [GEOGRAPHIC_DATA] (Selet…" at bounding box center [499, 225] width 746 height 380
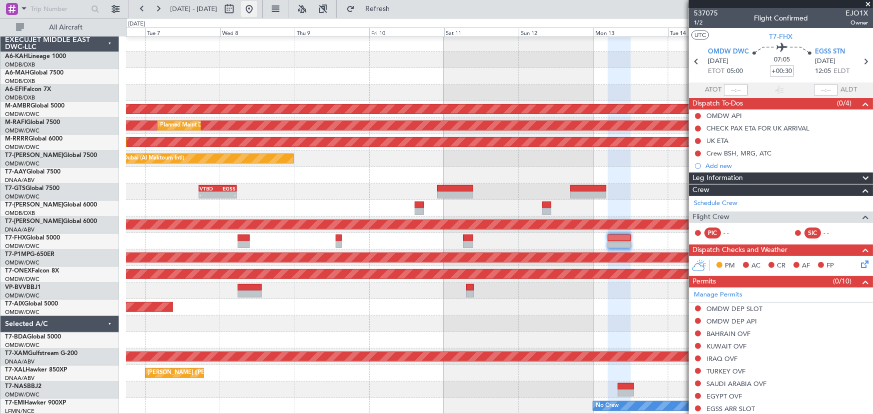
click at [257, 8] on button at bounding box center [249, 9] width 16 height 16
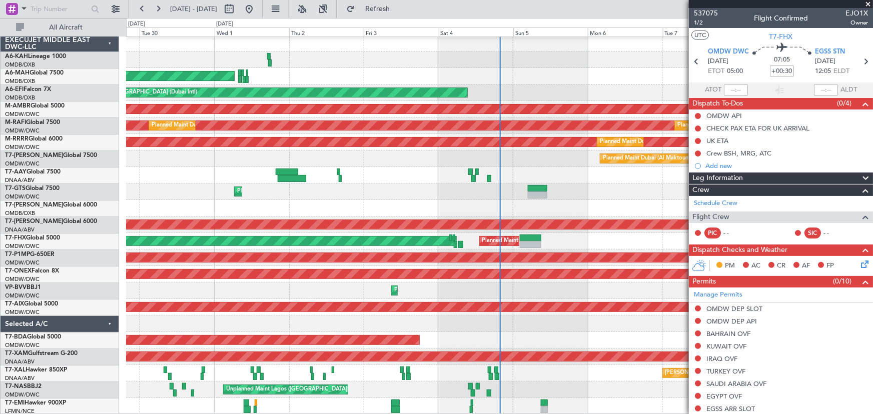
click at [866, 4] on span at bounding box center [868, 4] width 10 height 9
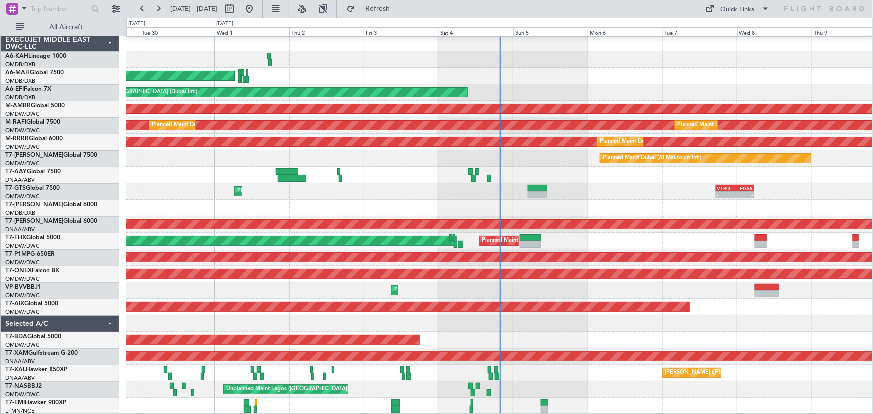
type input "0"
click at [567, 302] on div "Planned Maint Dubai (Al Maktoum Intl)" at bounding box center [499, 307] width 746 height 17
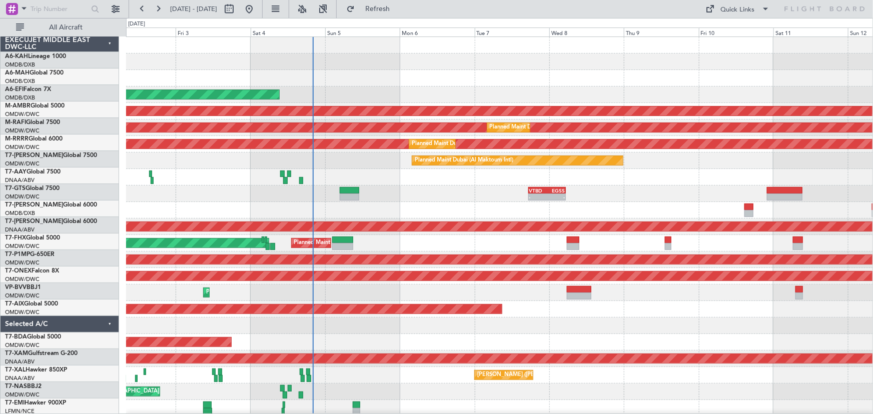
scroll to position [0, 0]
click at [396, 305] on div "Planned Maint Dubai (Al Maktoum Intl)" at bounding box center [499, 309] width 747 height 17
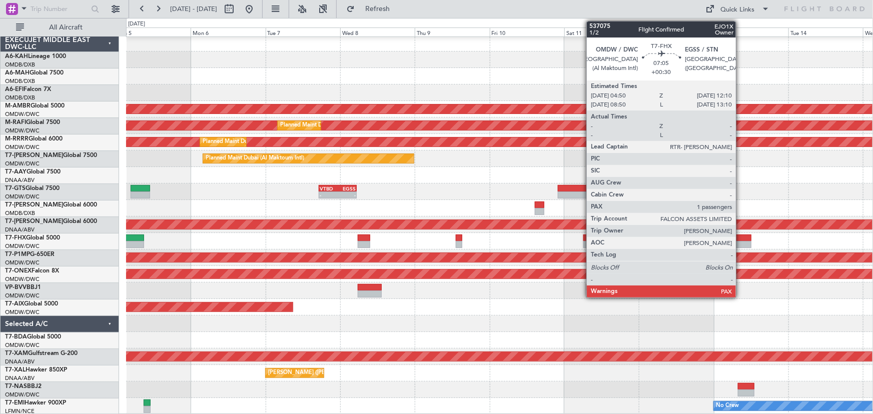
click at [740, 243] on div at bounding box center [739, 244] width 23 height 7
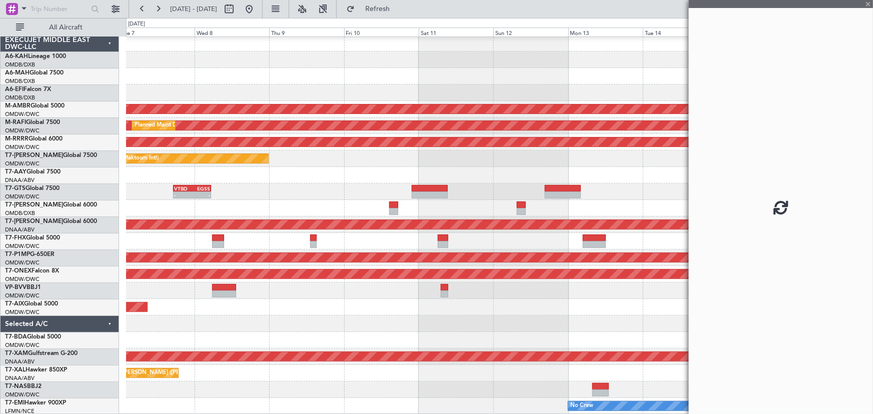
click at [481, 307] on div "Planned Maint Dubai (Al Maktoum Intl)" at bounding box center [499, 307] width 747 height 17
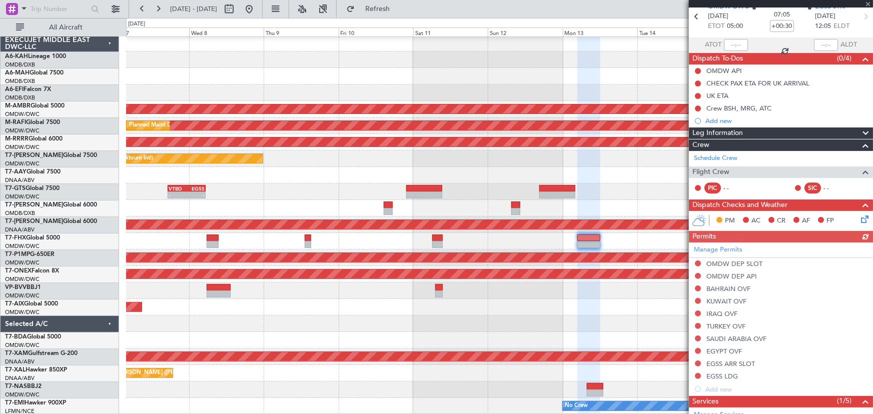
scroll to position [136, 0]
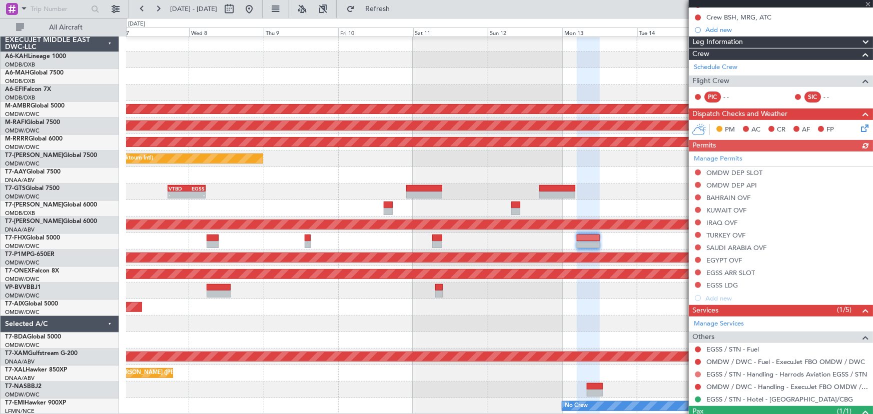
click at [699, 373] on button at bounding box center [698, 375] width 6 height 6
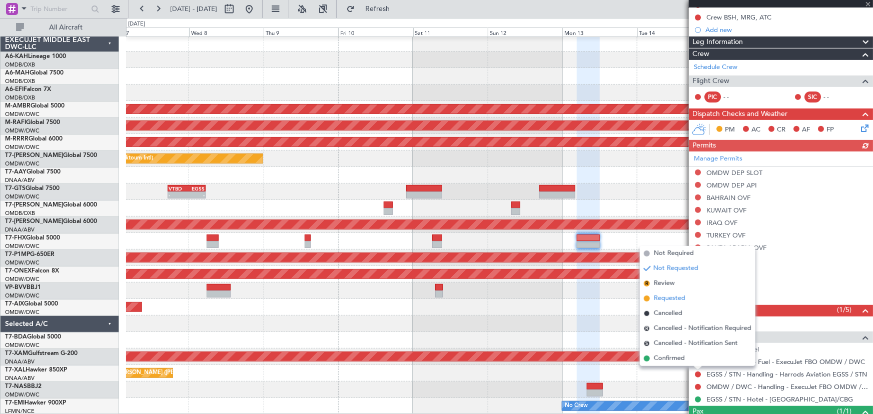
click at [673, 297] on span "Requested" at bounding box center [670, 299] width 32 height 10
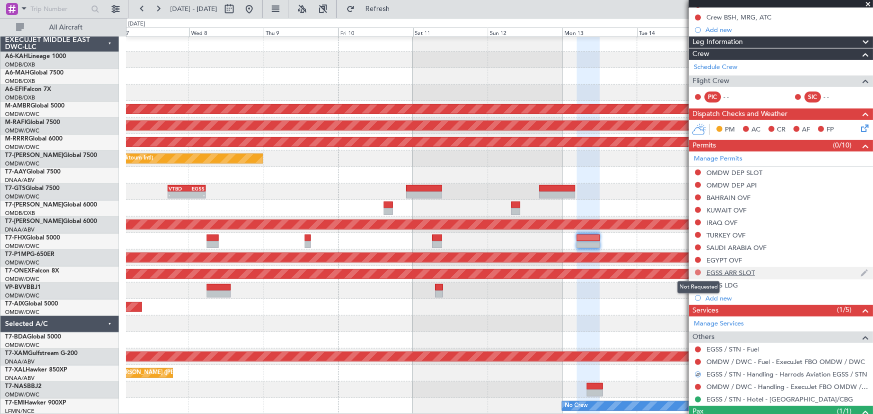
click at [697, 272] on button at bounding box center [698, 273] width 6 height 6
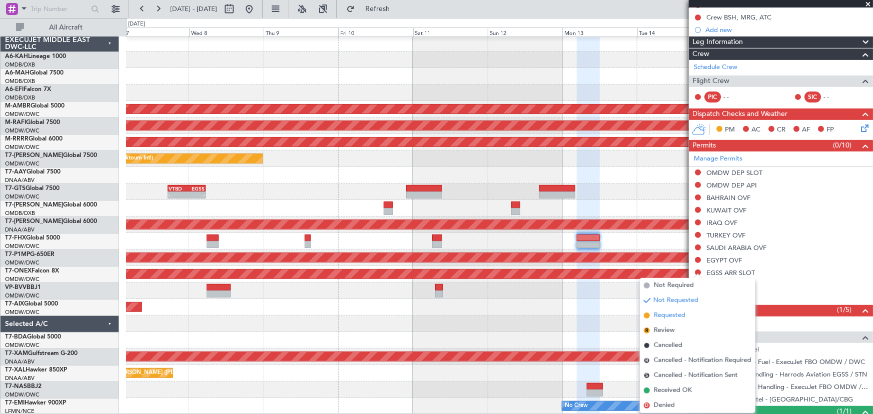
click at [668, 313] on span "Requested" at bounding box center [670, 316] width 32 height 10
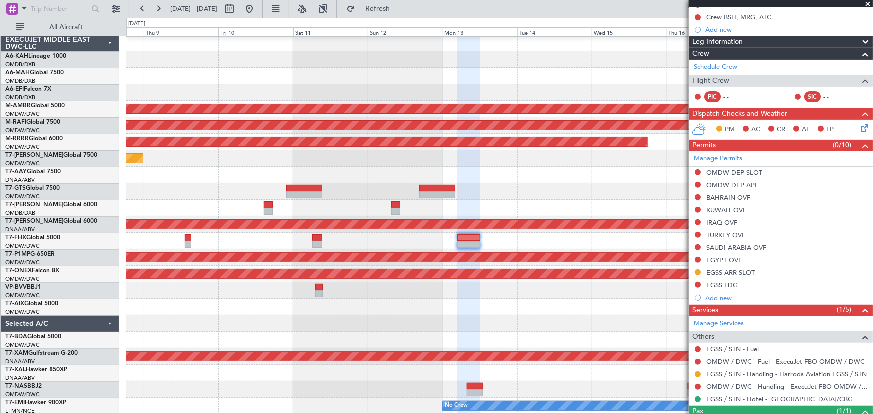
click at [515, 233] on div at bounding box center [499, 241] width 747 height 17
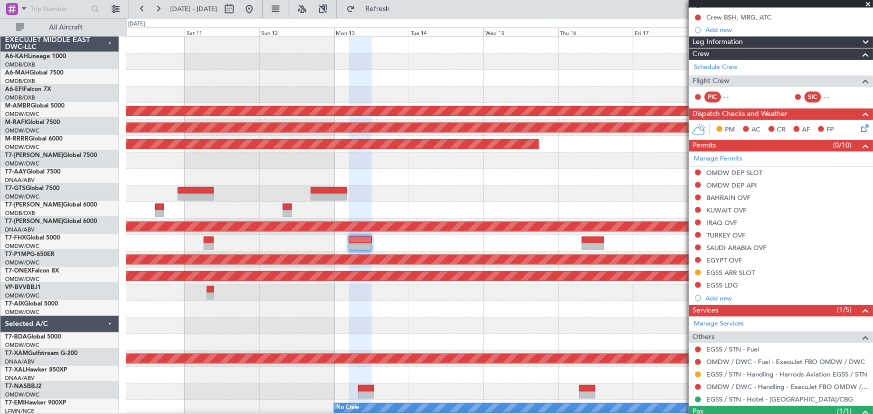
scroll to position [0, 0]
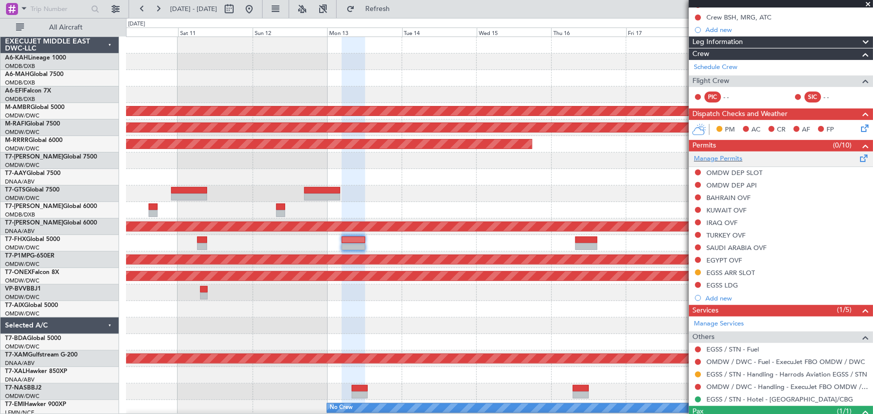
click at [720, 152] on div "Manage Permits" at bounding box center [781, 159] width 184 height 15
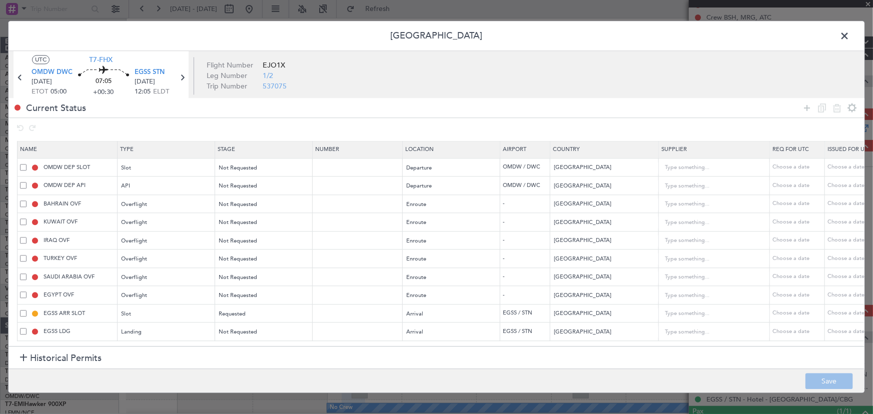
click at [849, 36] on span at bounding box center [849, 39] width 0 height 20
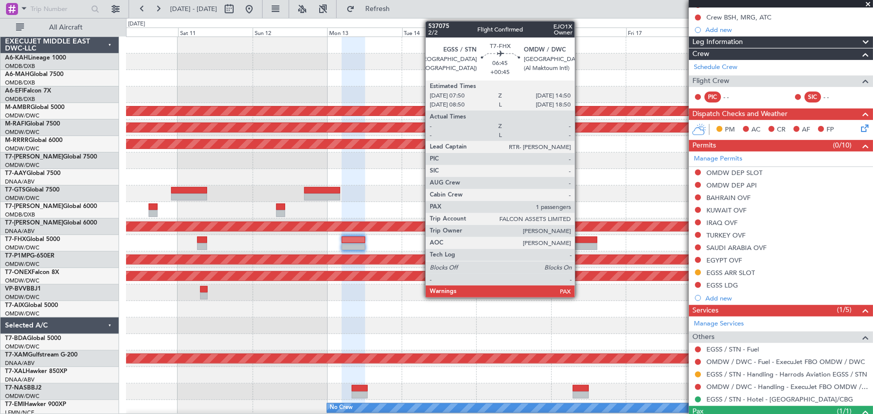
click at [579, 241] on div at bounding box center [586, 240] width 22 height 7
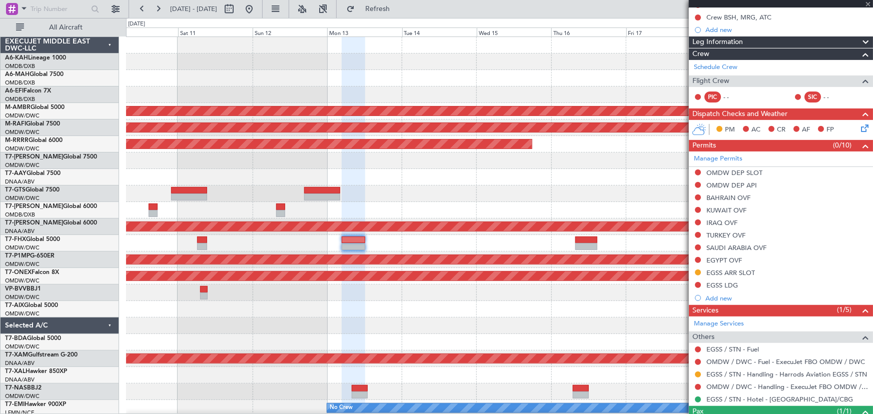
type input "+00:45"
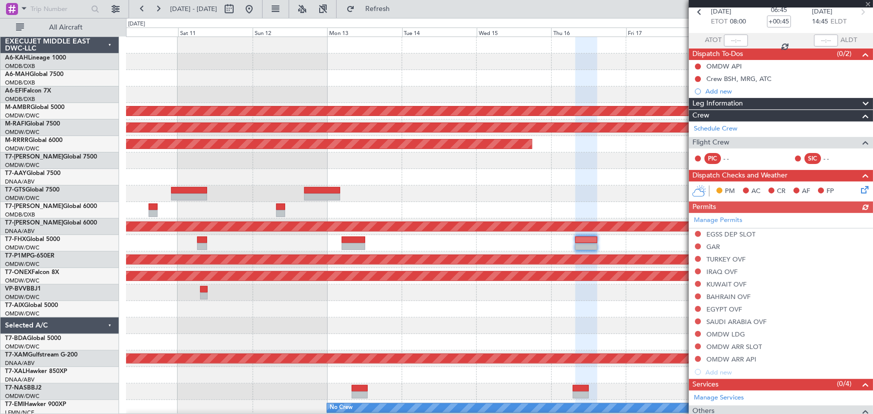
scroll to position [91, 0]
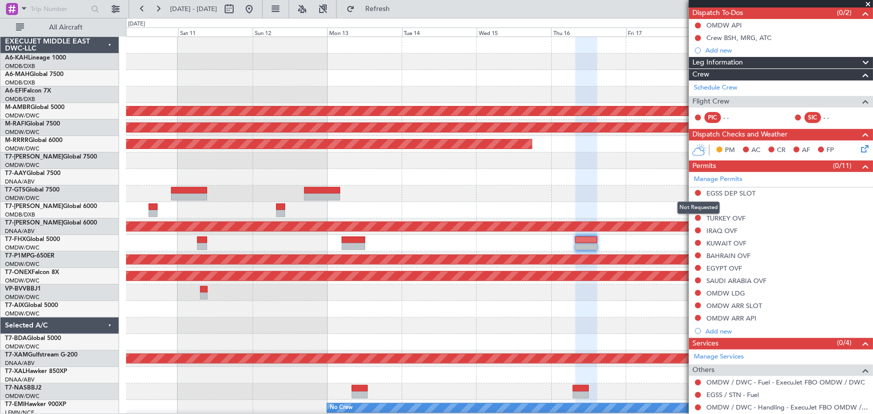
click at [697, 191] on button at bounding box center [698, 193] width 6 height 6
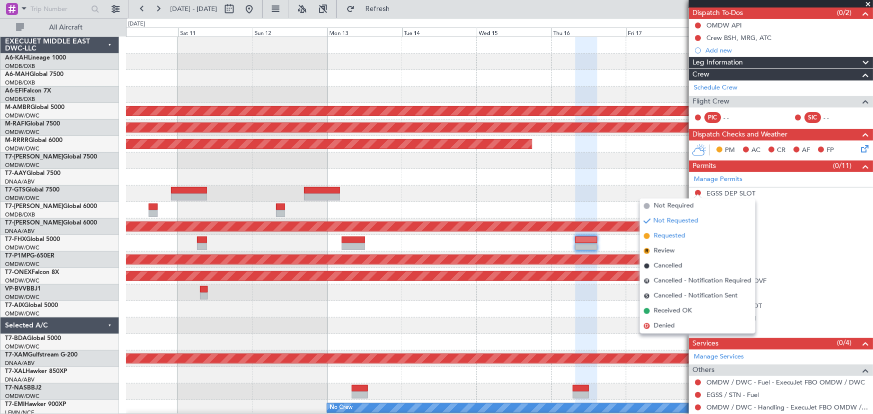
click at [663, 237] on span "Requested" at bounding box center [670, 236] width 32 height 10
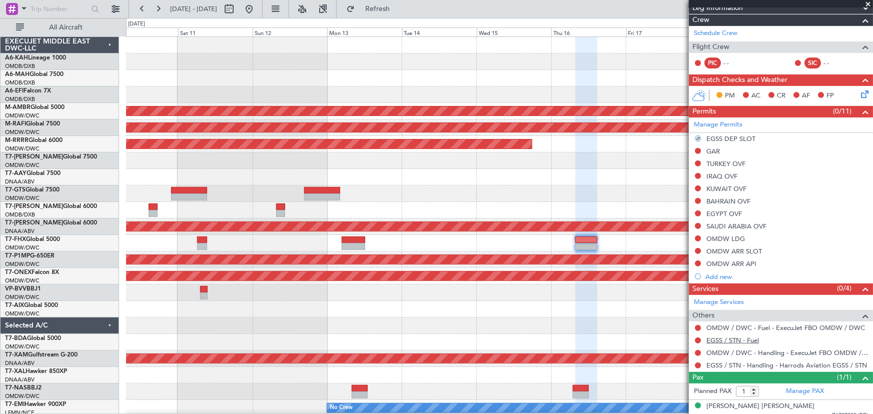
scroll to position [152, 0]
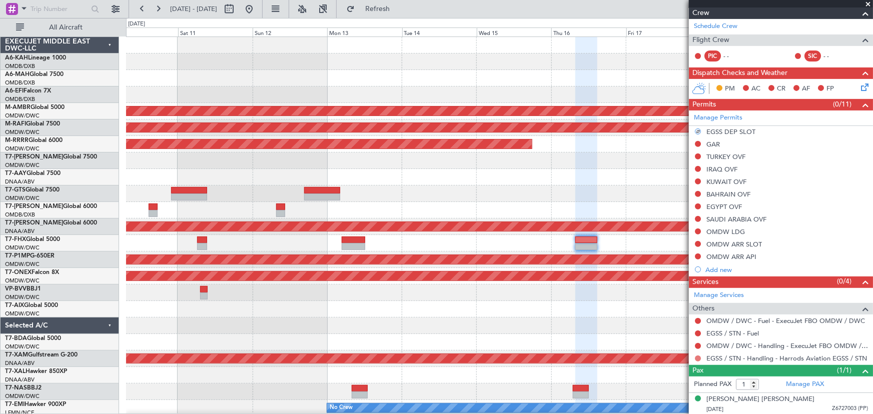
click at [697, 358] on button at bounding box center [698, 359] width 6 height 6
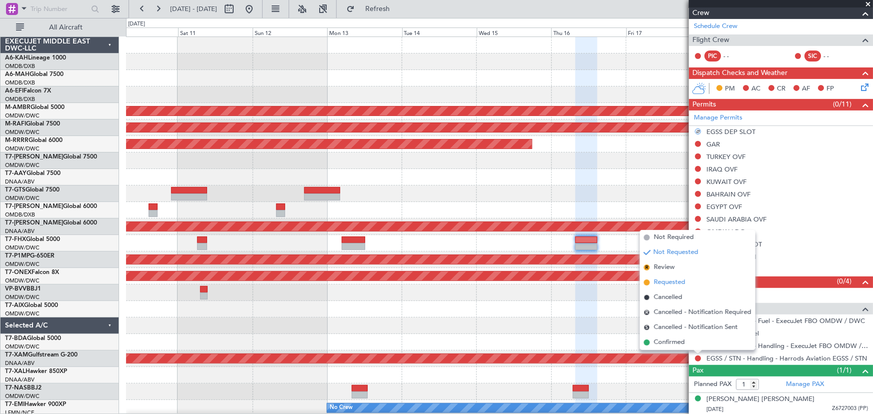
click at [683, 281] on span "Requested" at bounding box center [670, 283] width 32 height 10
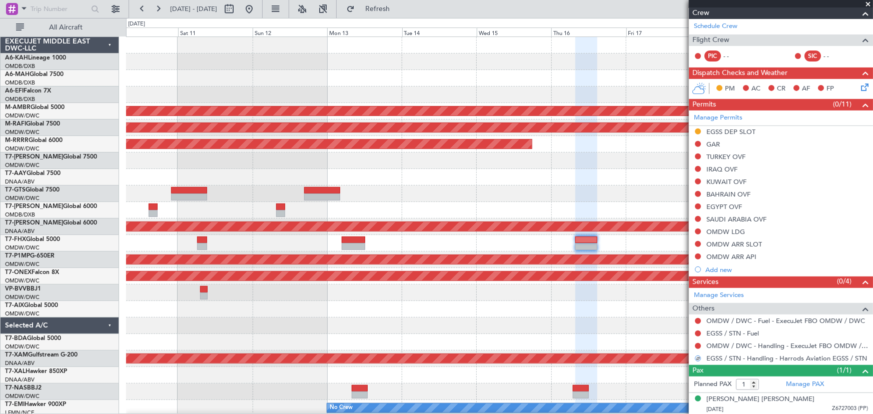
scroll to position [2, 0]
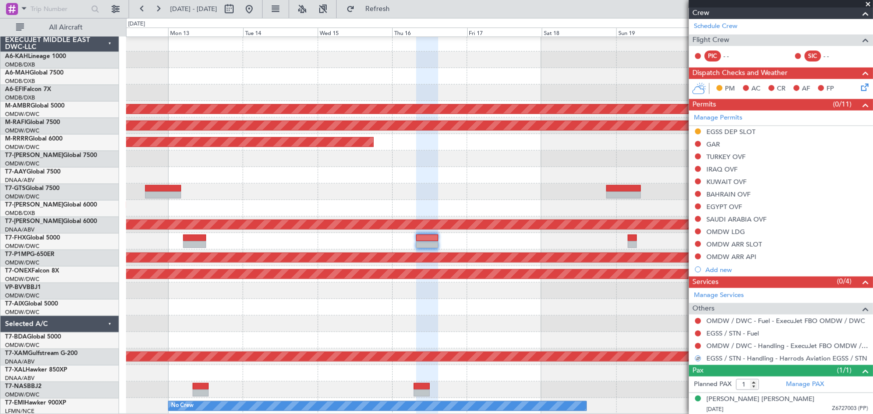
click at [415, 194] on div "Planned Maint [GEOGRAPHIC_DATA] (Seletar) Planned Maint [GEOGRAPHIC_DATA] (Al M…" at bounding box center [499, 225] width 746 height 380
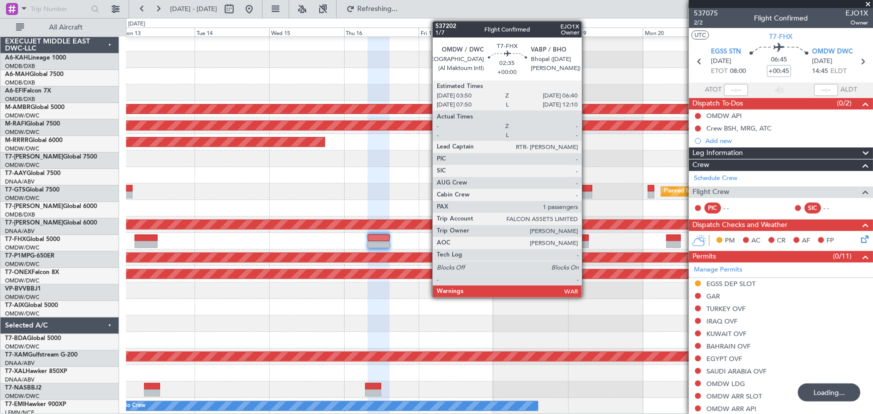
scroll to position [152, 0]
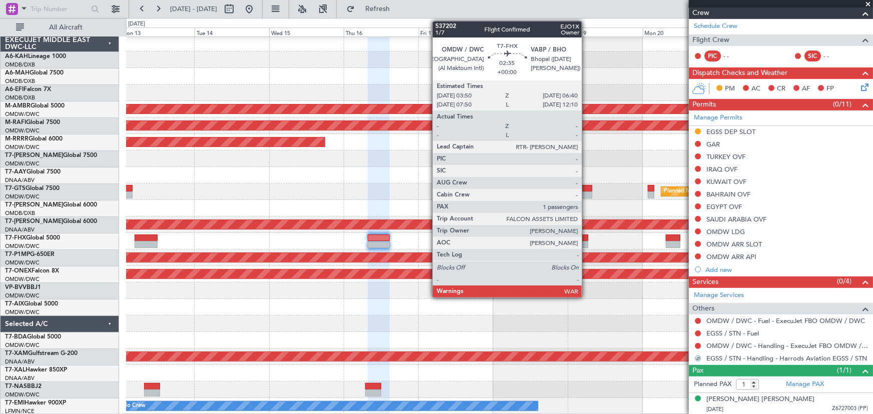
click at [586, 241] on div at bounding box center [583, 244] width 9 height 7
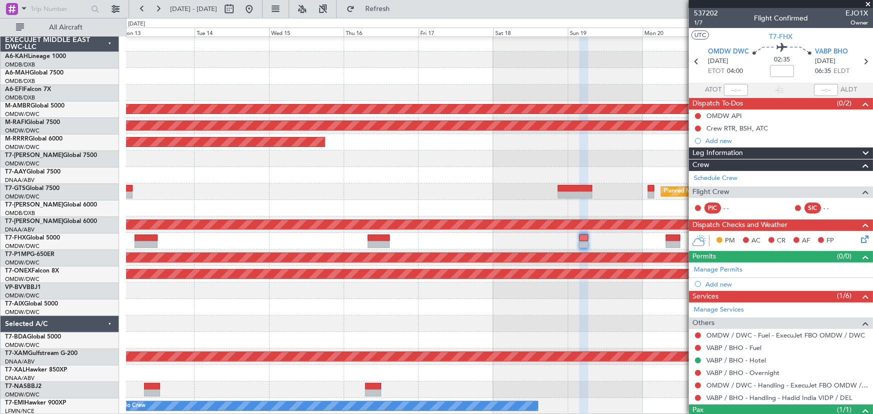
scroll to position [0, 0]
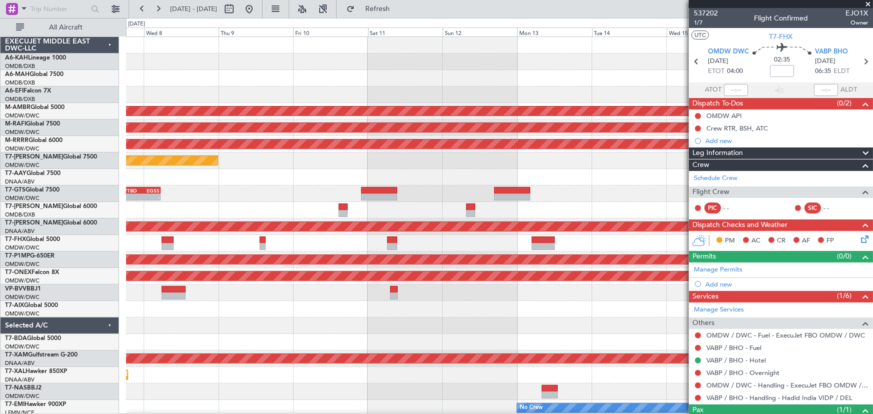
click at [811, 199] on fb-app "13 Oct 2025 - 23 Oct 2025 Refresh Quick Links All Aircraft Planned Maint Singap…" at bounding box center [436, 211] width 873 height 407
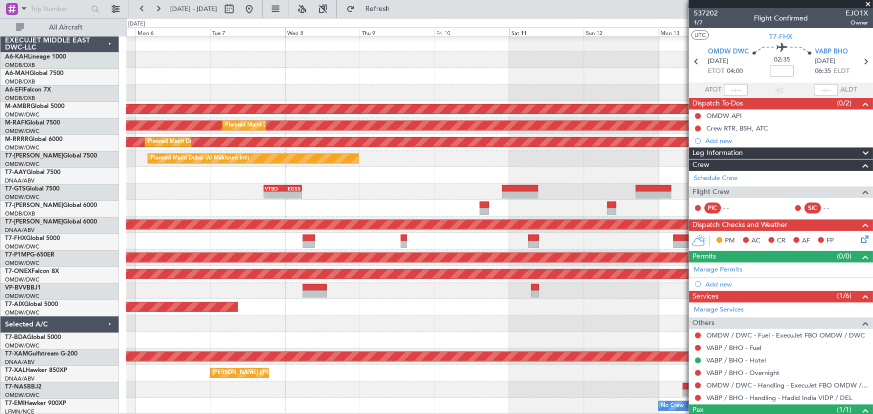
scroll to position [2, 0]
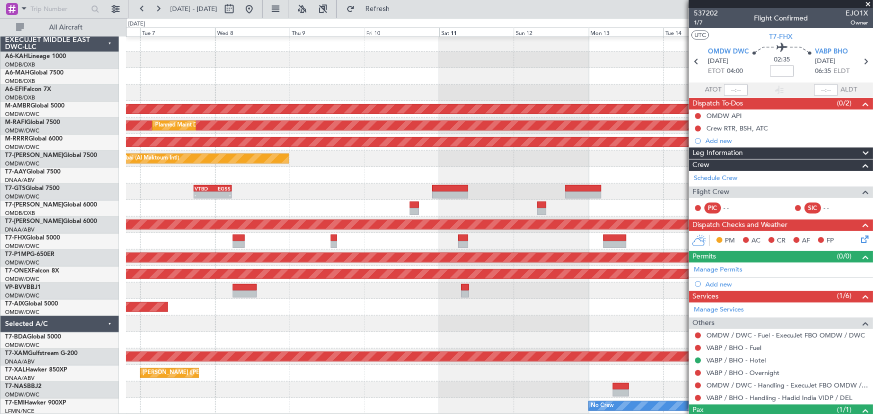
click at [525, 243] on div "AOG Maint Dubai (Dubai Intl) Planned Maint Singapore (Seletar) Planned Maint Du…" at bounding box center [499, 225] width 747 height 380
